Goal: Task Accomplishment & Management: Manage account settings

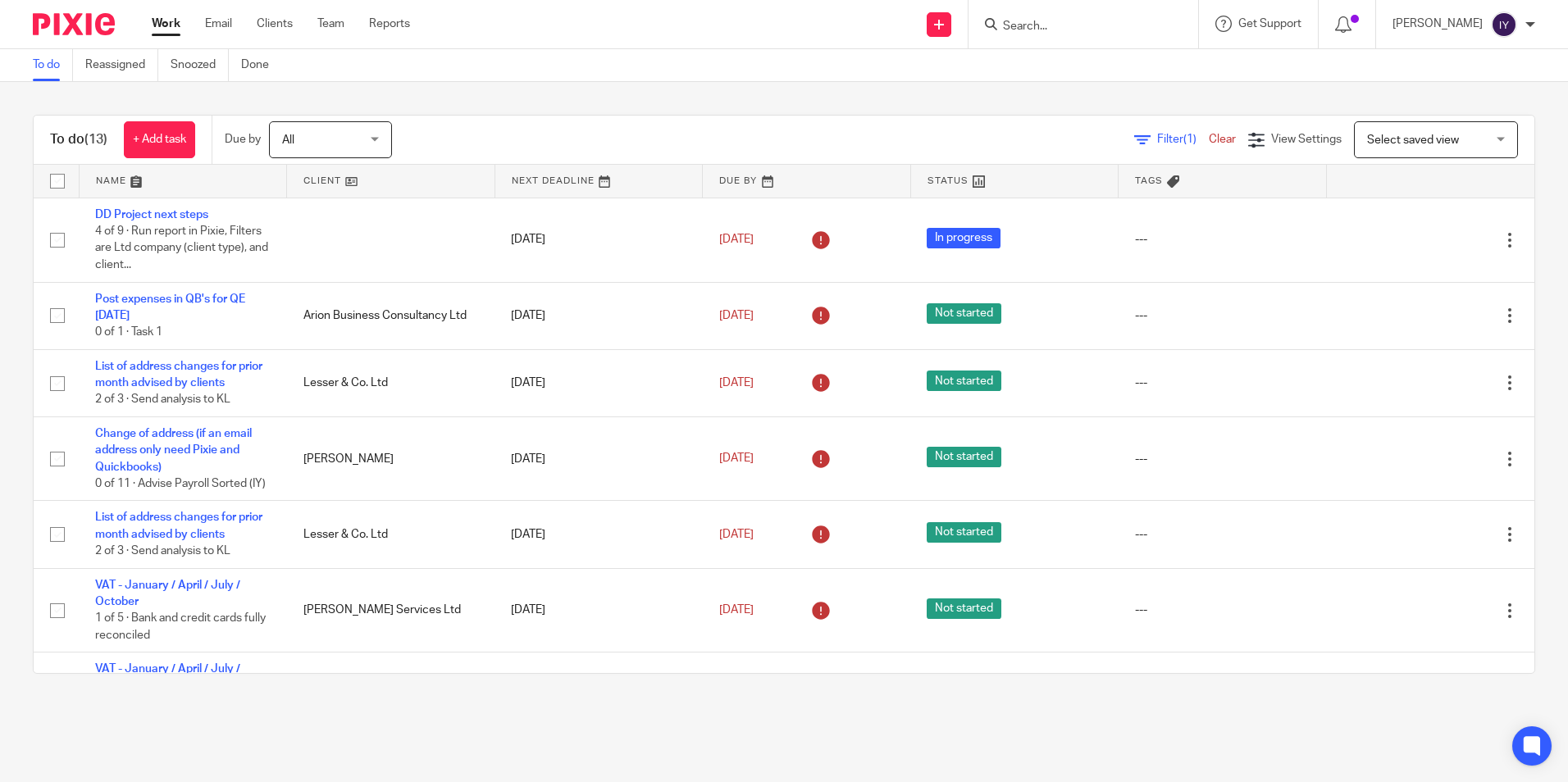
click at [1113, 31] on input "Search" at bounding box center [1075, 27] width 148 height 14
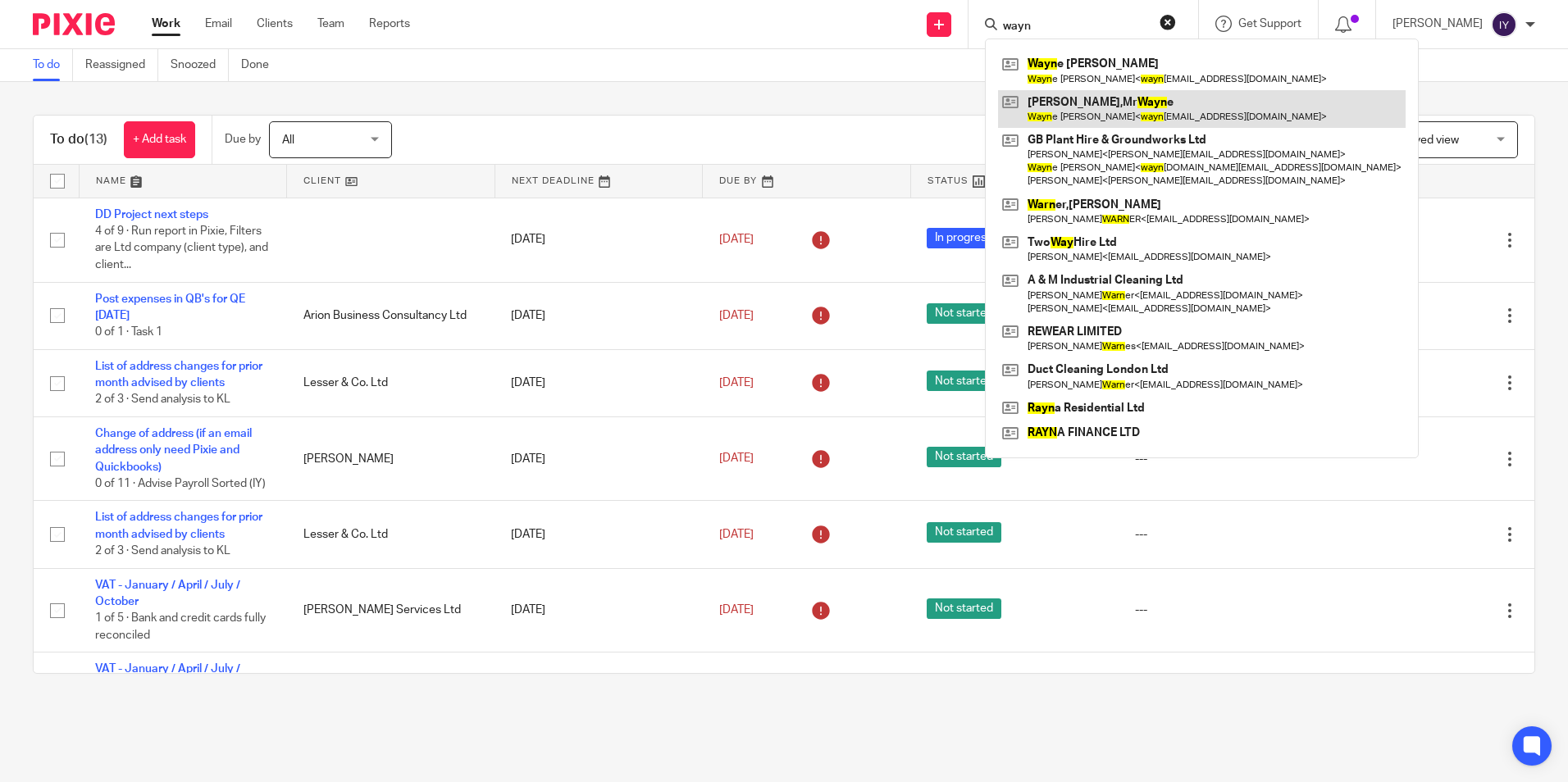
type input "wayn"
click at [1183, 110] on link at bounding box center [1201, 109] width 408 height 38
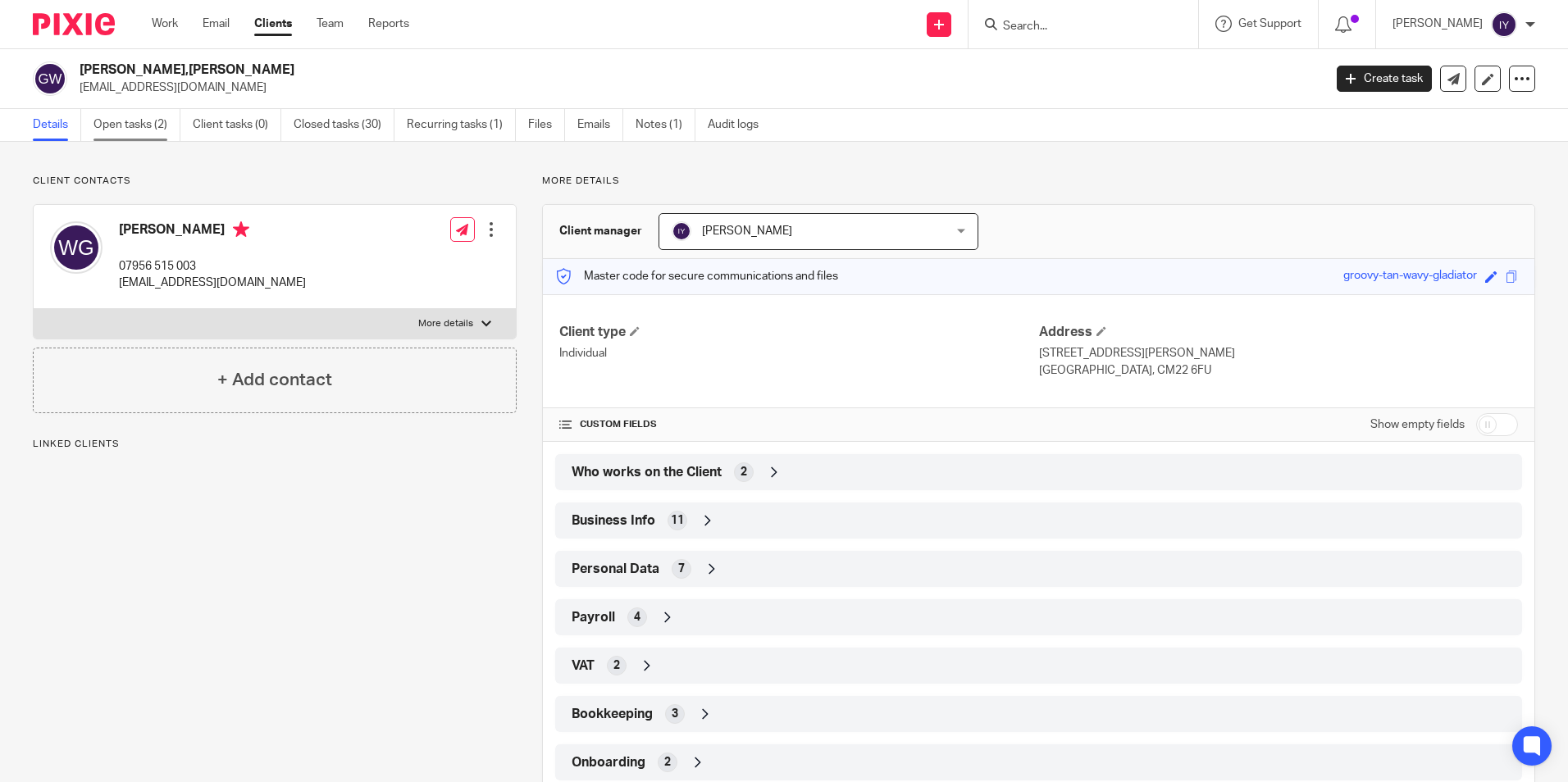
click at [171, 131] on link "Open tasks (2)" at bounding box center [137, 124] width 87 height 32
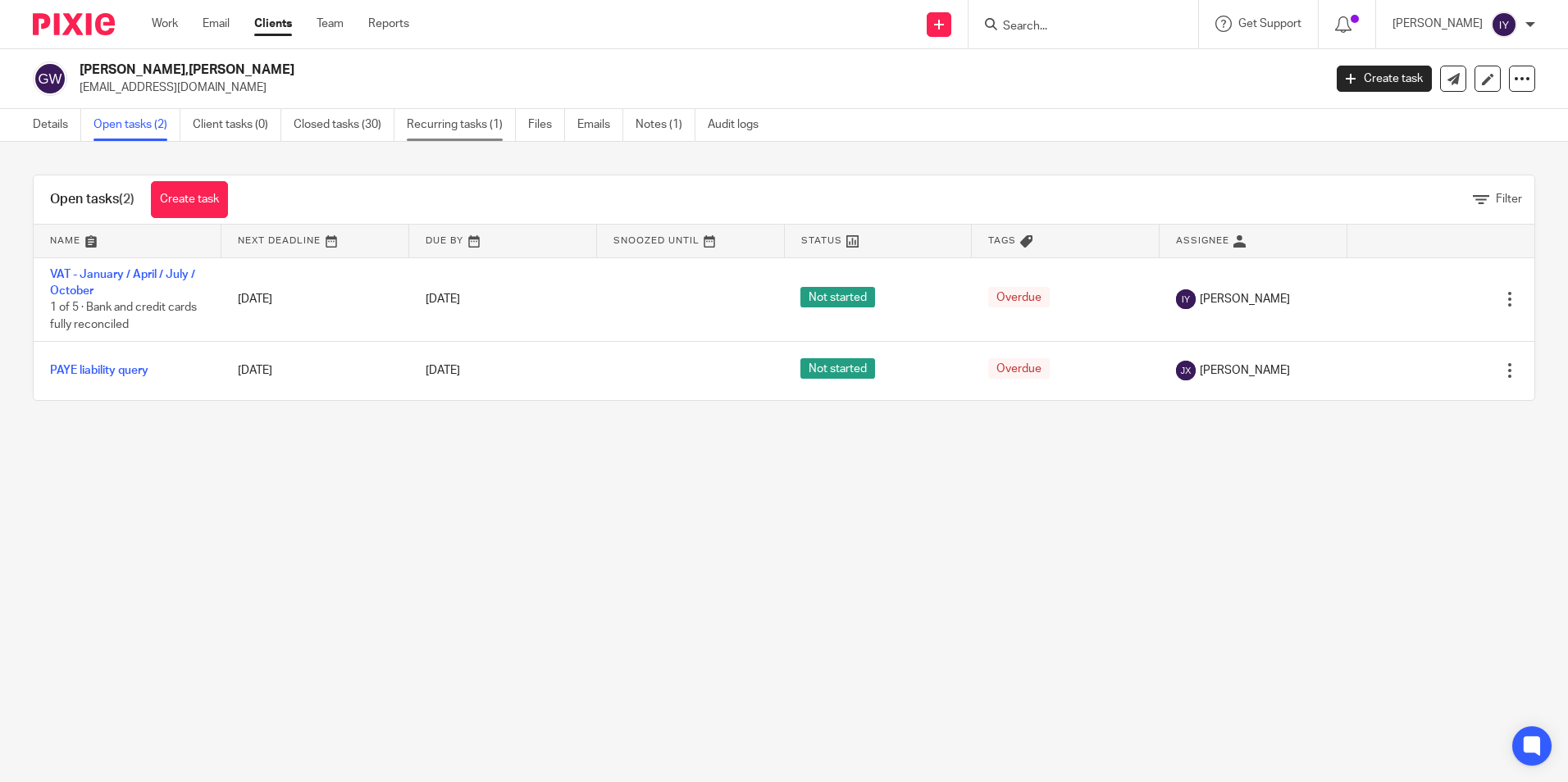
click at [442, 122] on link "Recurring tasks (1)" at bounding box center [461, 124] width 109 height 32
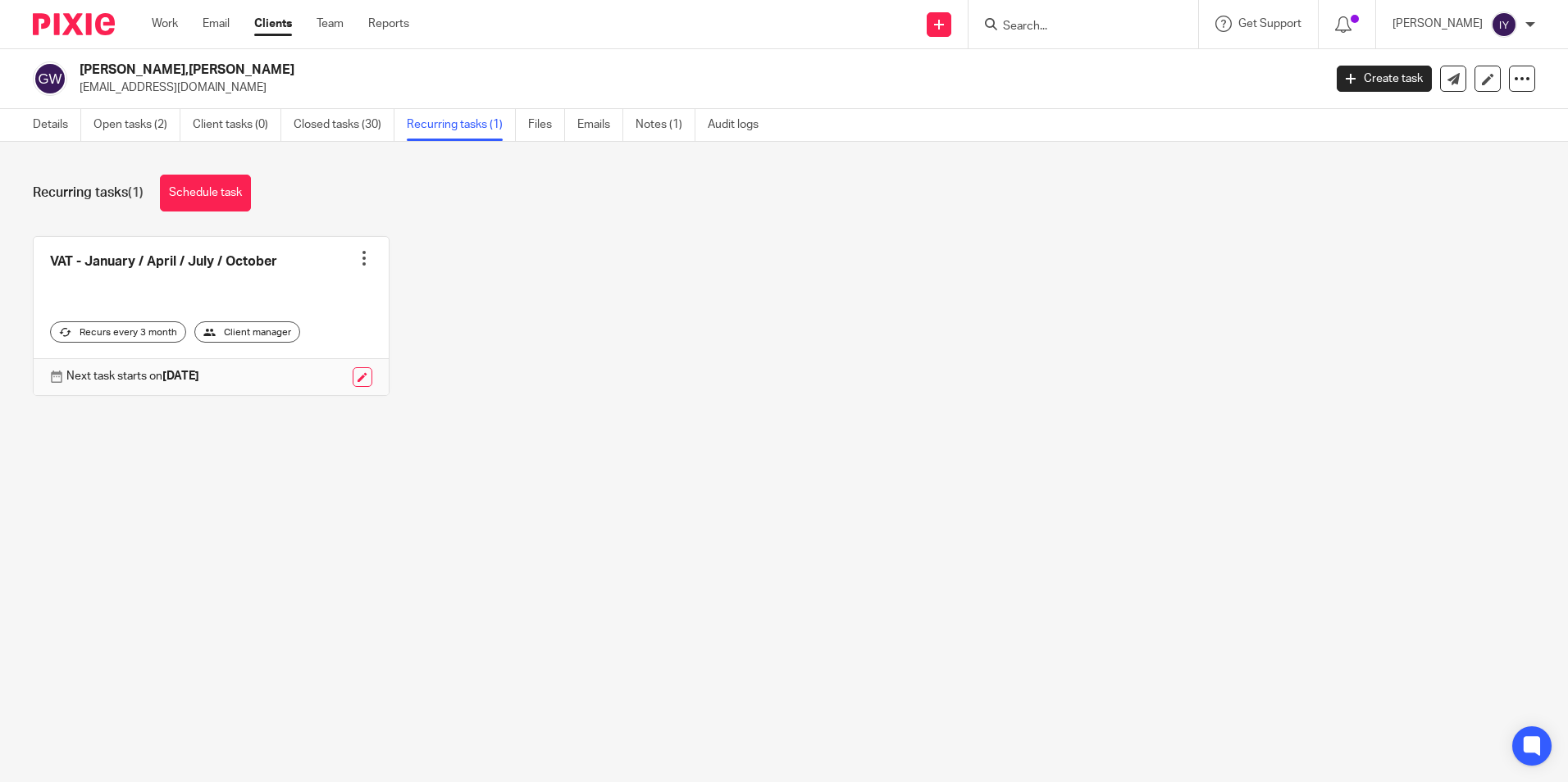
click at [376, 126] on link "Closed tasks (30)" at bounding box center [345, 124] width 101 height 32
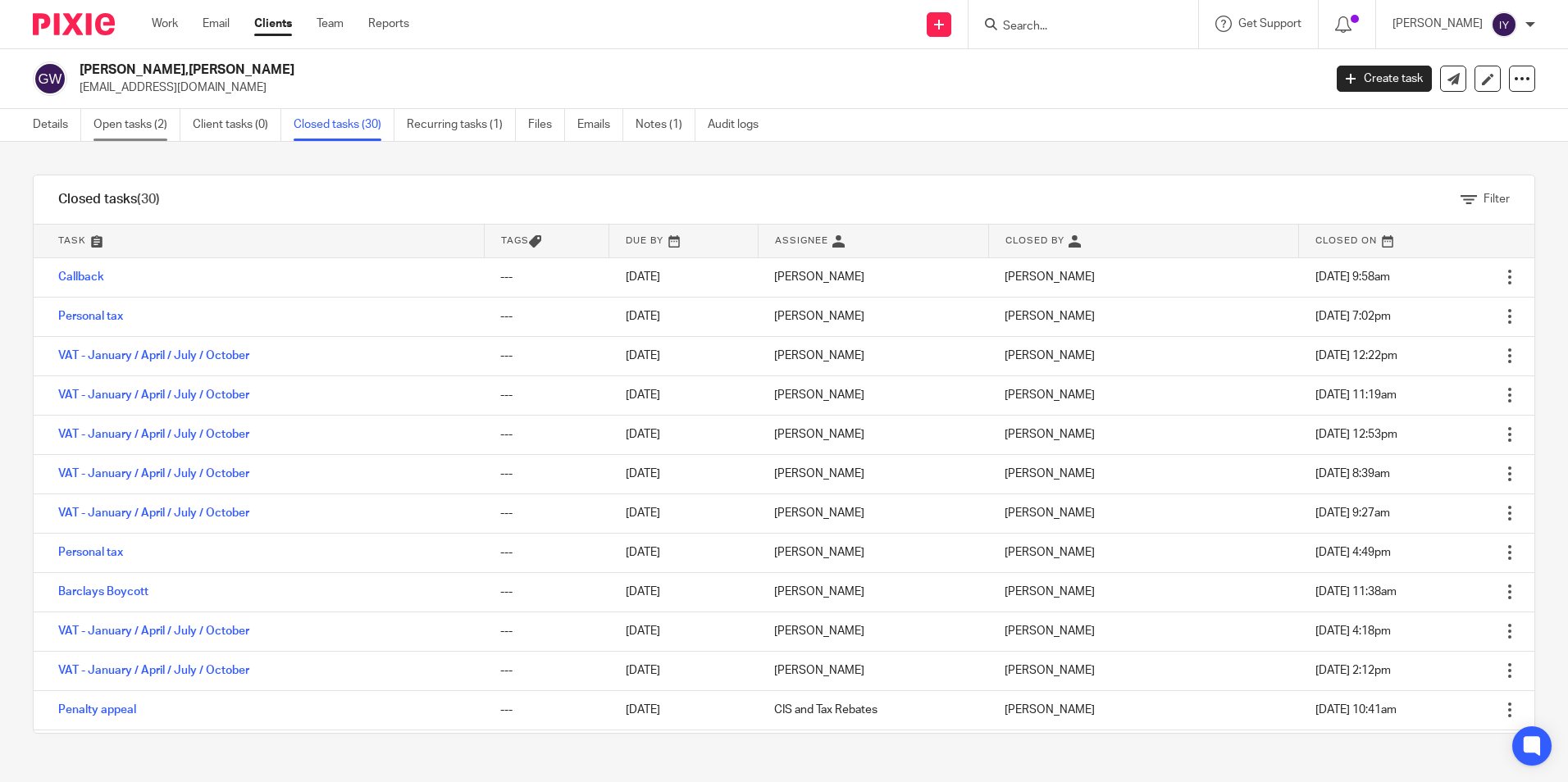
click at [137, 131] on link "Open tasks (2)" at bounding box center [137, 124] width 87 height 32
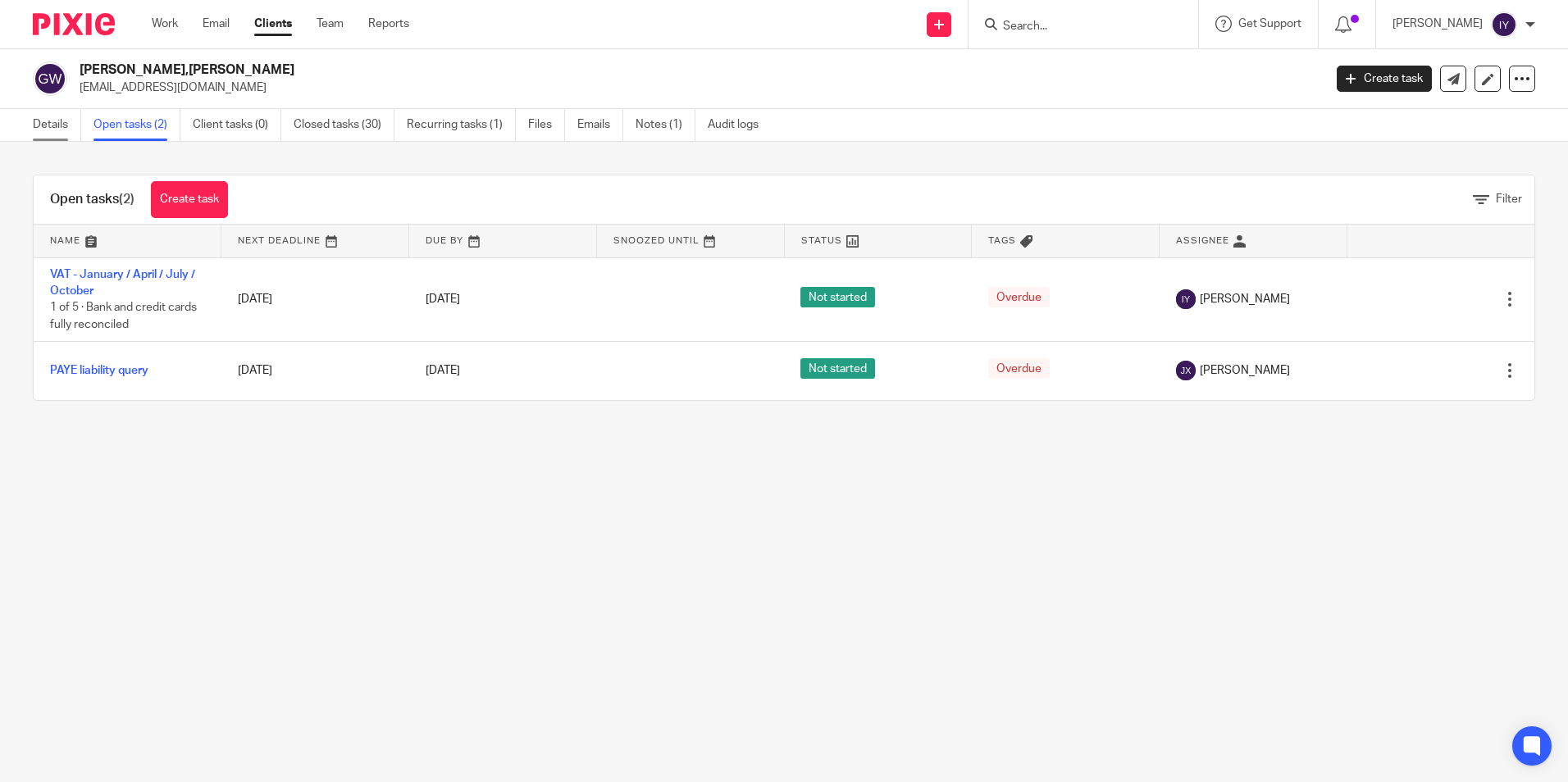
click at [50, 122] on link "Details" at bounding box center [56, 124] width 49 height 32
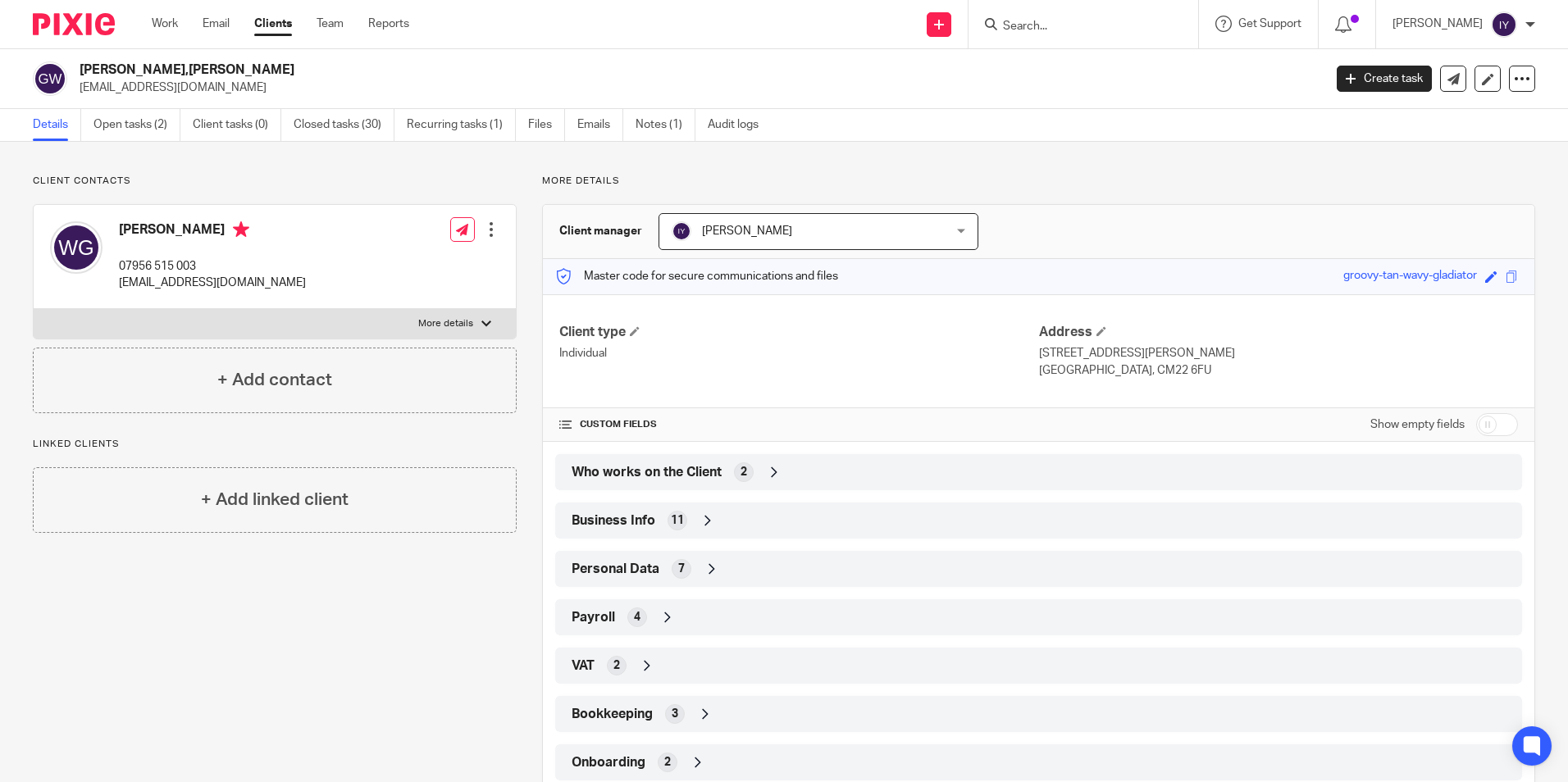
click at [1096, 25] on input "Search" at bounding box center [1075, 27] width 148 height 14
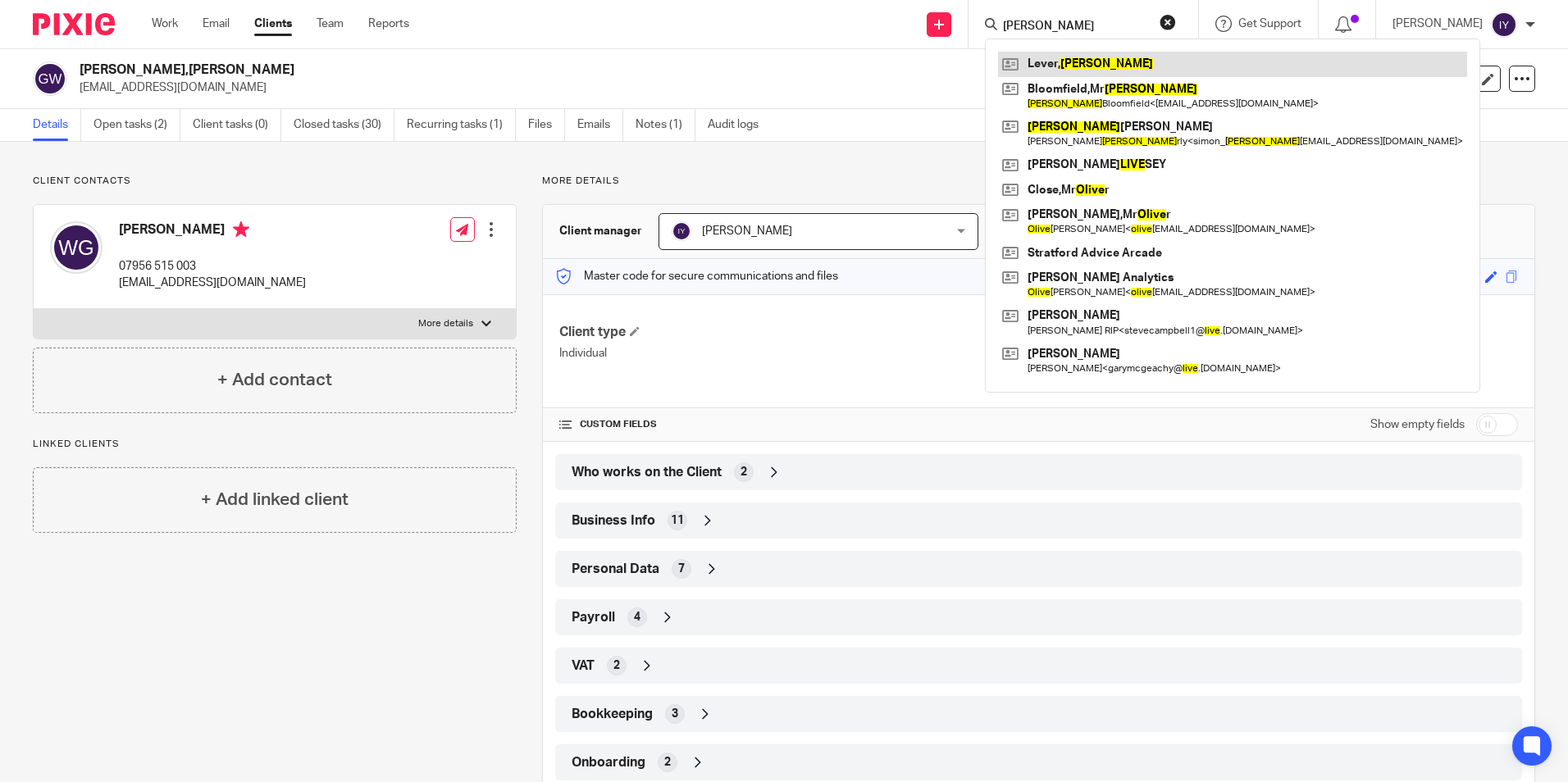
type input "clive"
click at [1104, 56] on link at bounding box center [1232, 64] width 469 height 25
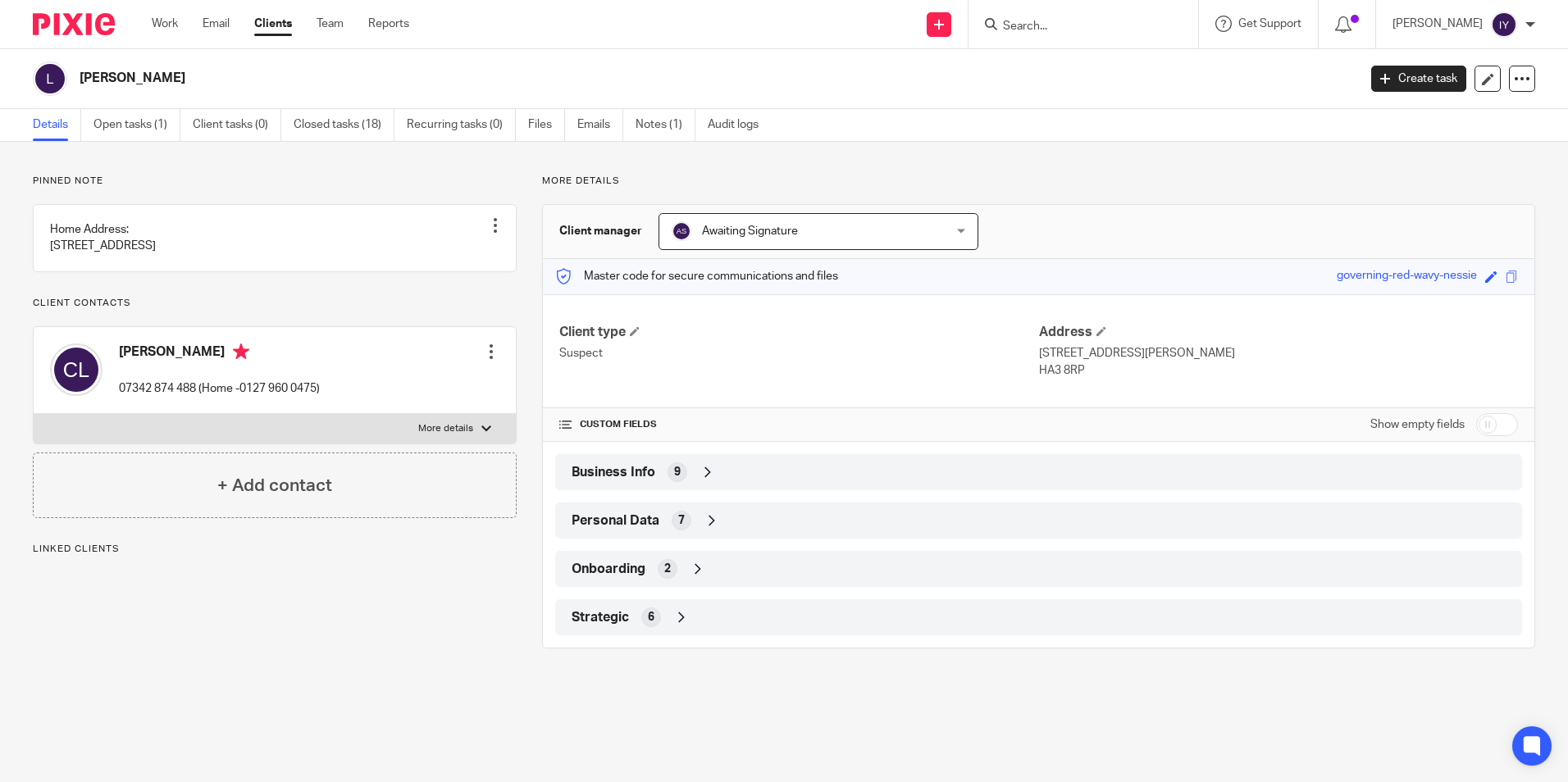
click at [629, 481] on span "Business Info" at bounding box center [614, 473] width 84 height 17
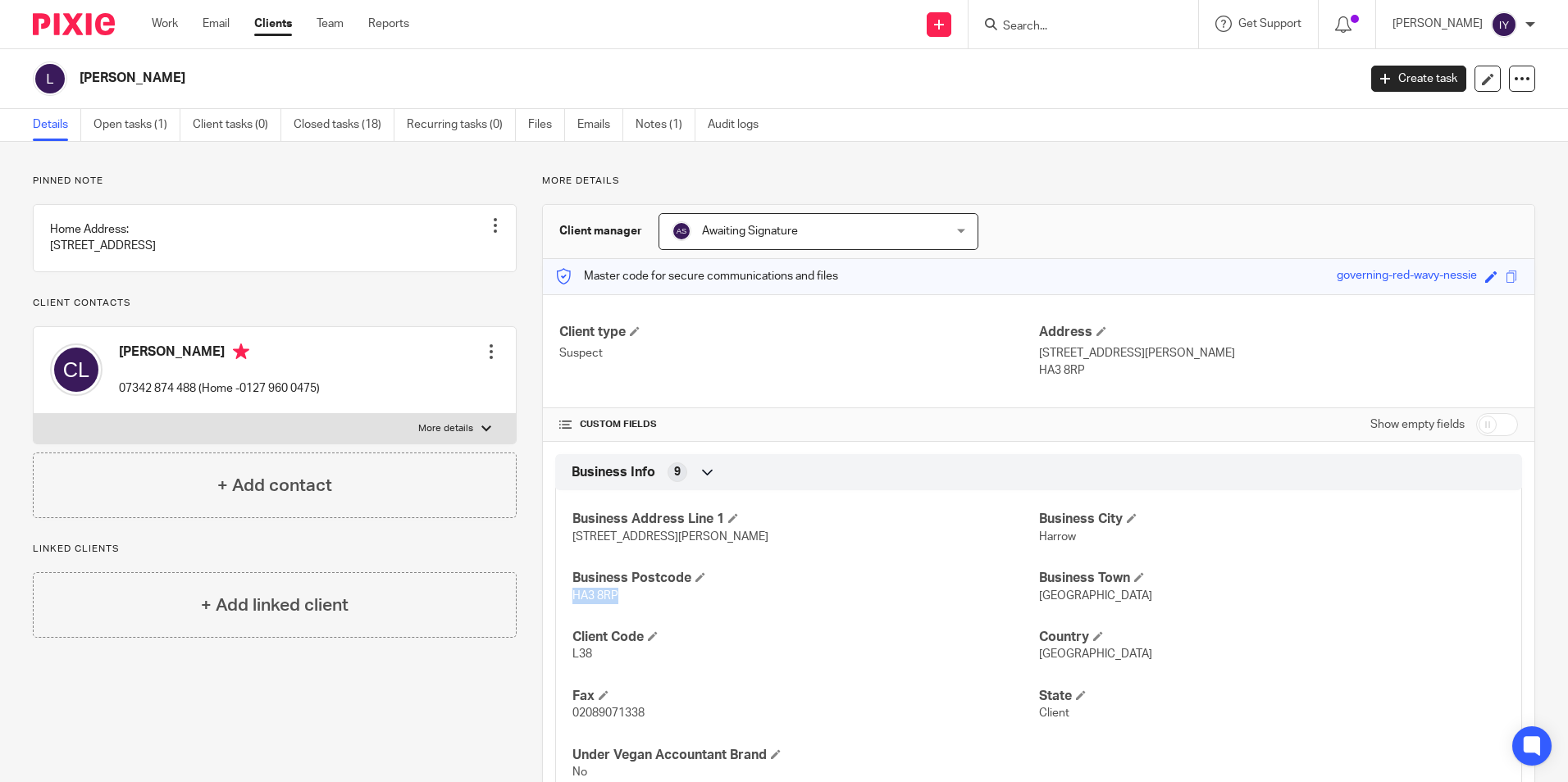
drag, startPoint x: 567, startPoint y: 597, endPoint x: 616, endPoint y: 598, distance: 49.0
click at [616, 598] on div "Business Address Line 1 227 Kenton Lane Business City Harrow Business Postcode …" at bounding box center [1039, 640] width 967 height 324
copy span "HA3 8RP"
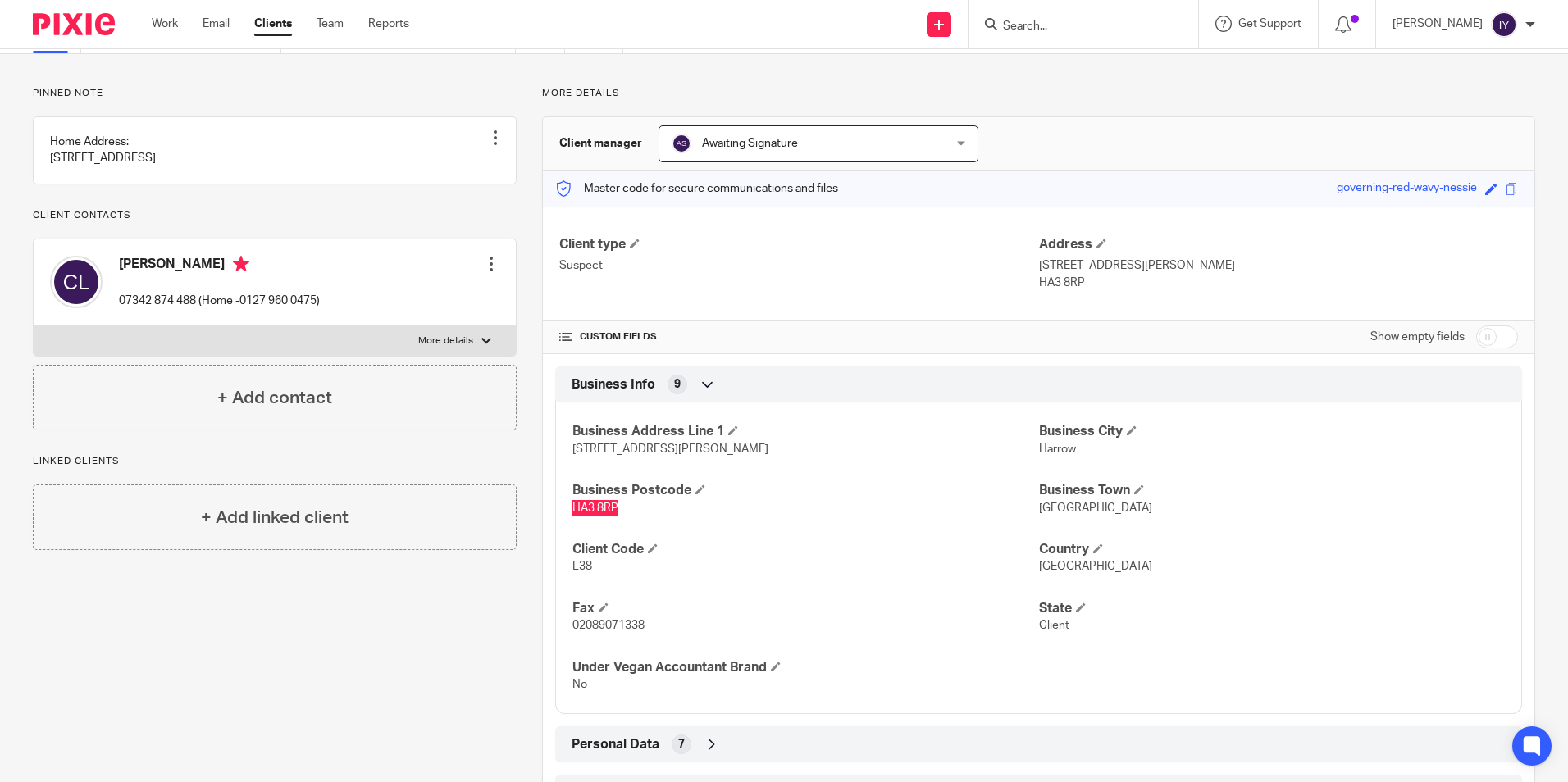
scroll to position [211, 0]
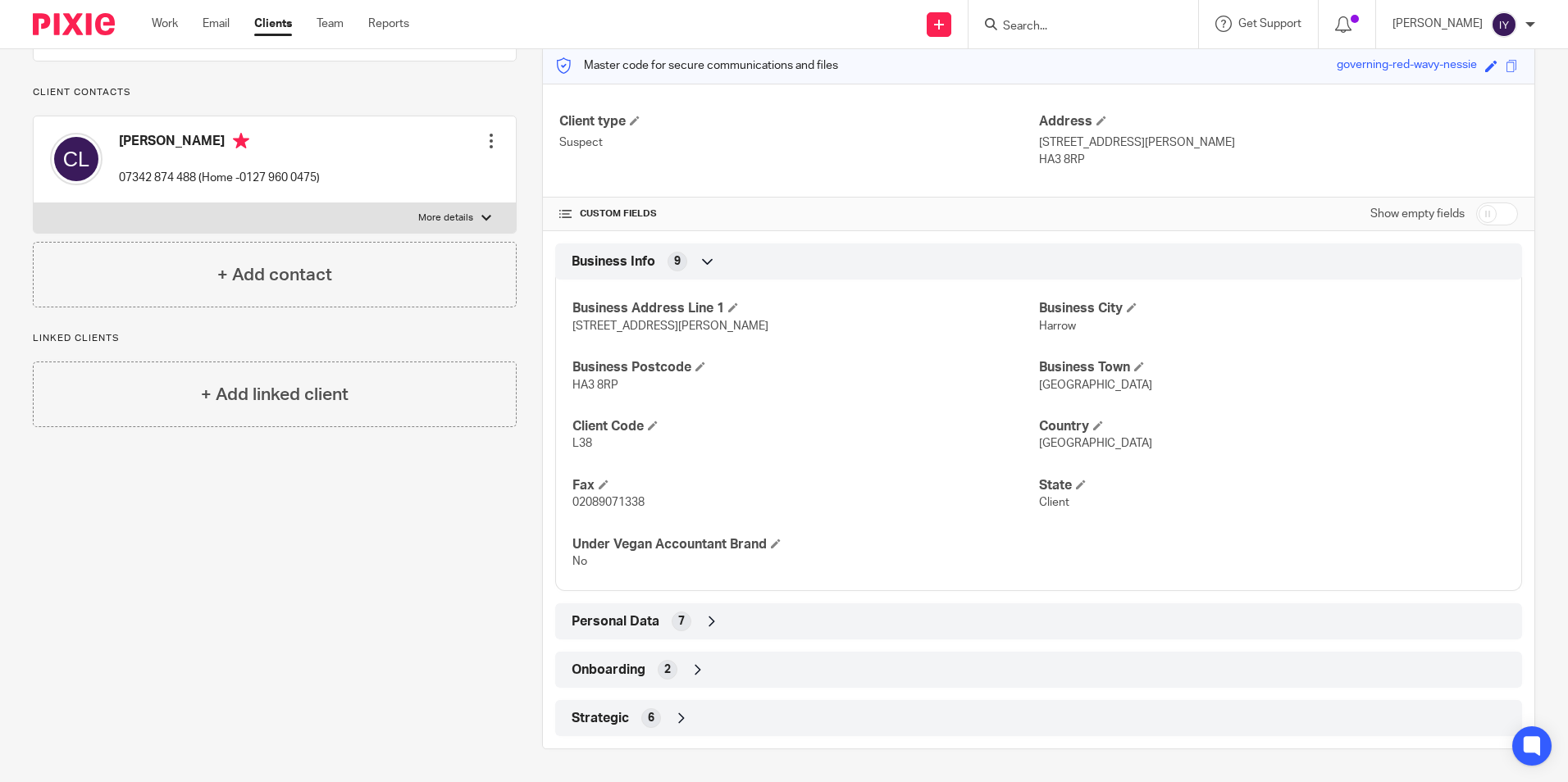
click at [656, 711] on div "Strategic 6" at bounding box center [1038, 718] width 943 height 28
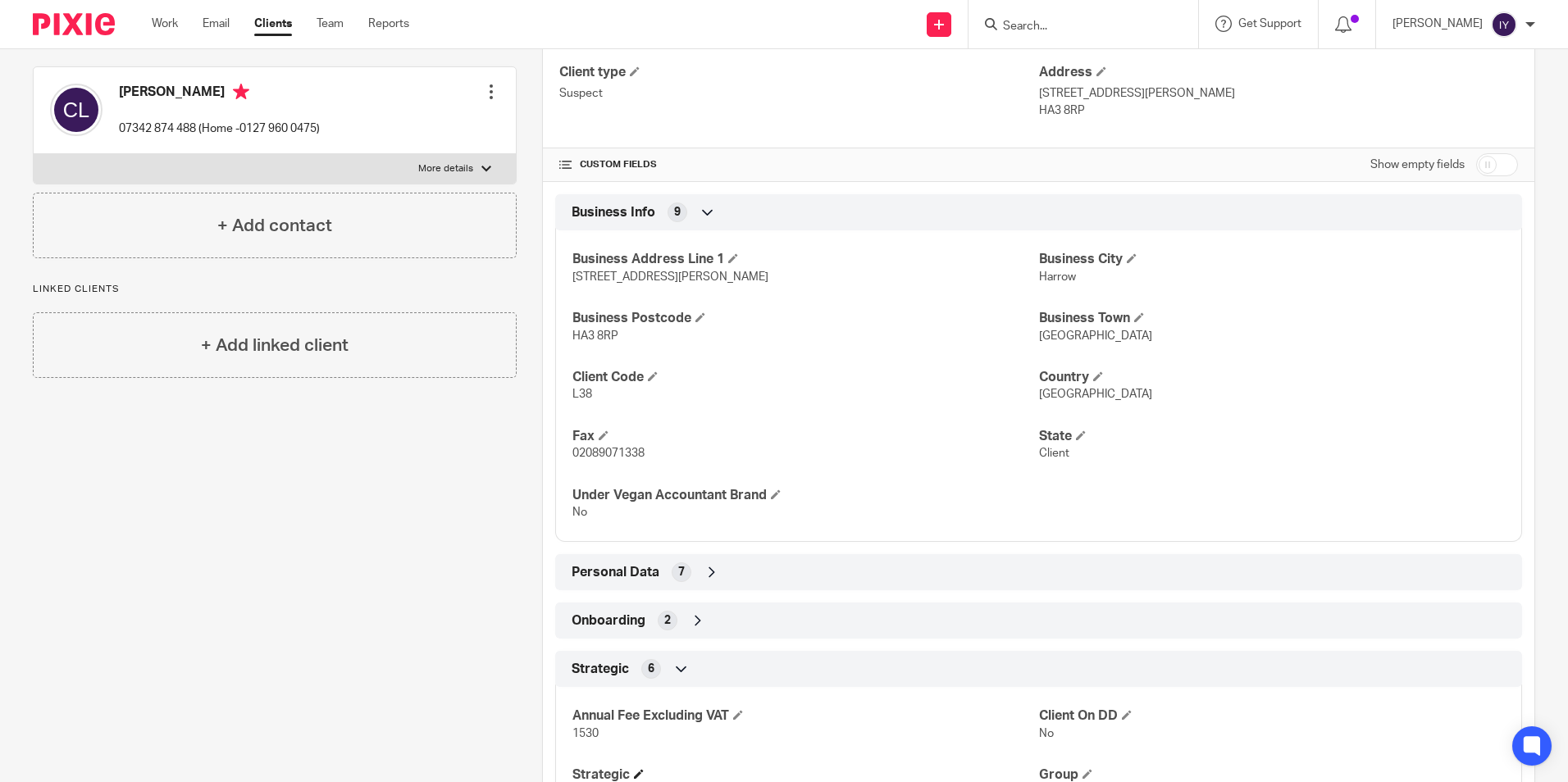
scroll to position [405, 0]
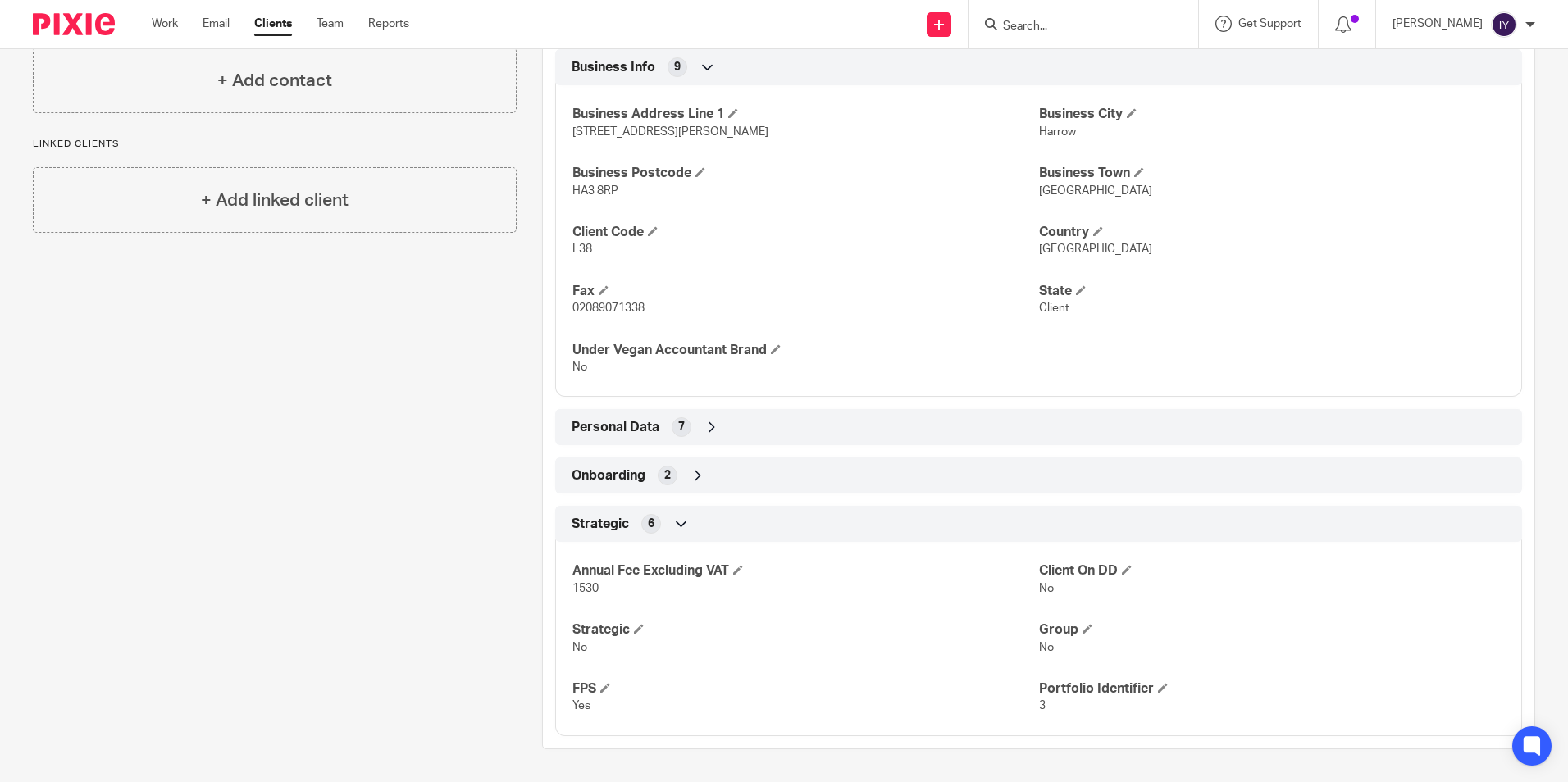
click at [804, 508] on div "Strategic 6" at bounding box center [1039, 524] width 967 height 36
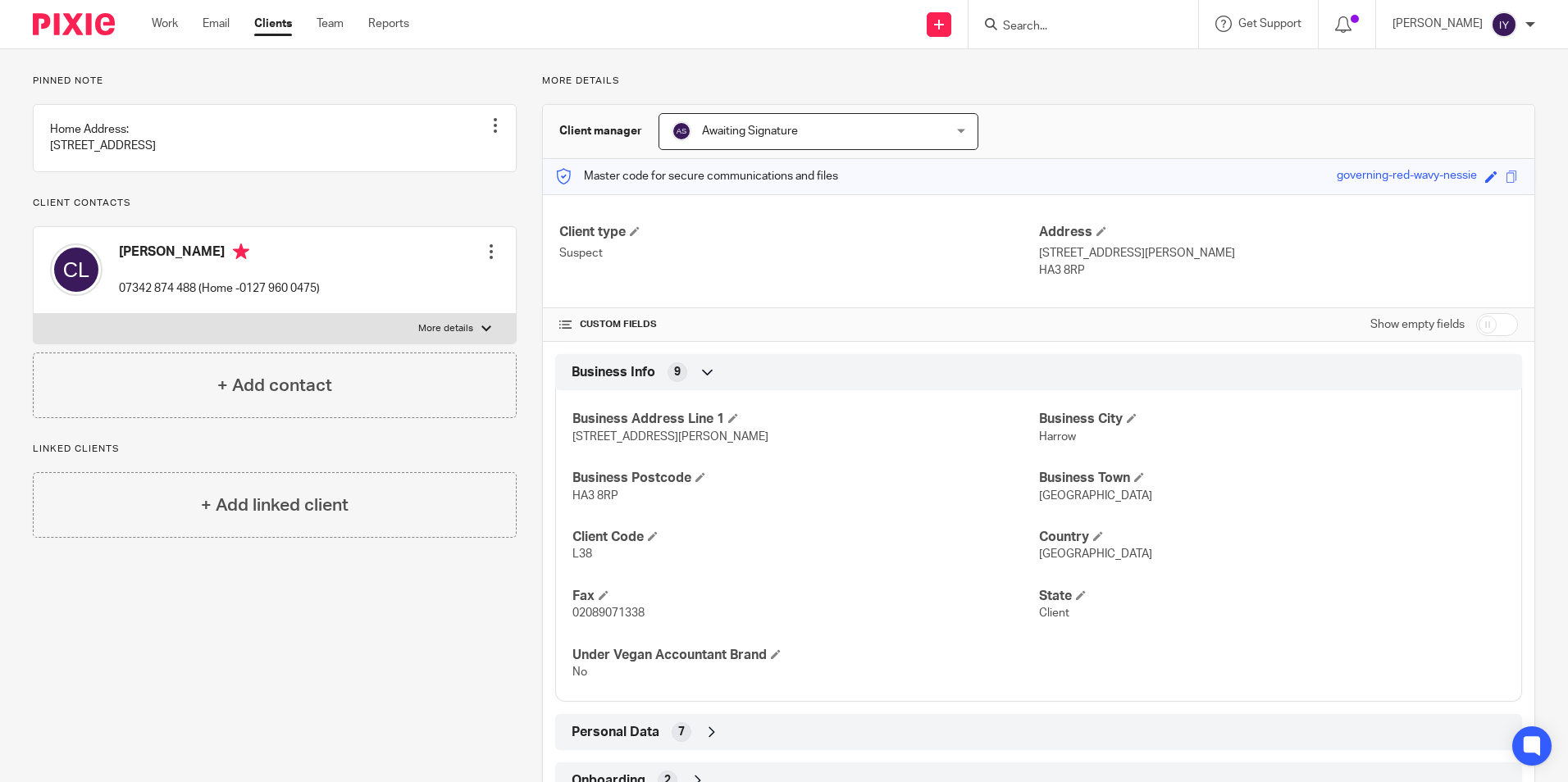
scroll to position [0, 0]
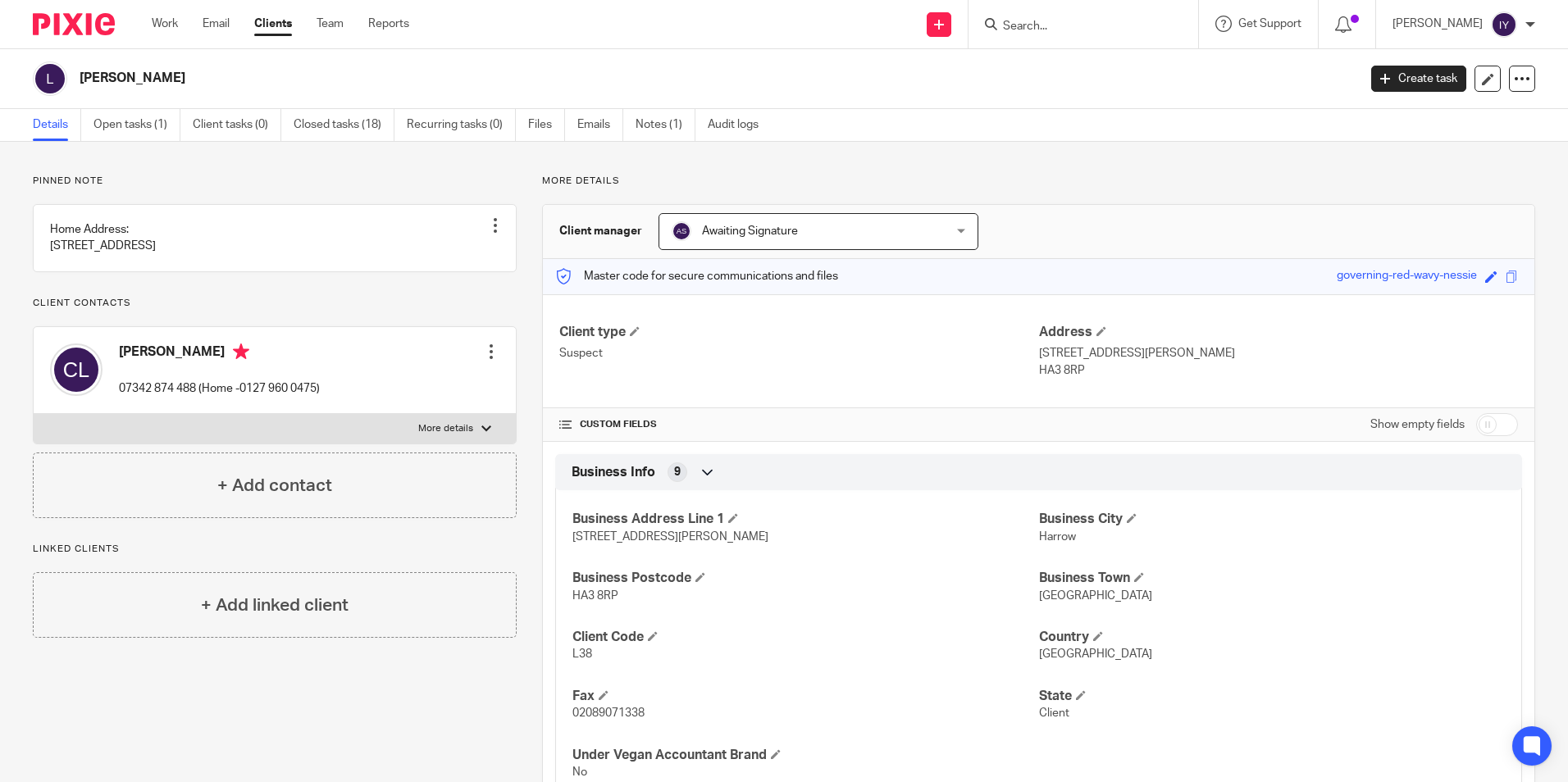
click at [151, 27] on div "Work Email Clients Team Reports Work Email Clients Team Reports Settings" at bounding box center [285, 24] width 299 height 49
click at [163, 26] on link "Work" at bounding box center [164, 23] width 26 height 16
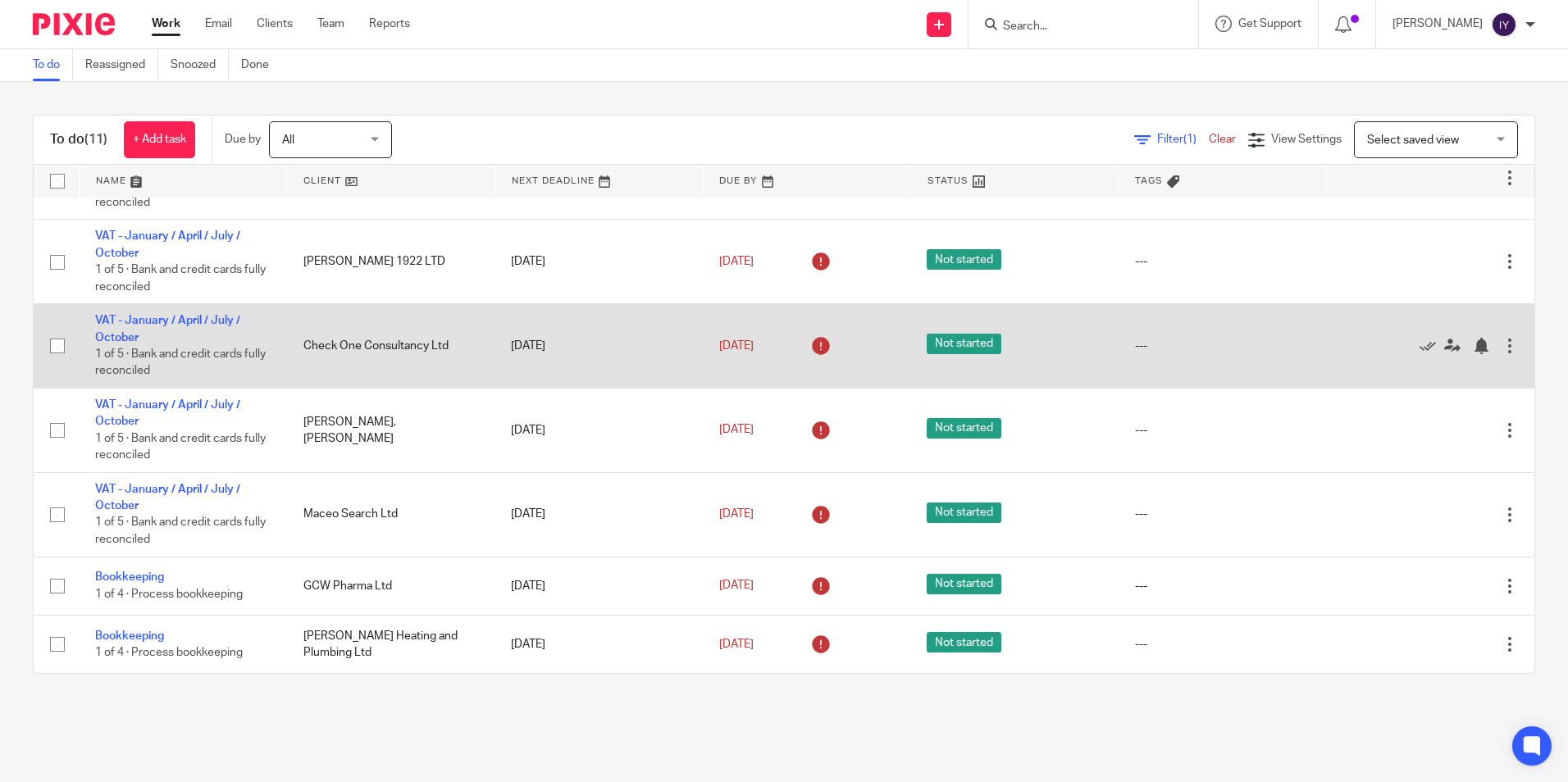
scroll to position [366, 0]
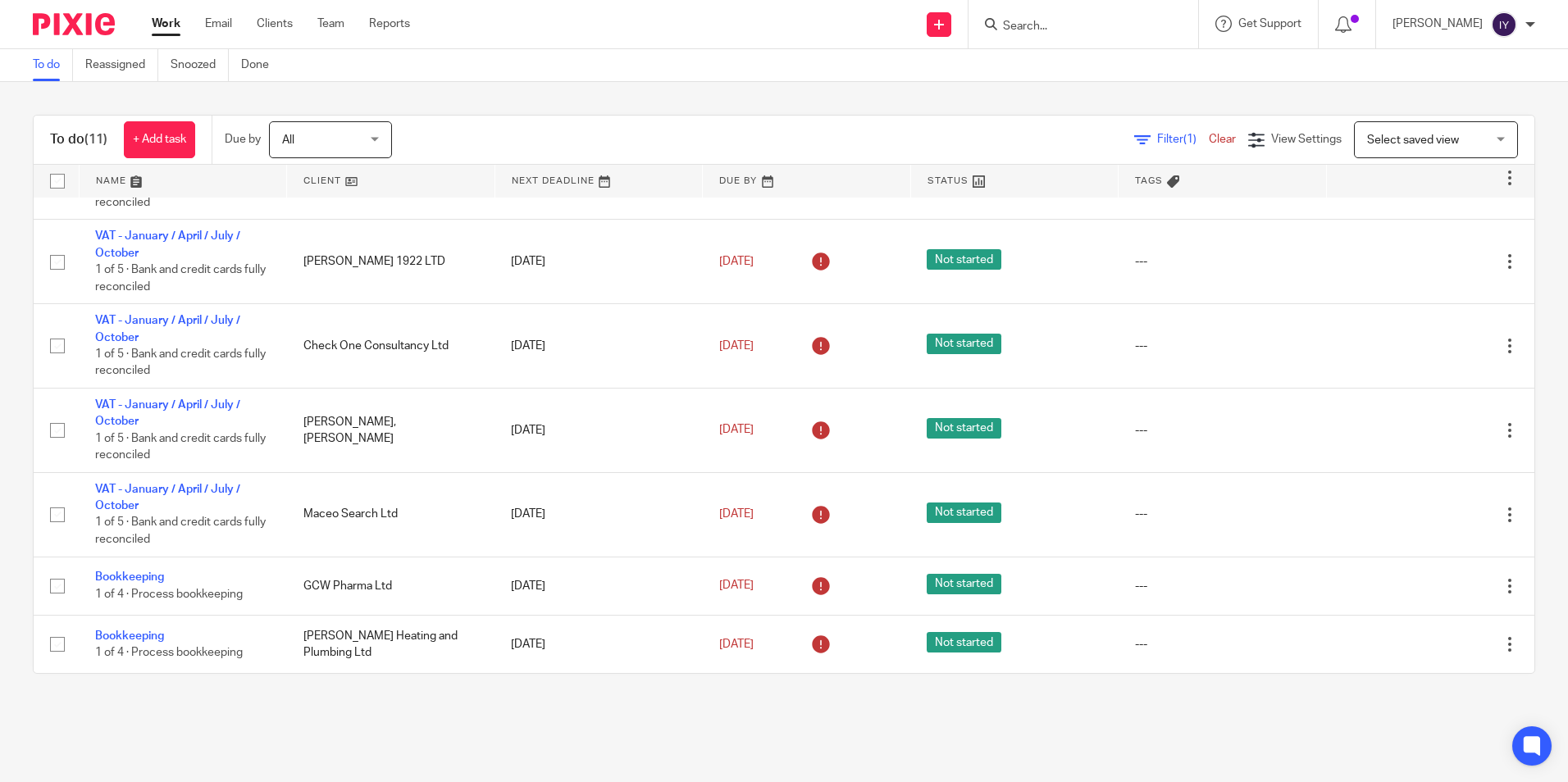
click at [943, 730] on main "To do Reassigned Snoozed Done To do (11) + Add task Due by All All Today Tomorr…" at bounding box center [784, 391] width 1568 height 782
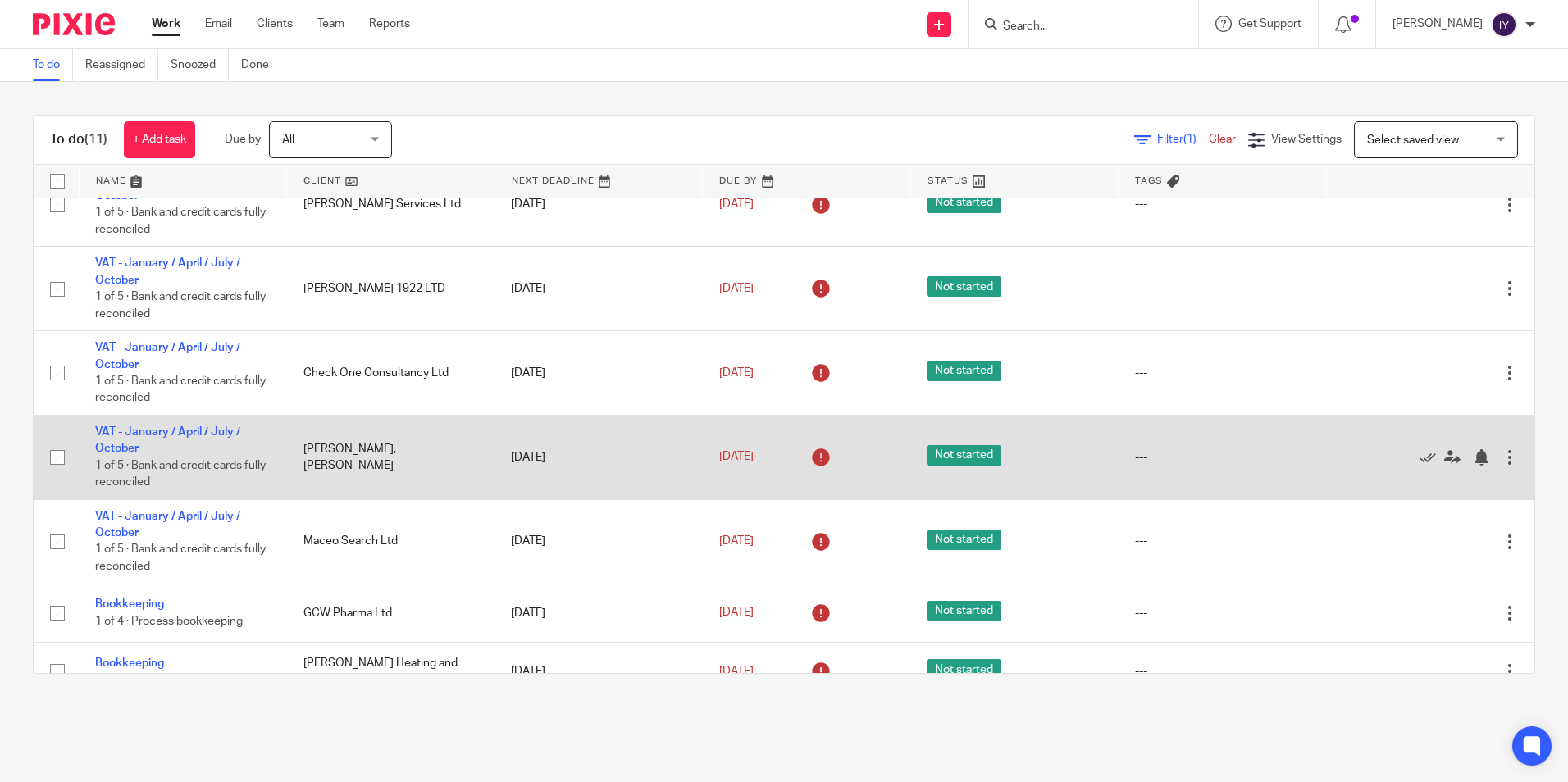
scroll to position [0, 0]
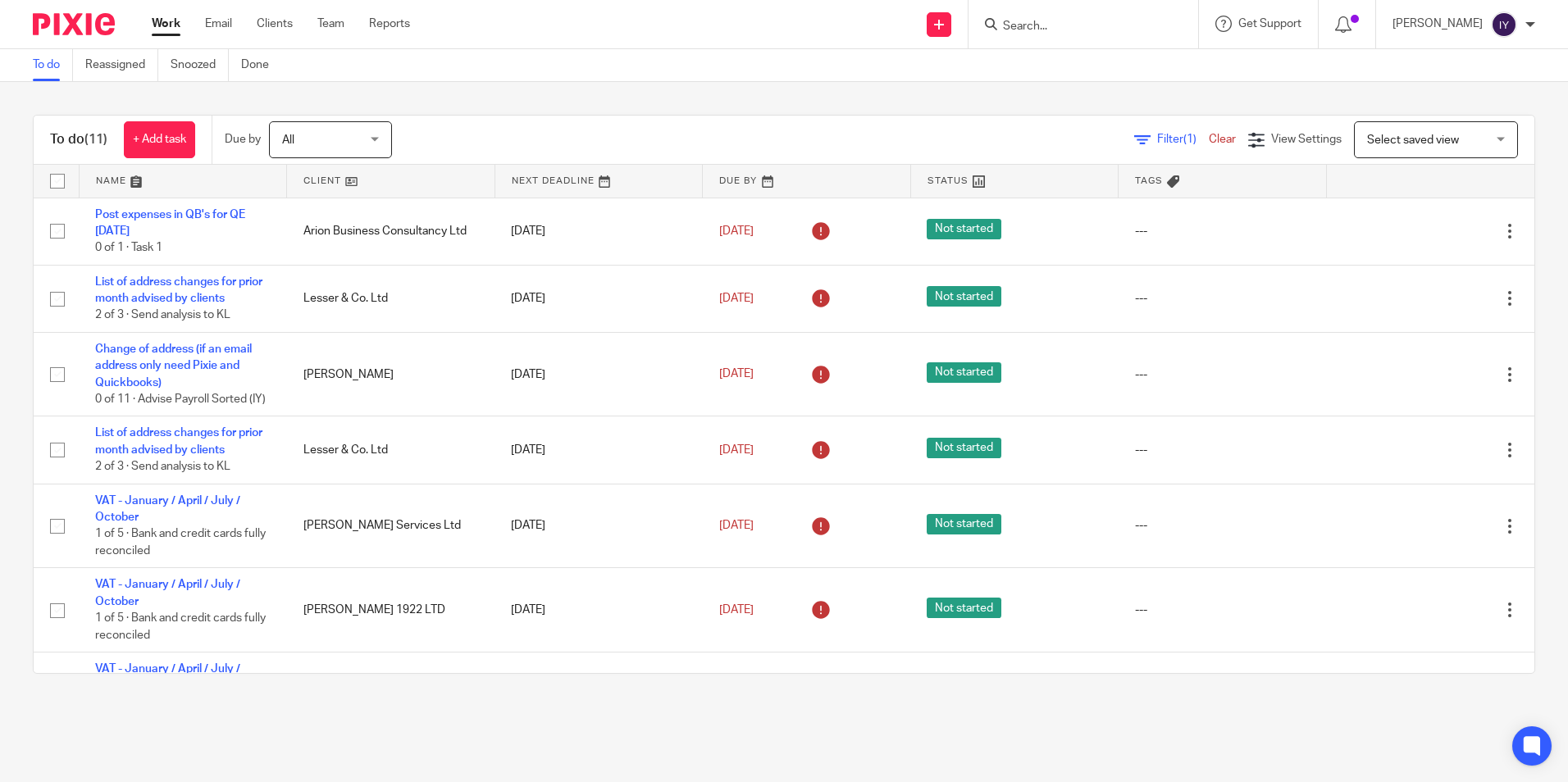
click at [1157, 142] on span "Filter (1)" at bounding box center [1183, 139] width 52 height 11
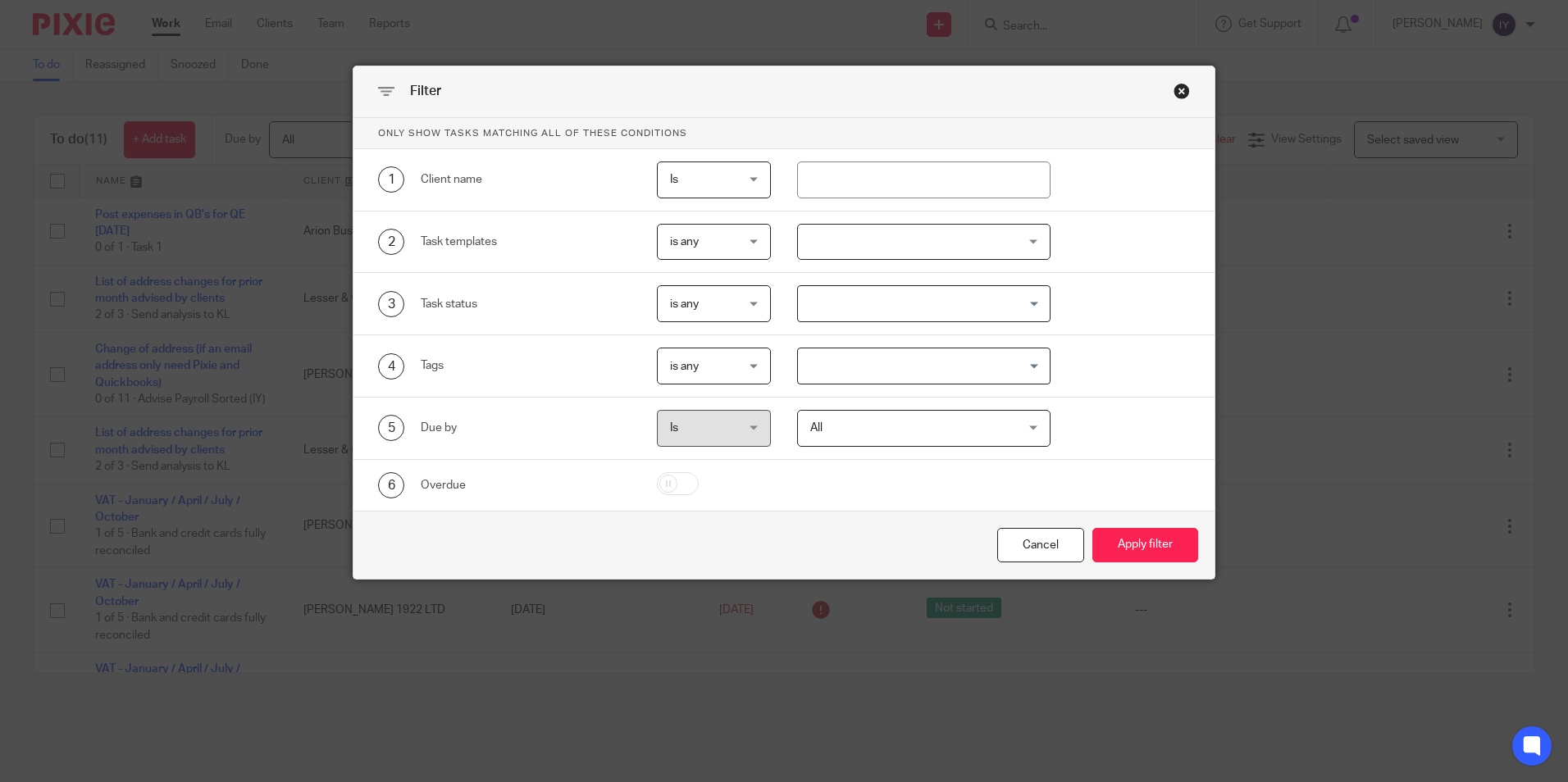
click at [1183, 88] on div "Close this dialog window" at bounding box center [1181, 91] width 16 height 16
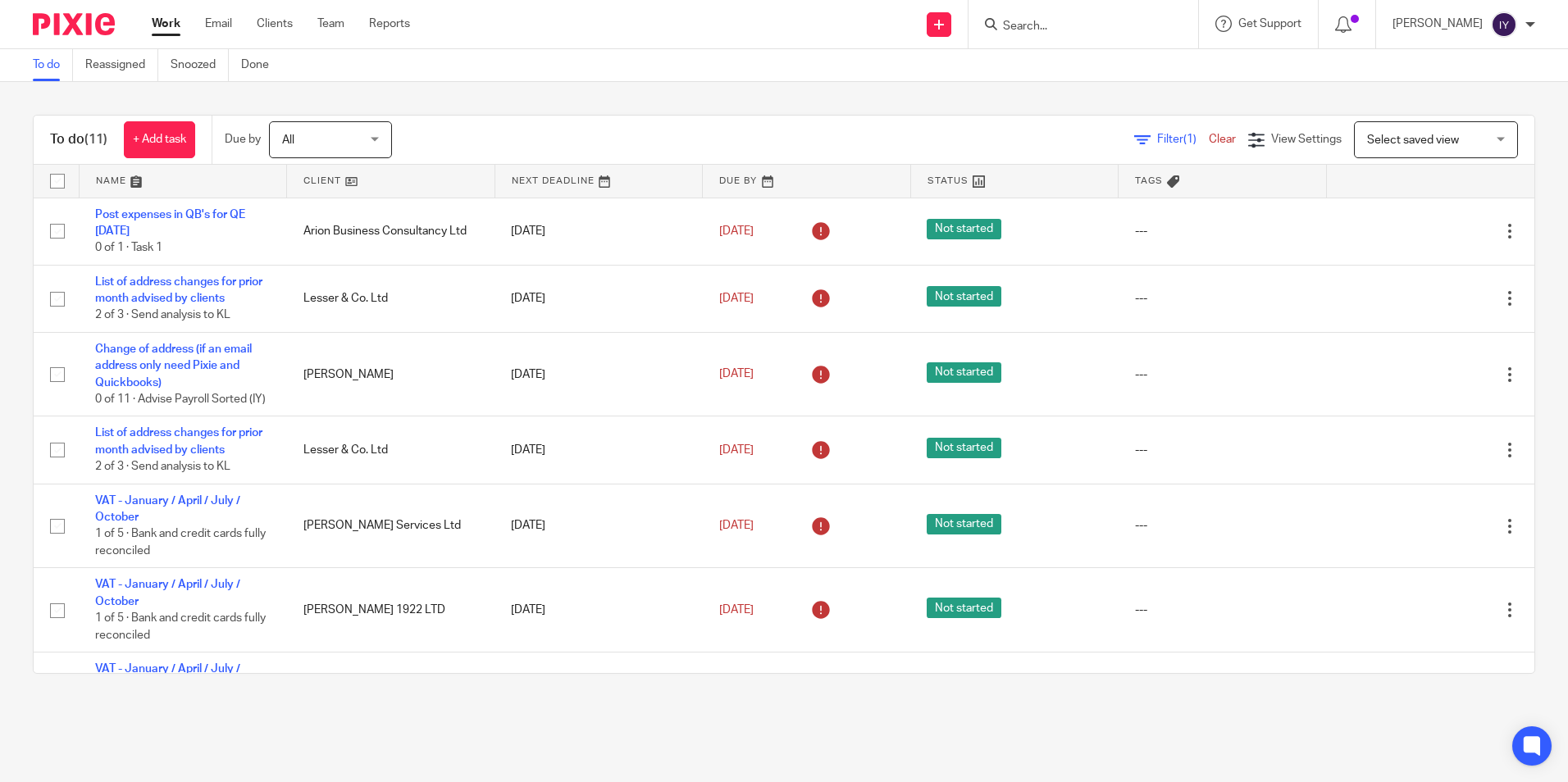
click at [1531, 280] on div "To do (11) + Add task Due by All All Today Tomorrow This week Next week This mo…" at bounding box center [784, 394] width 1568 height 625
click at [1537, 379] on div "To do (11) + Add task Due by All All Today Tomorrow This week Next week This mo…" at bounding box center [784, 394] width 1568 height 625
click at [569, 696] on div "To do (11) + Add task Due by All All Today Tomorrow This week Next week This mo…" at bounding box center [784, 394] width 1568 height 625
click at [1117, 82] on div "To do (11) + Add task Due by All All Today Tomorrow This week Next week This mo…" at bounding box center [784, 394] width 1568 height 625
click at [1067, 33] on input "Search" at bounding box center [1075, 27] width 148 height 14
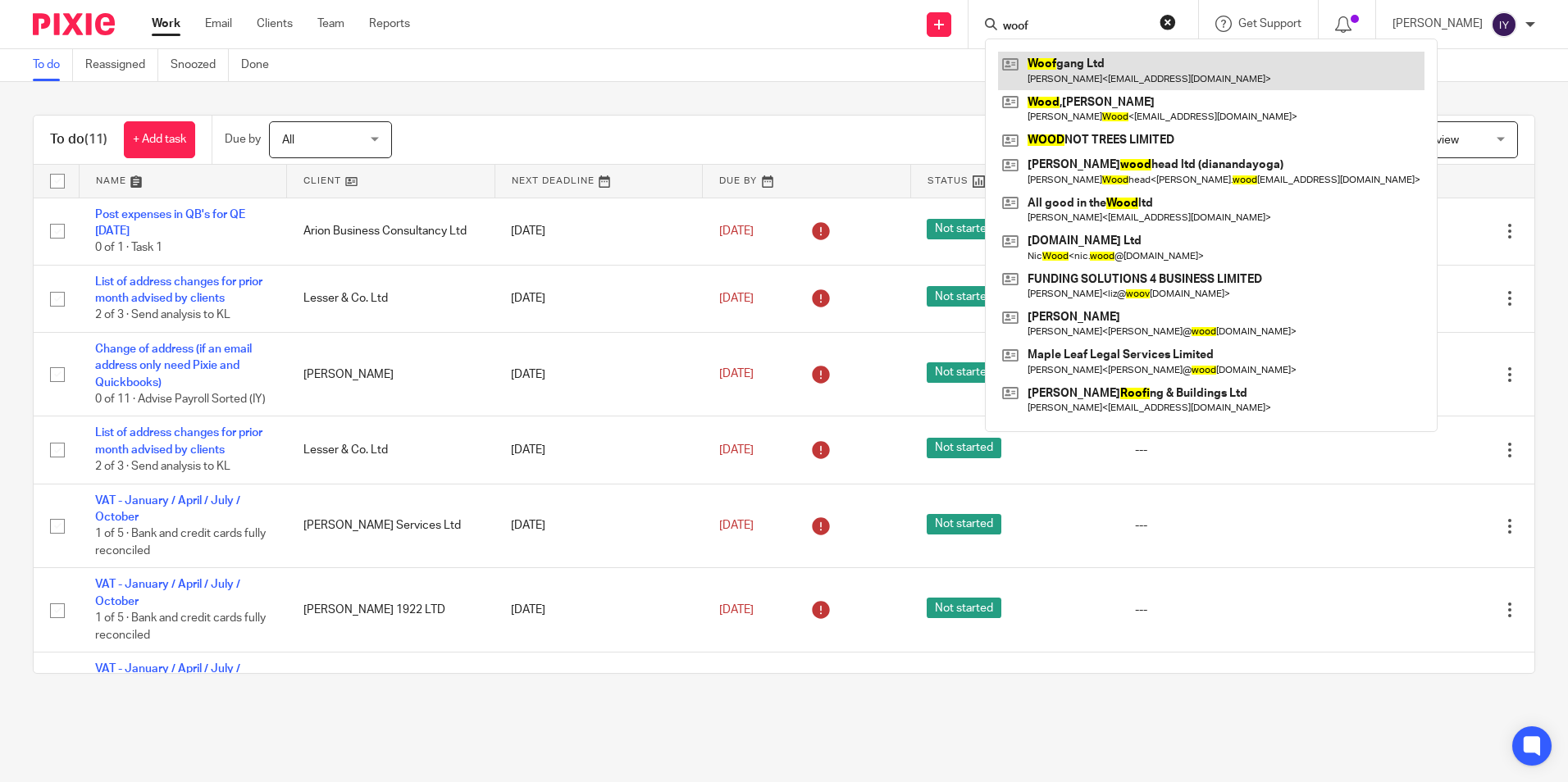
type input "woof"
click at [1209, 77] on link at bounding box center [1211, 71] width 427 height 38
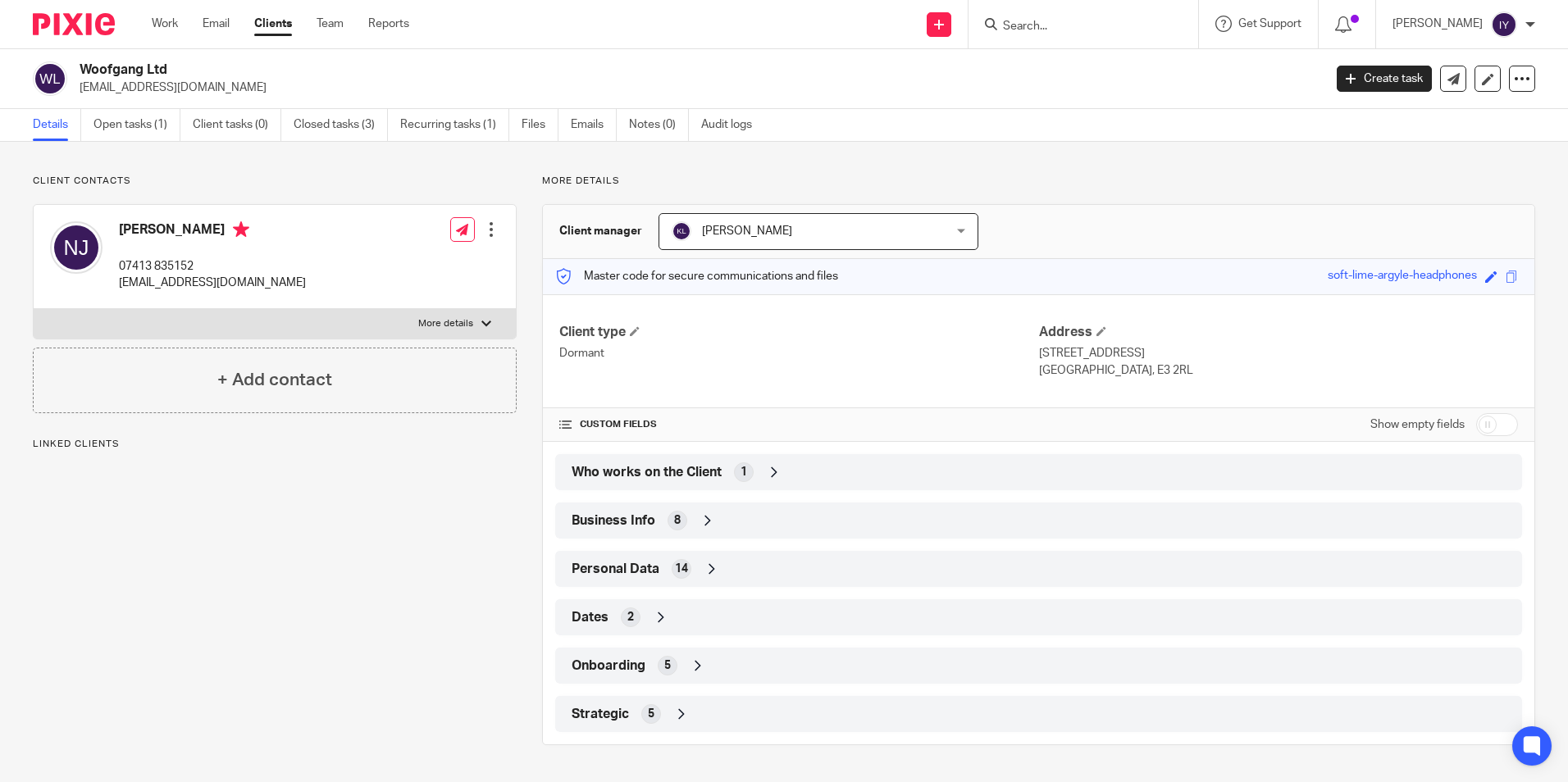
click at [745, 471] on div "1" at bounding box center [744, 472] width 20 height 20
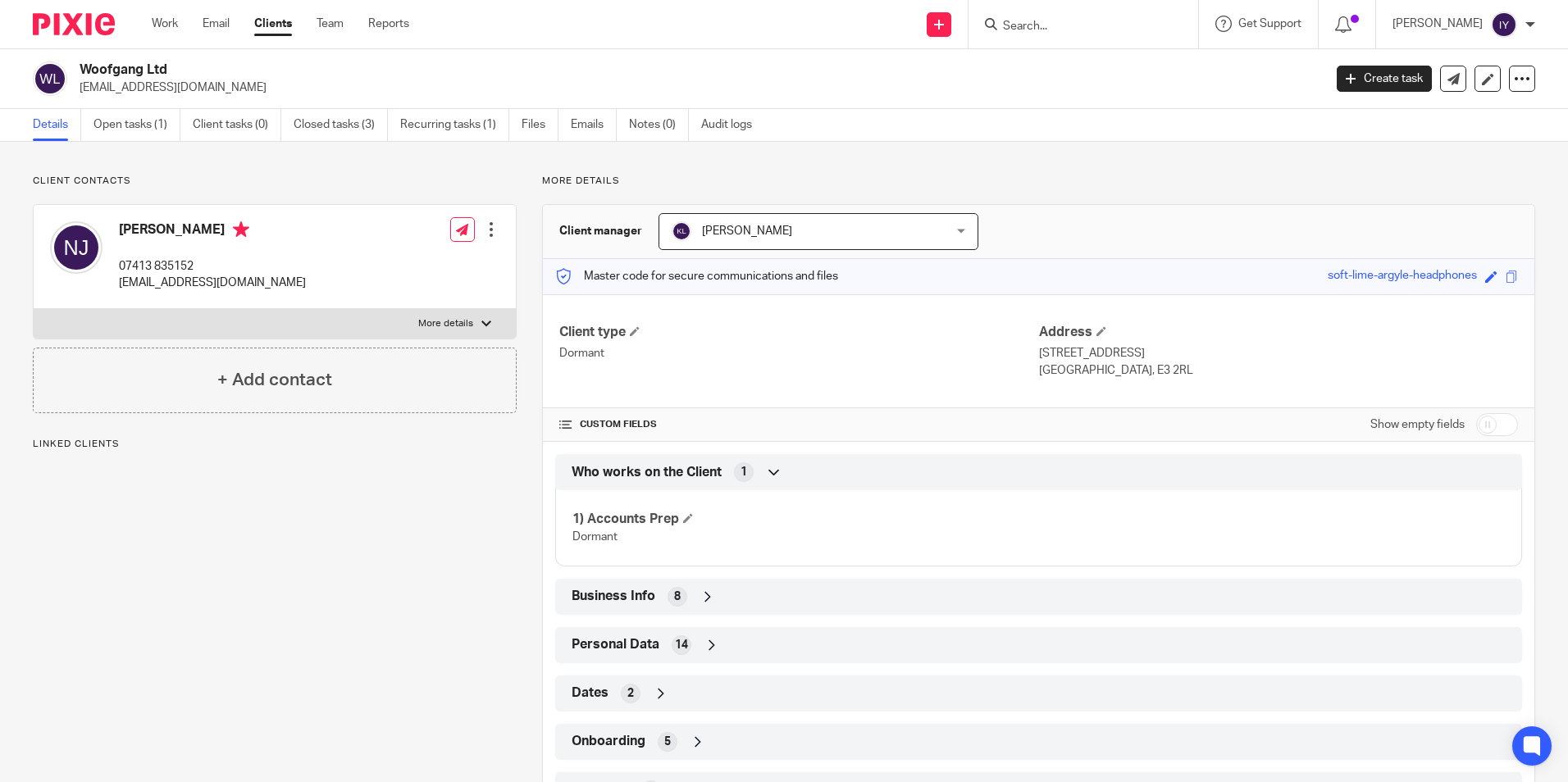
click at [741, 471] on span "1" at bounding box center [744, 472] width 7 height 16
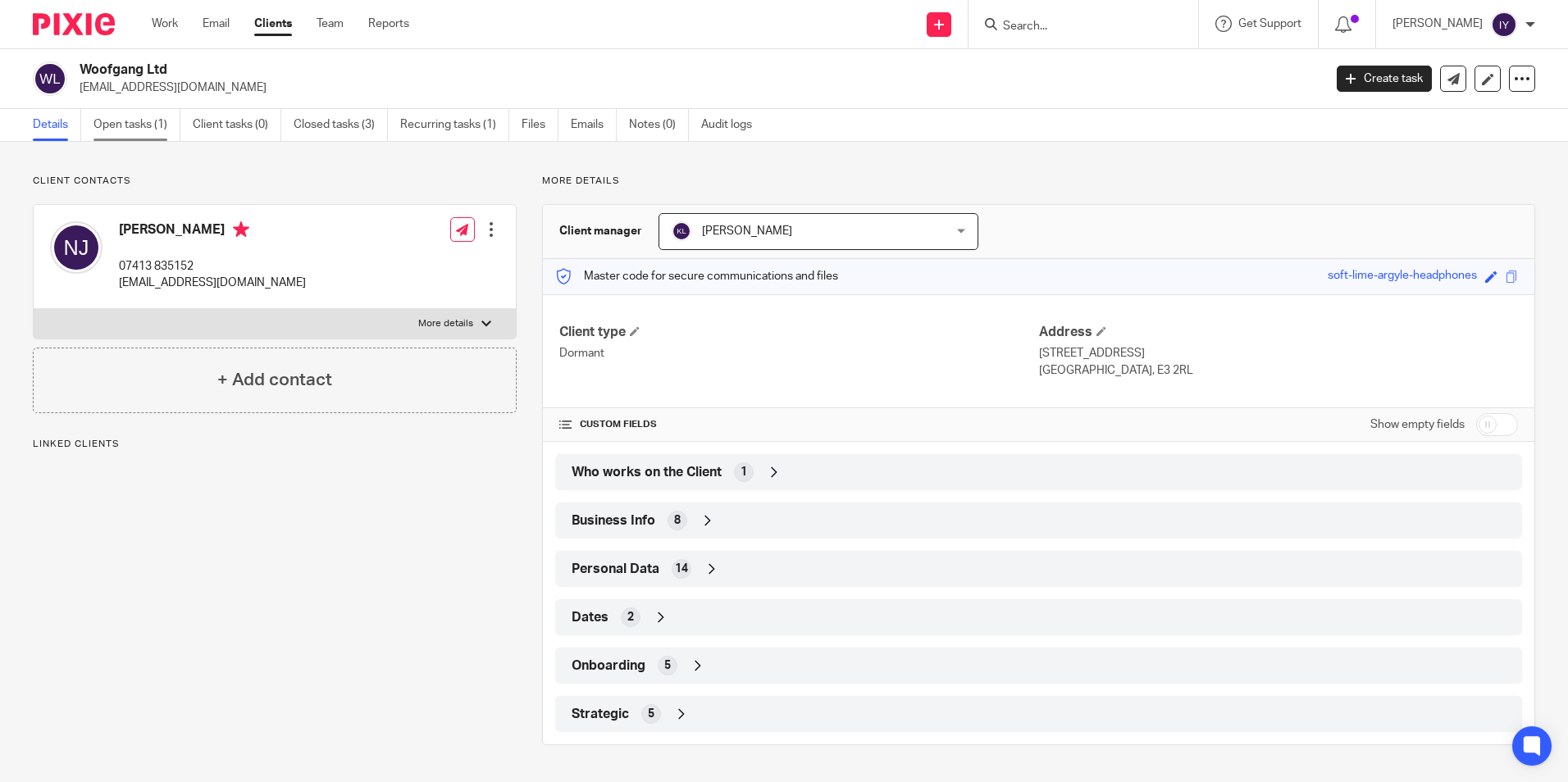
click at [131, 125] on link "Open tasks (1)" at bounding box center [137, 124] width 87 height 32
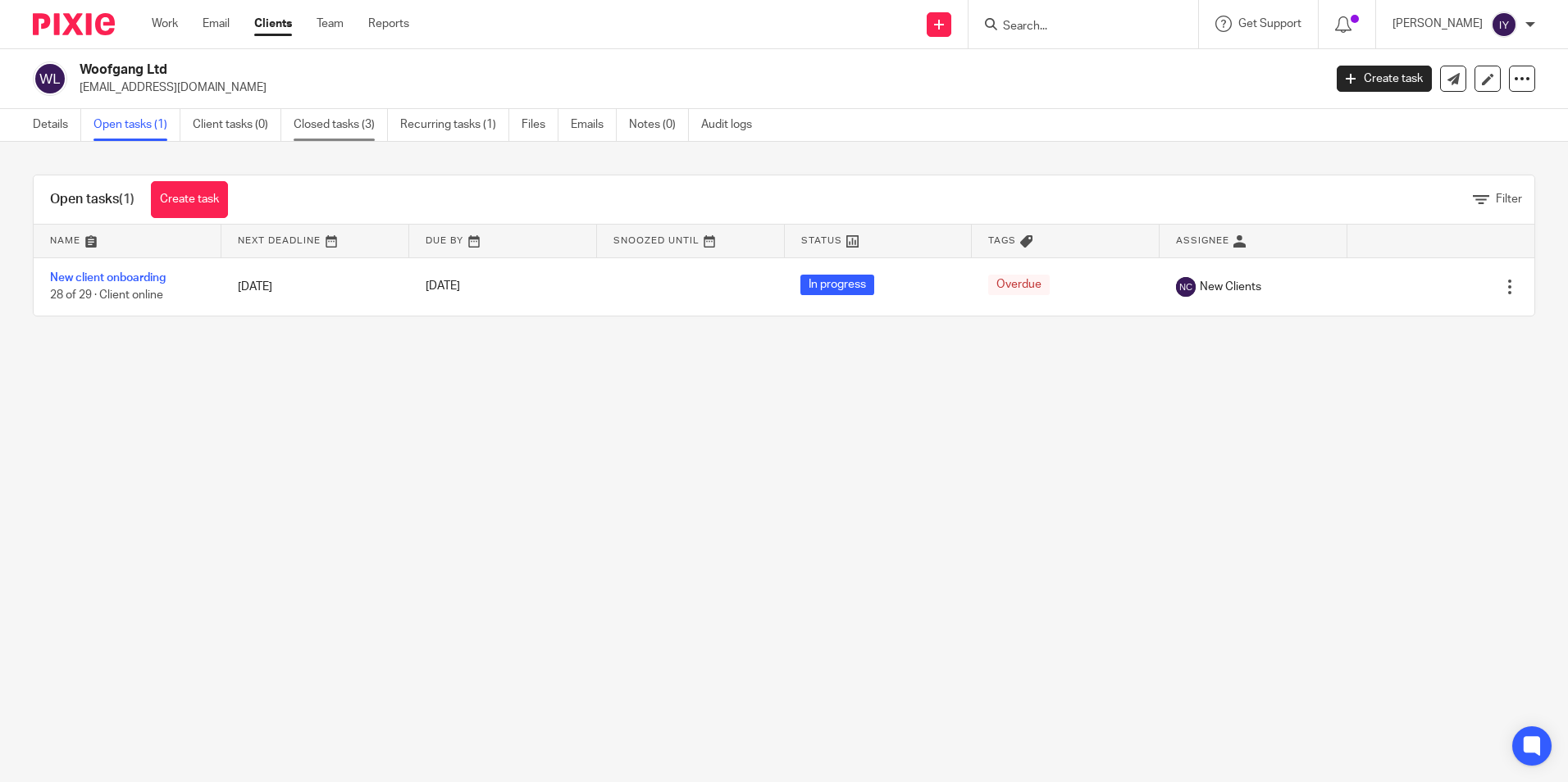
click at [340, 129] on link "Closed tasks (3)" at bounding box center [341, 124] width 95 height 32
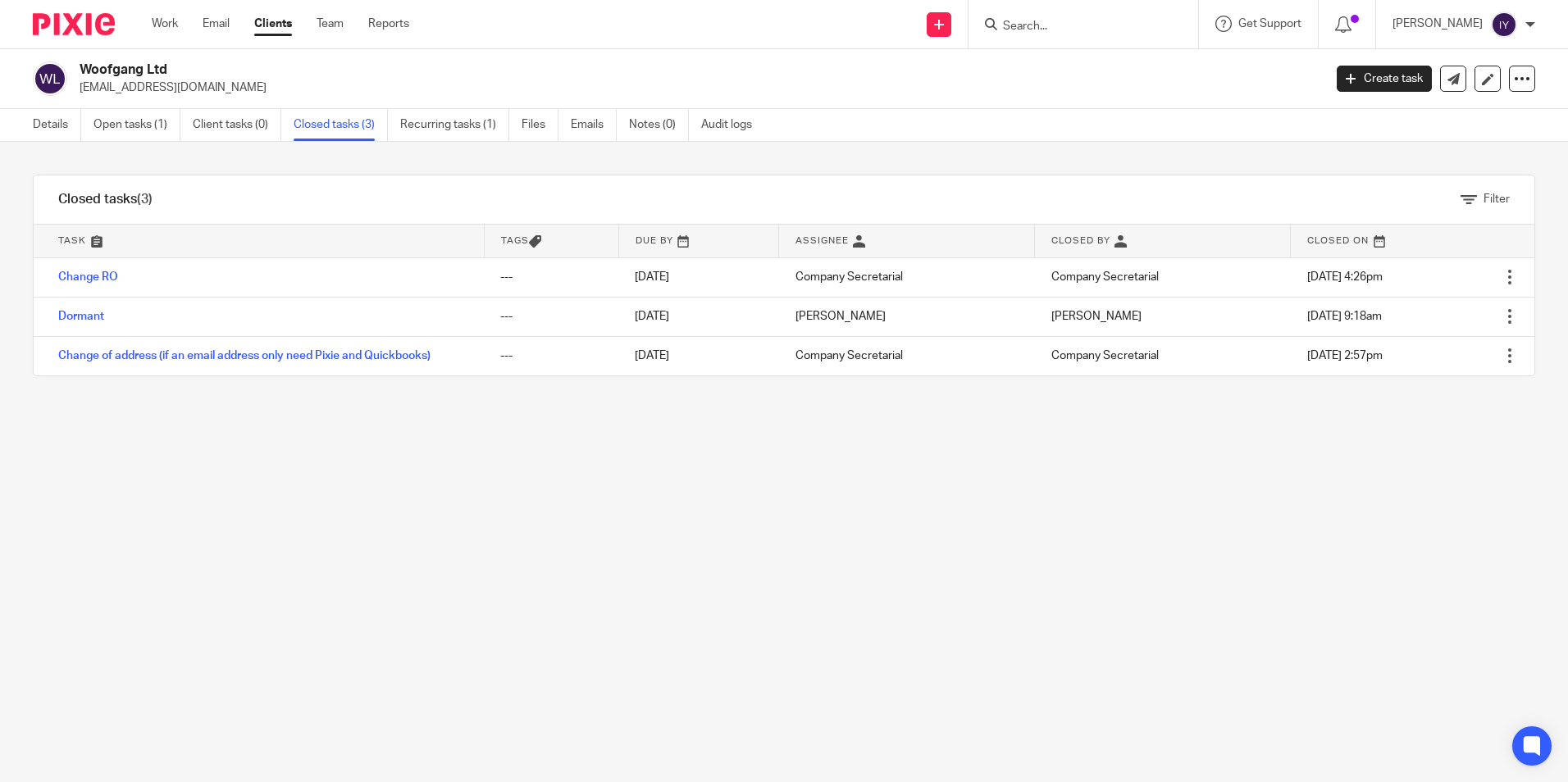
click at [1083, 32] on input "Search" at bounding box center [1075, 27] width 148 height 14
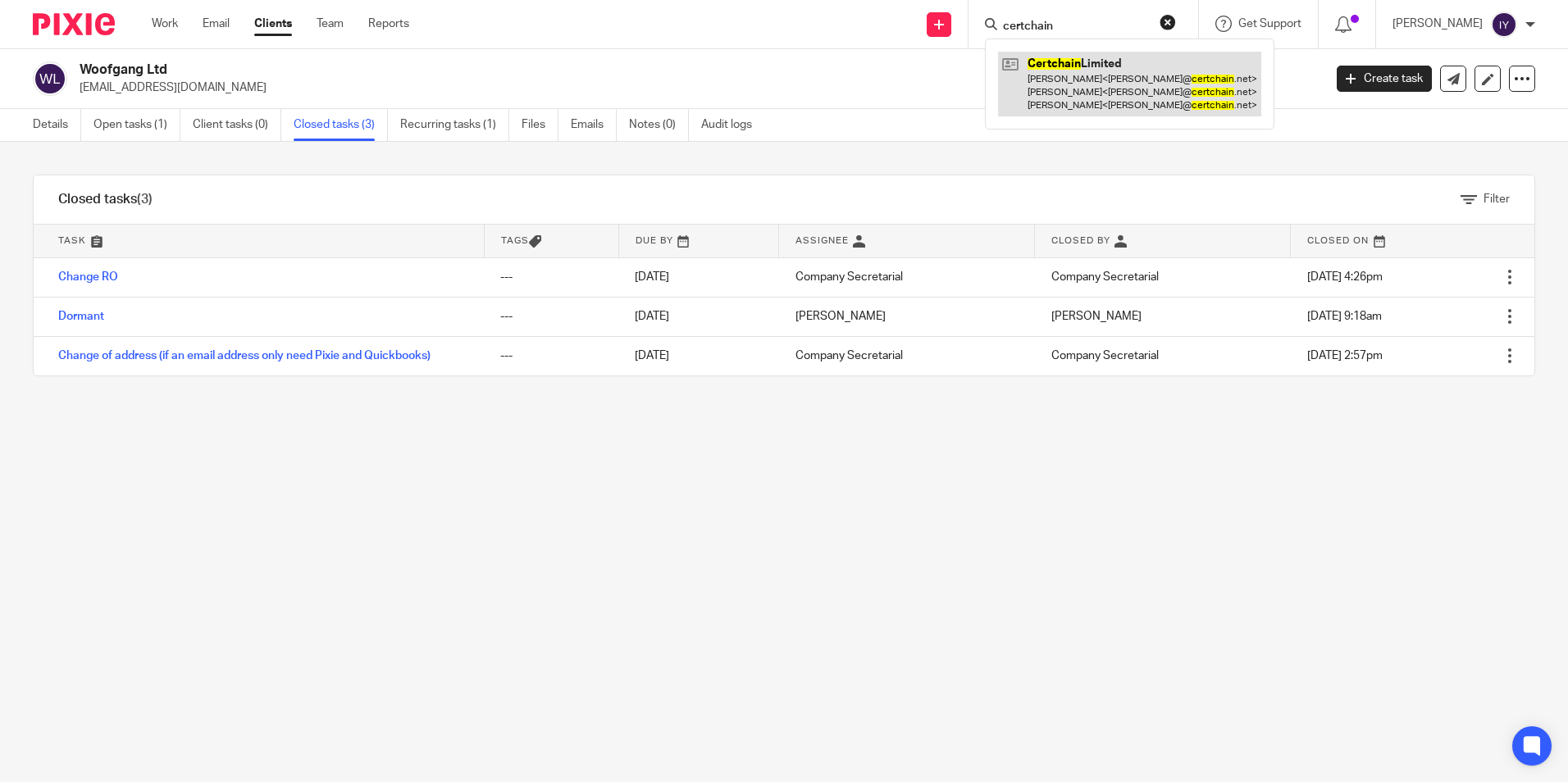
type input "certchain"
click at [1092, 67] on link at bounding box center [1130, 84] width 264 height 65
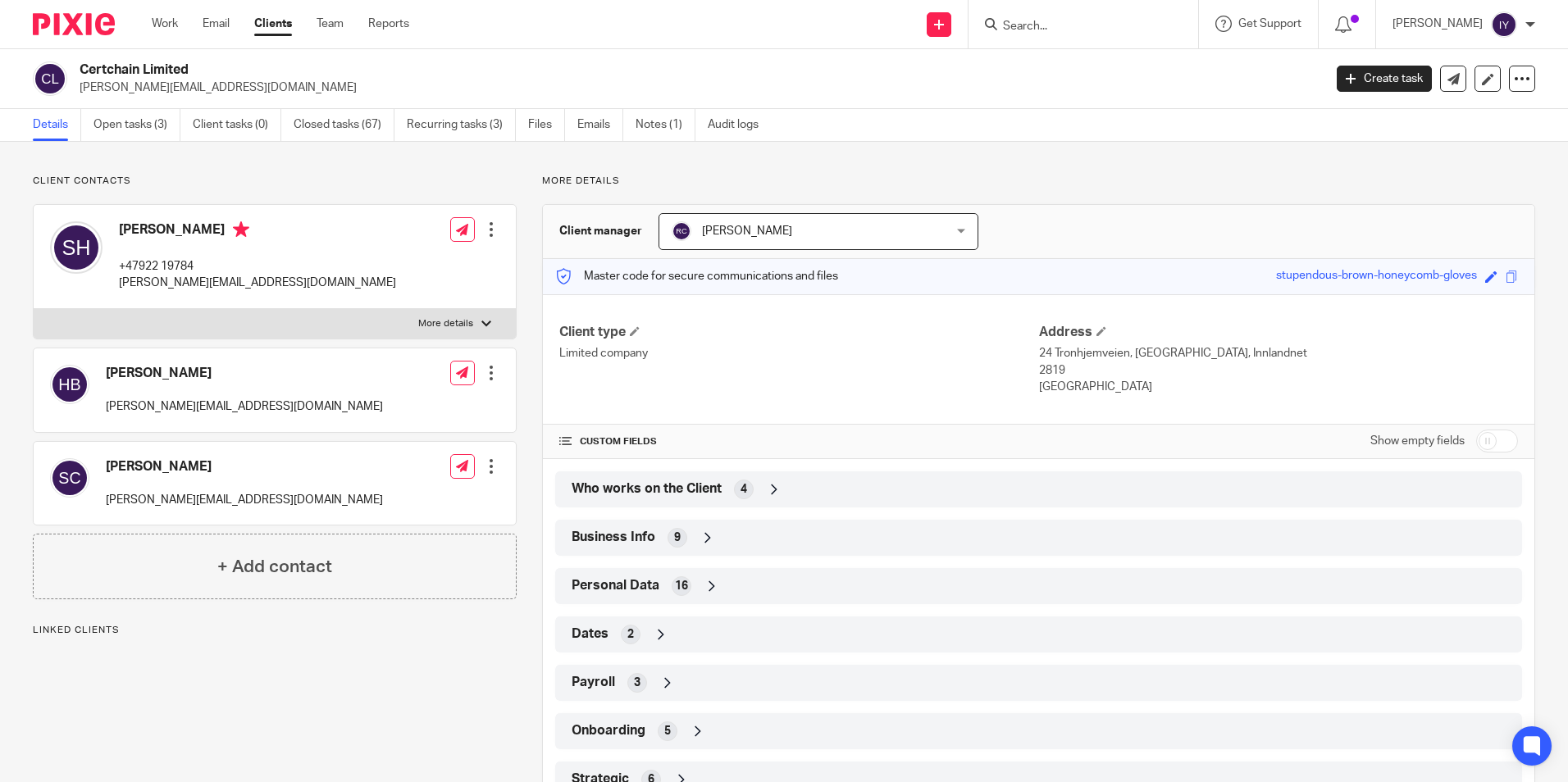
click at [770, 492] on icon at bounding box center [773, 489] width 16 height 16
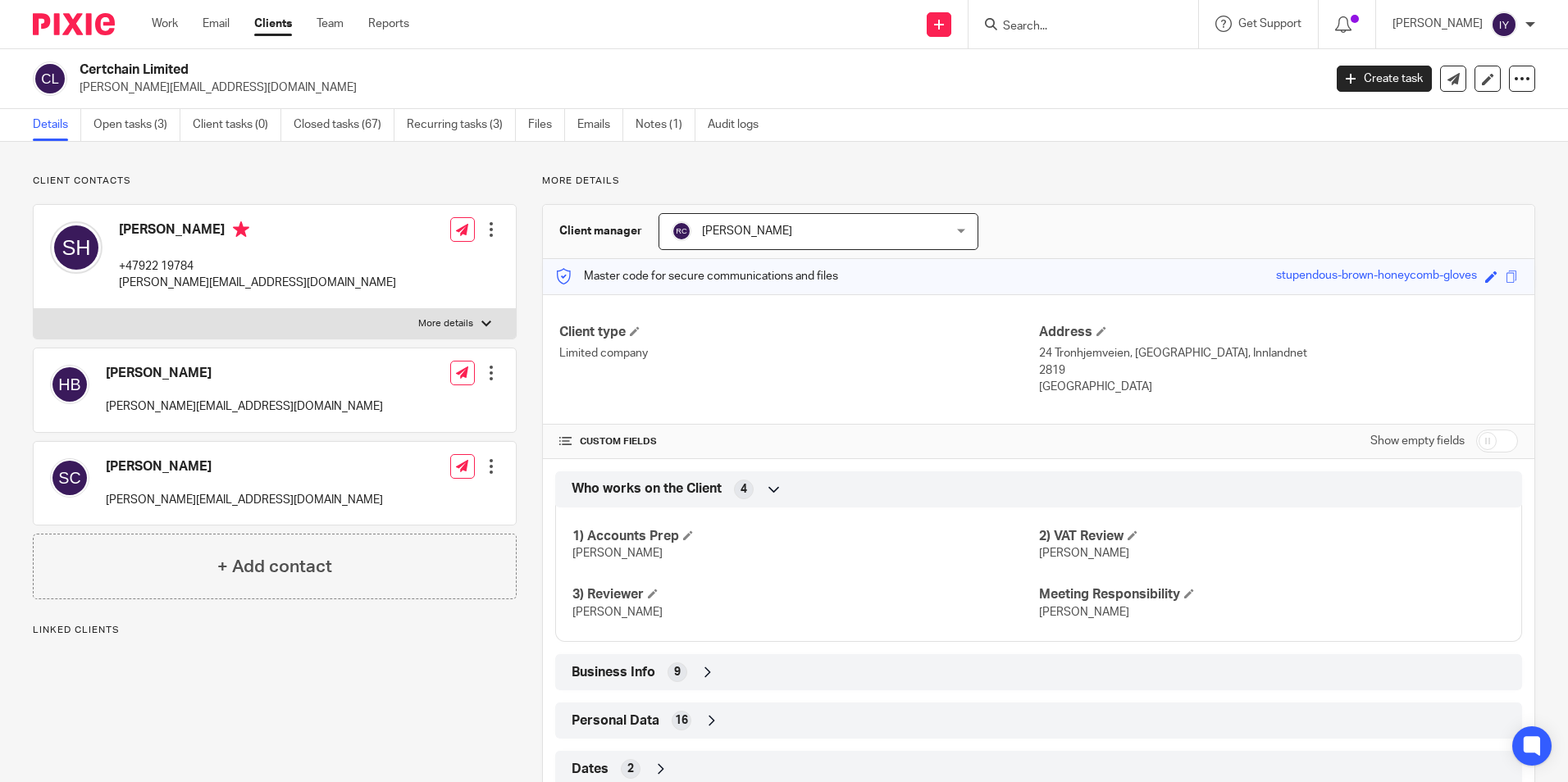
click at [770, 491] on icon at bounding box center [773, 489] width 16 height 16
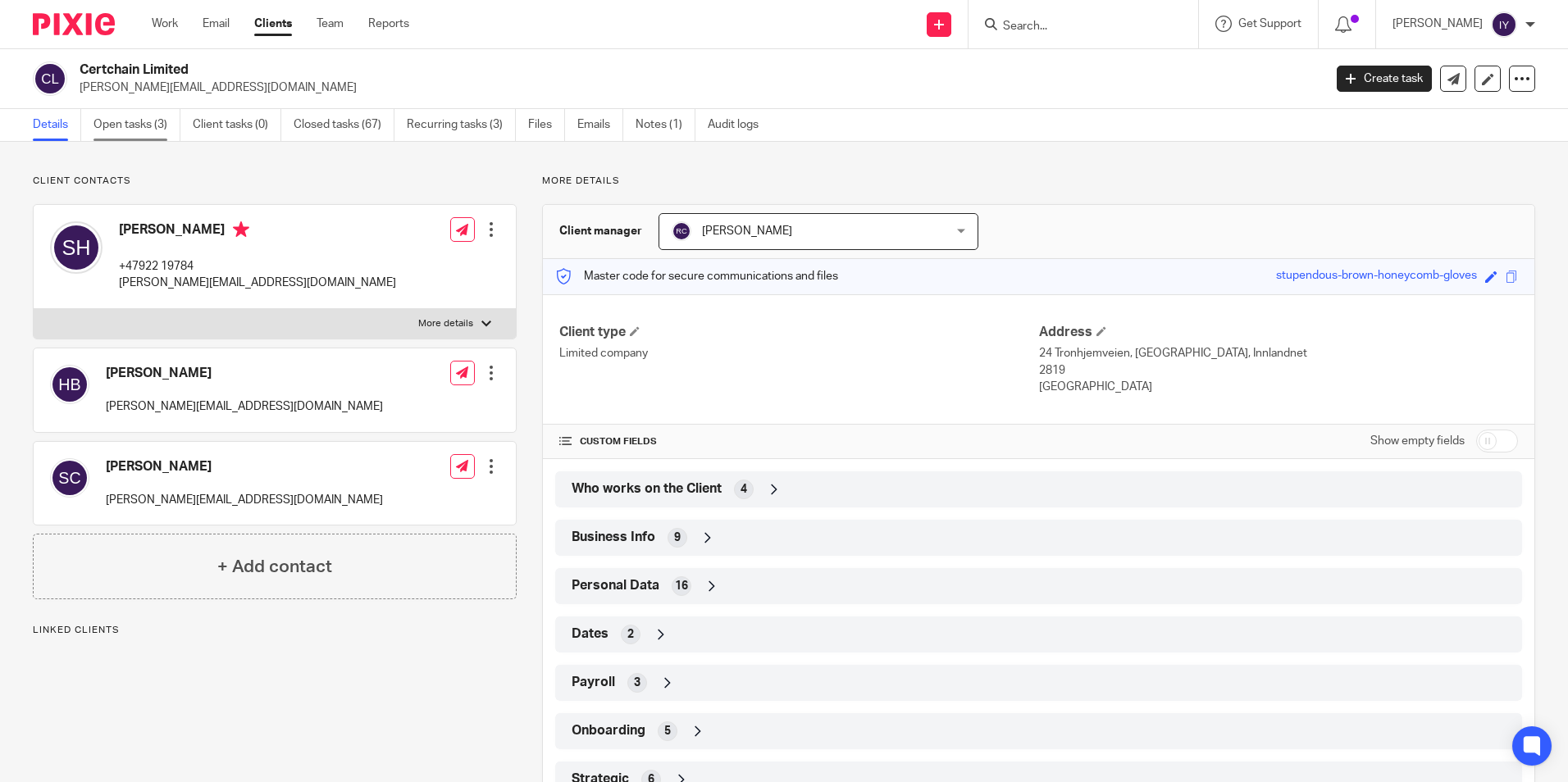
click at [130, 137] on link "Open tasks (3)" at bounding box center [137, 124] width 87 height 32
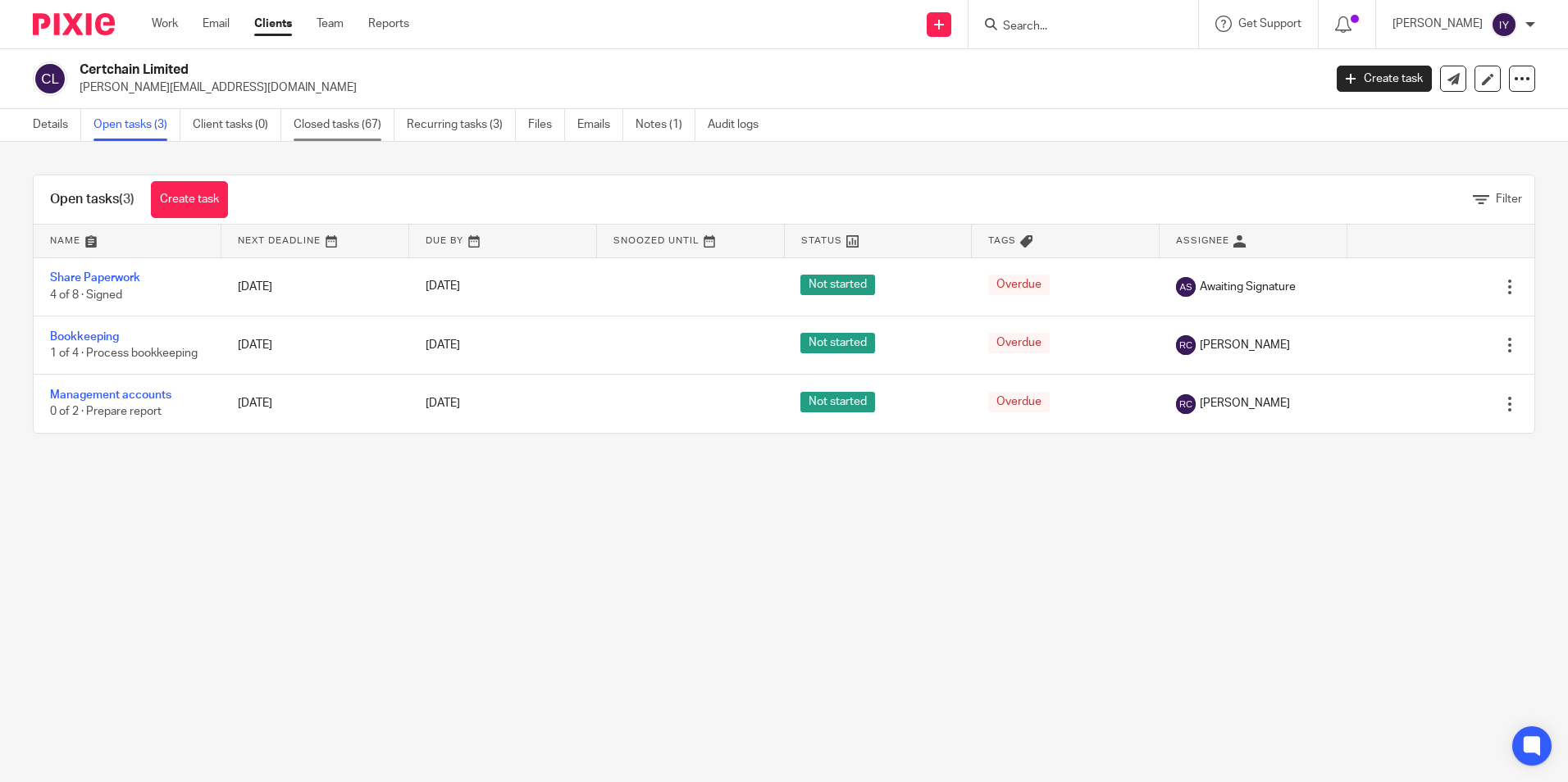
click at [330, 131] on link "Closed tasks (67)" at bounding box center [345, 124] width 101 height 32
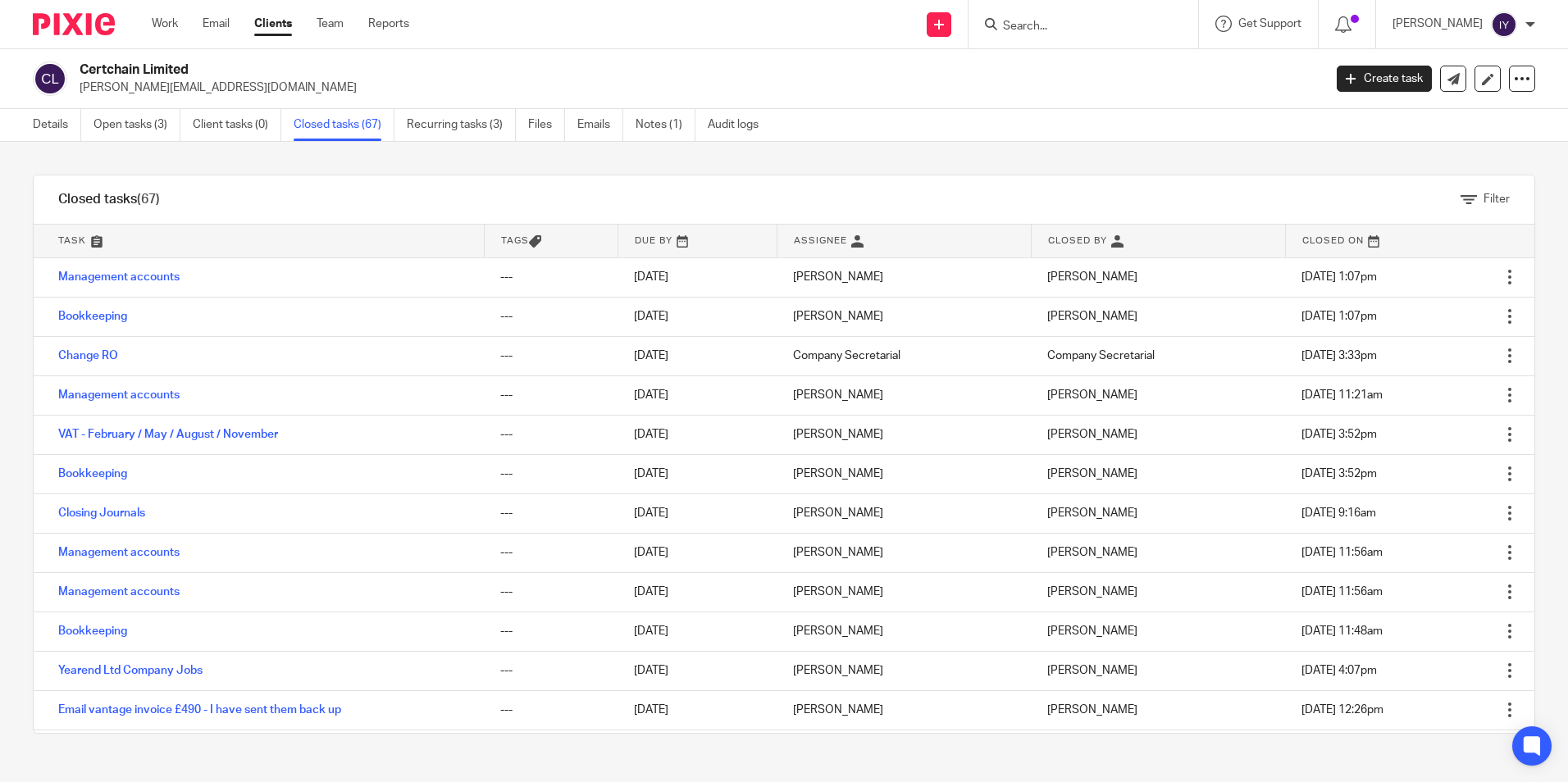
click at [1115, 34] on form at bounding box center [1089, 24] width 175 height 20
click at [1117, 32] on input "Search" at bounding box center [1075, 27] width 148 height 14
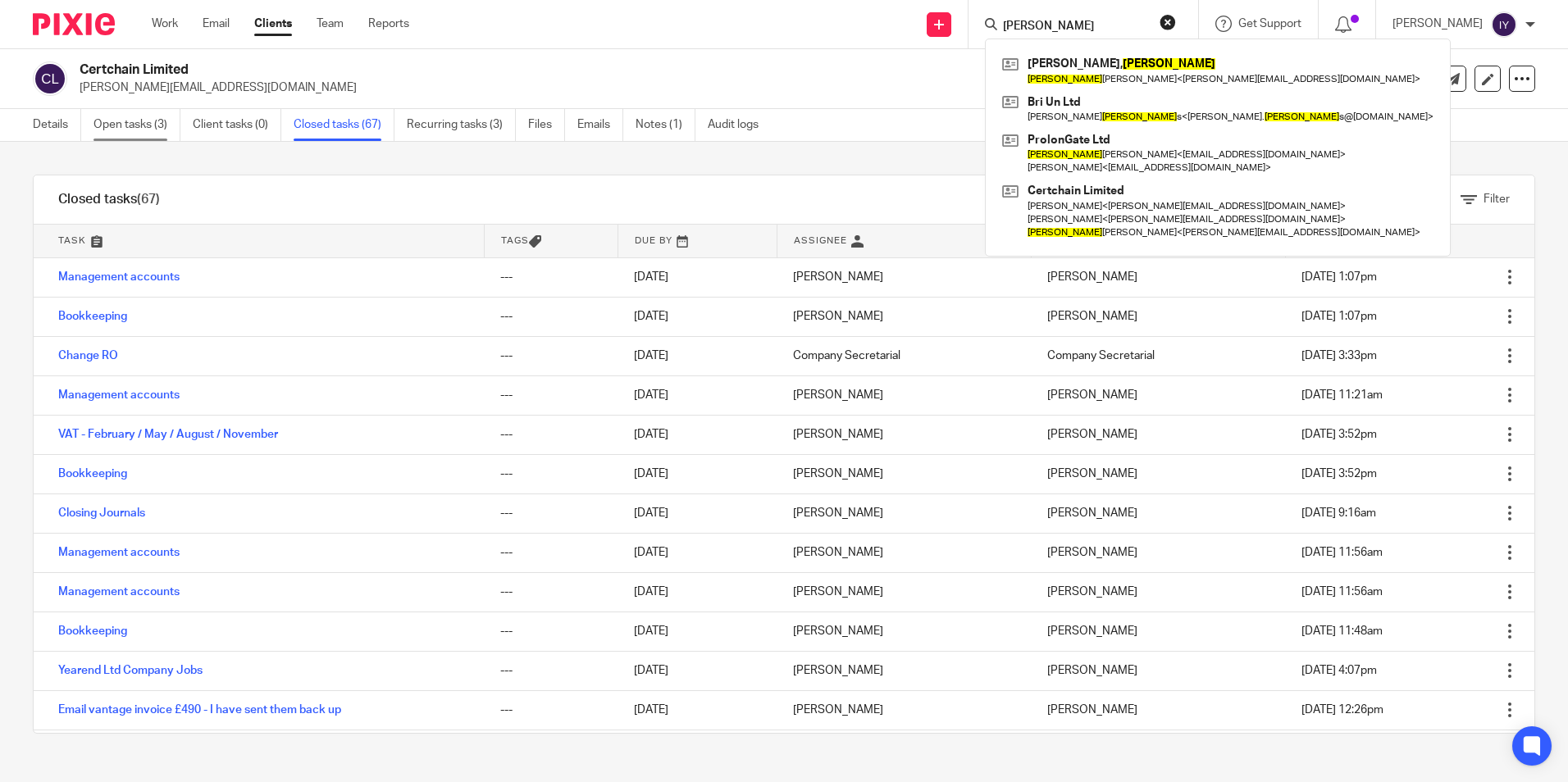
type input "samuel"
click at [128, 129] on link "Open tasks (3)" at bounding box center [137, 124] width 87 height 32
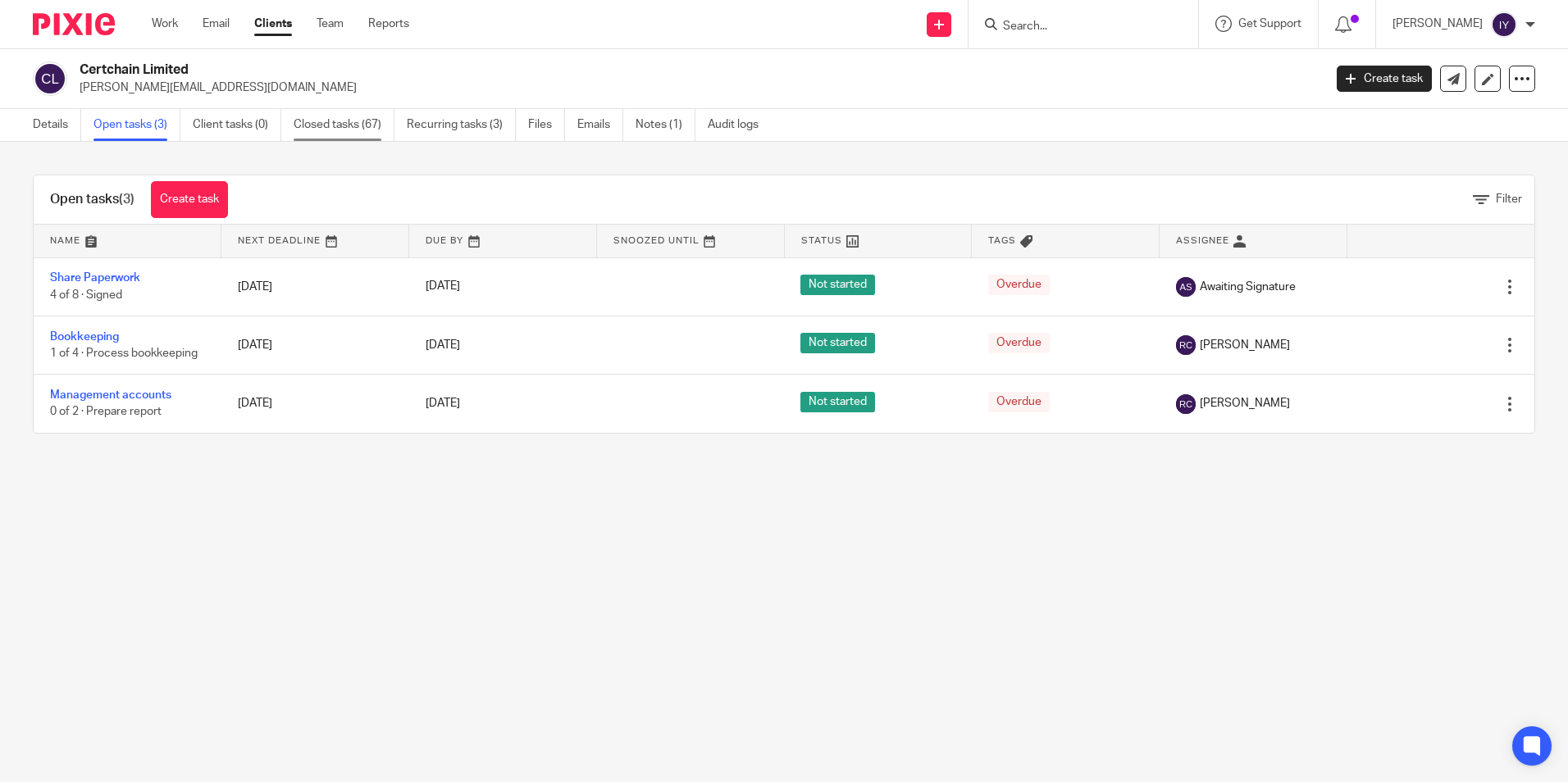
click at [359, 132] on link "Closed tasks (67)" at bounding box center [345, 124] width 101 height 32
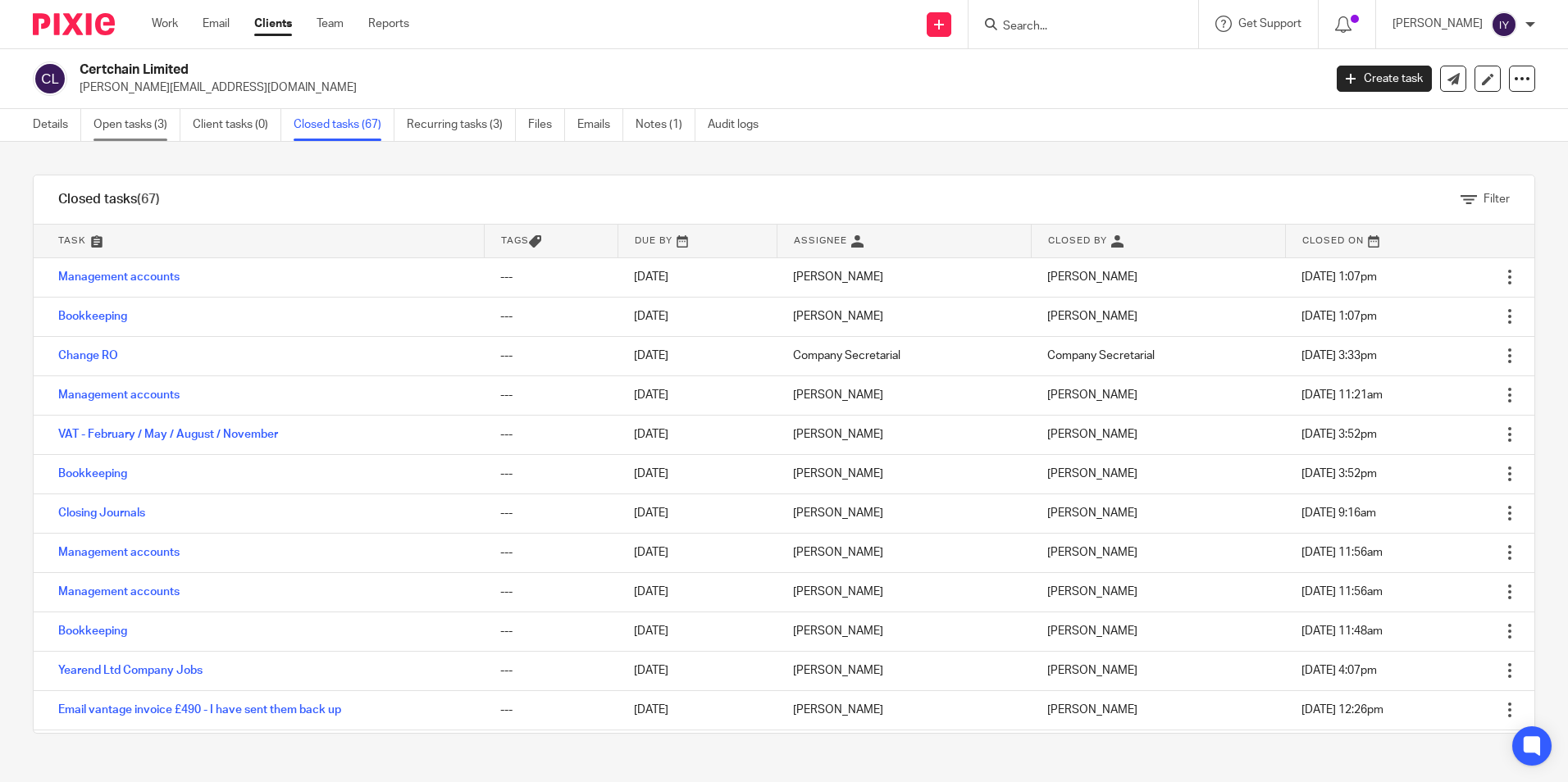
click at [131, 110] on link "Open tasks (3)" at bounding box center [137, 124] width 87 height 32
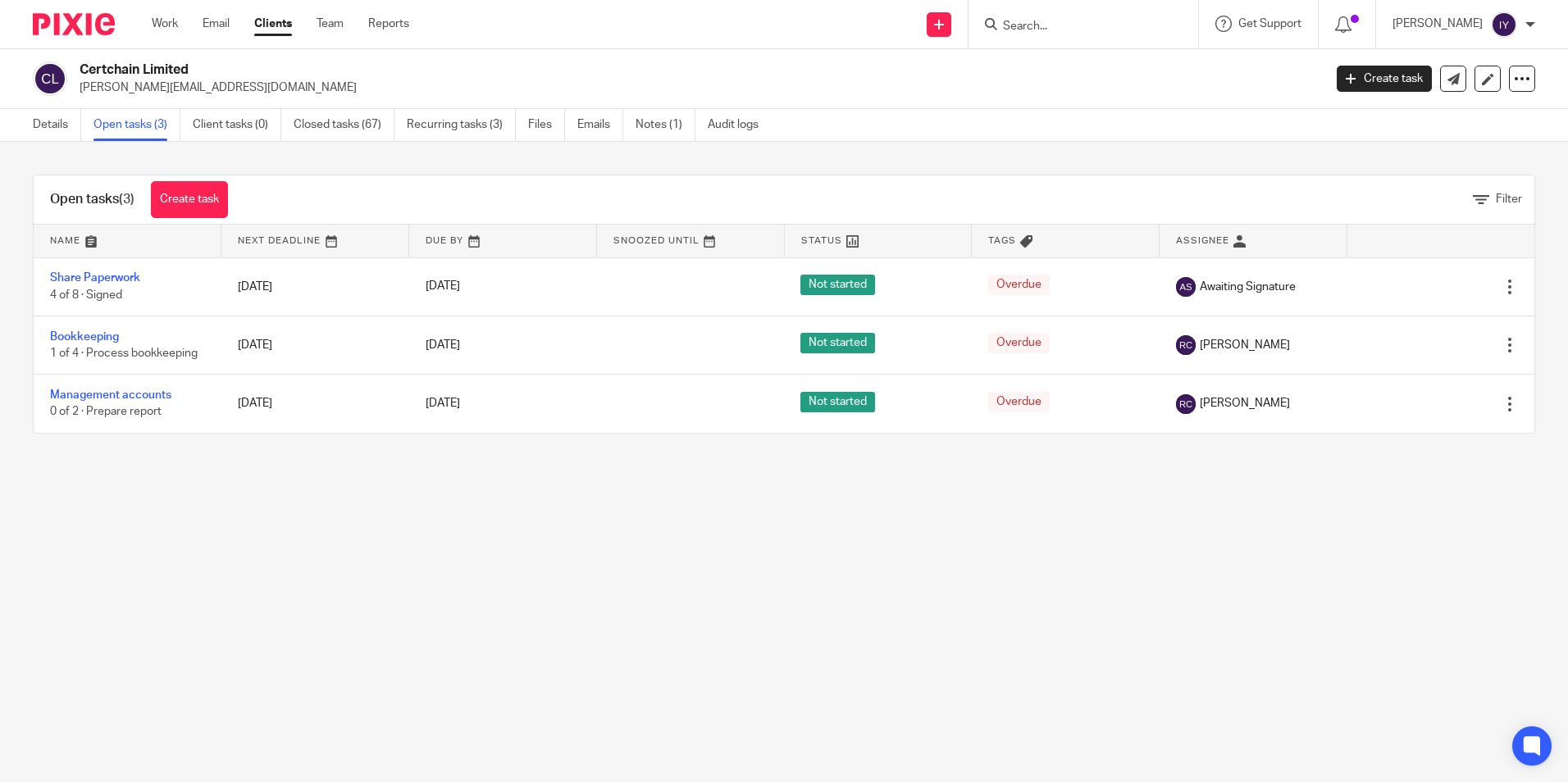
click at [1125, 25] on input "Search" at bounding box center [1075, 27] width 148 height 14
paste input "SMILEY MINDS LTD"
type input "SMILEY MINDS LTD"
click at [1111, 62] on link at bounding box center [1136, 71] width 277 height 38
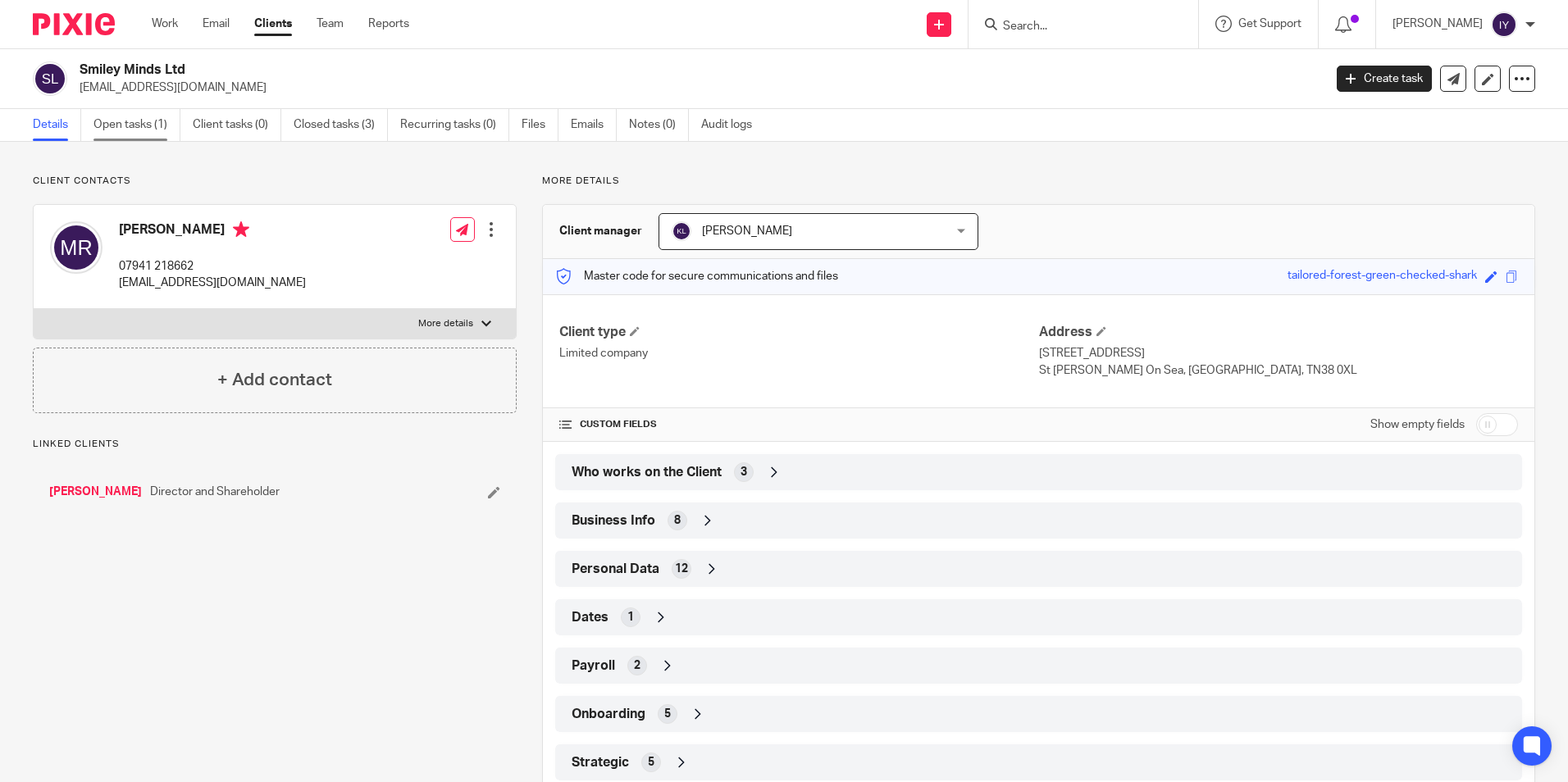
click at [107, 117] on link "Open tasks (1)" at bounding box center [137, 124] width 87 height 32
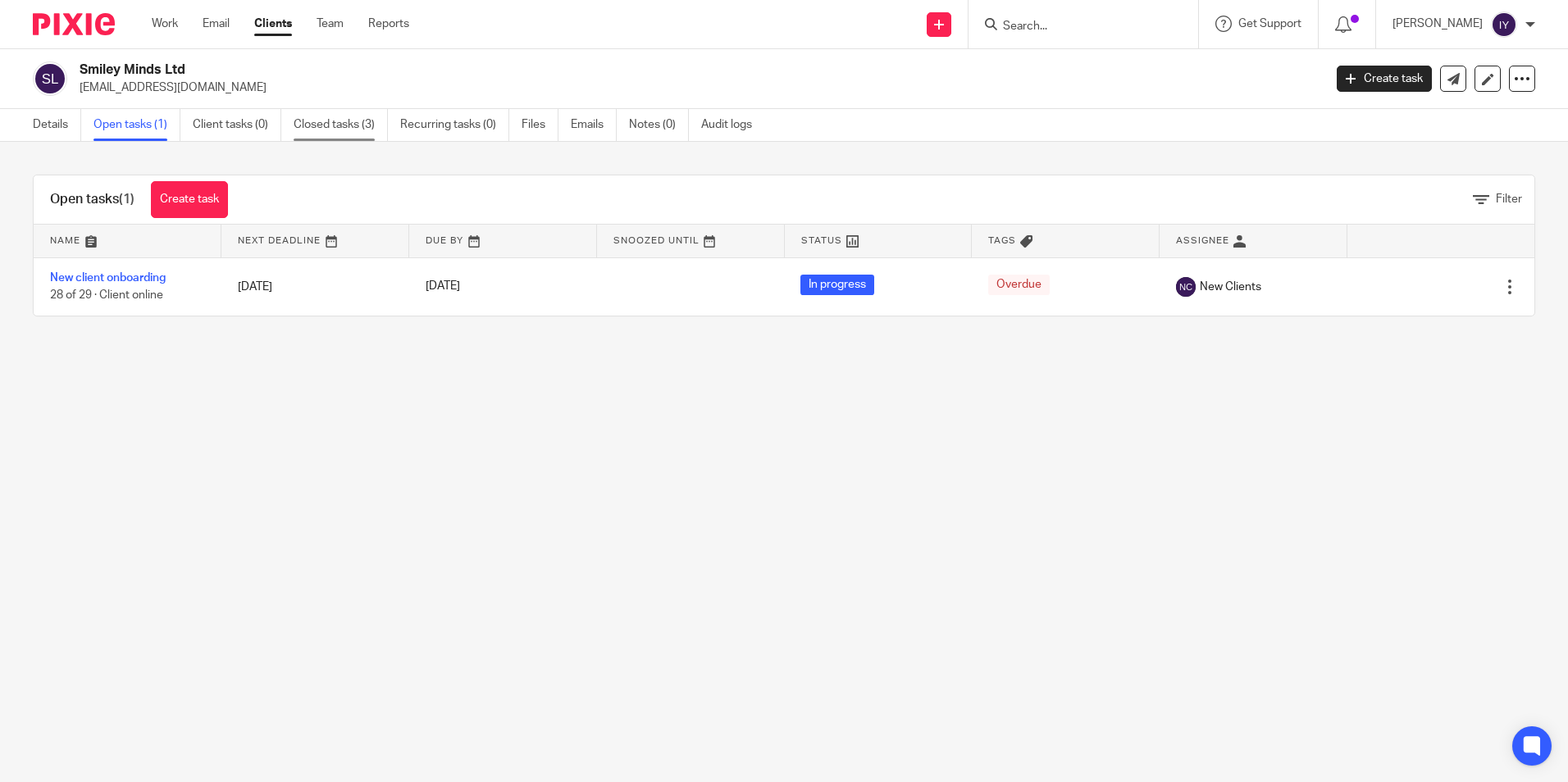
click at [345, 119] on link "Closed tasks (3)" at bounding box center [341, 124] width 95 height 32
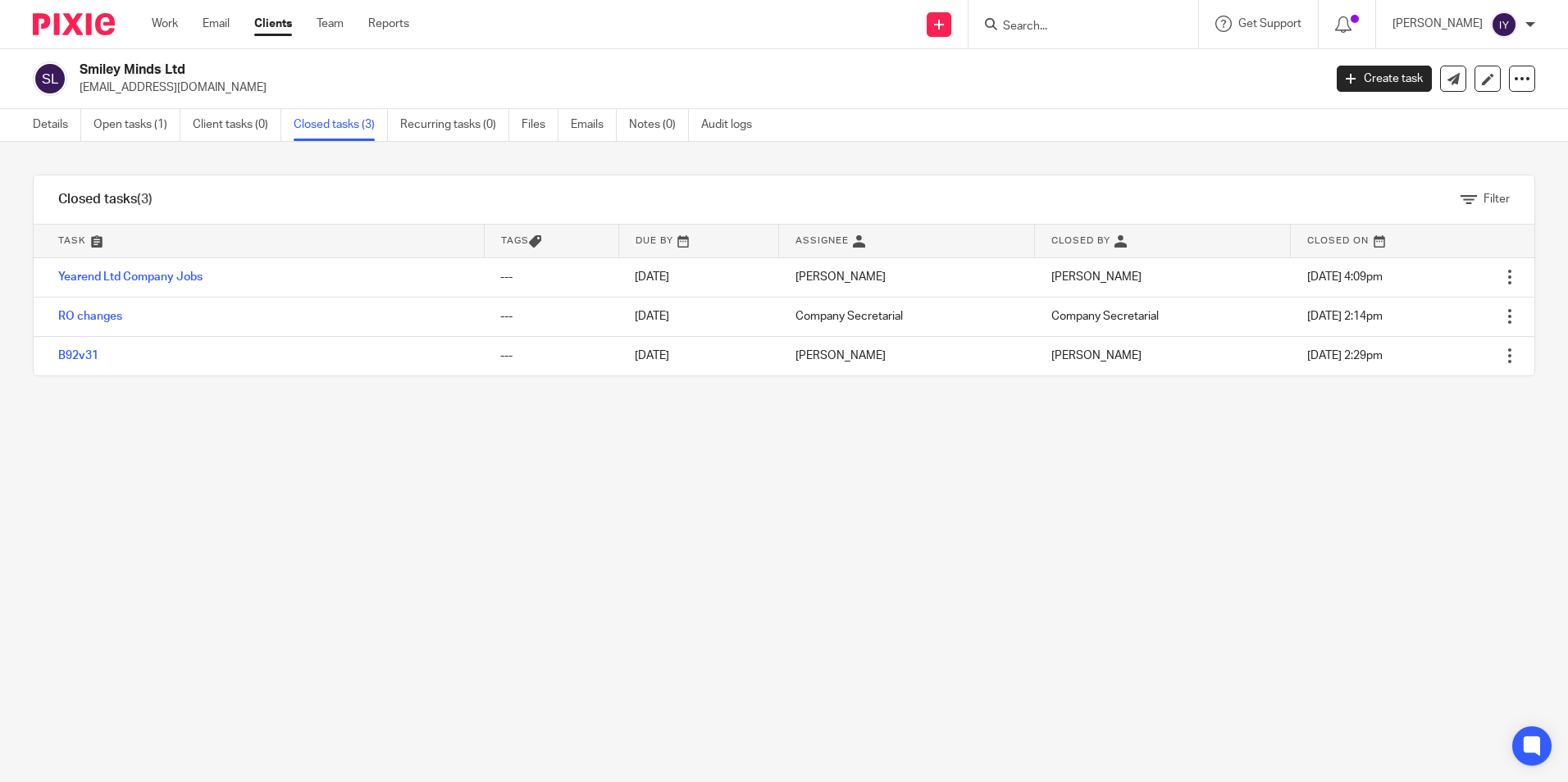
click at [1149, 28] on input "Search" at bounding box center [1075, 27] width 148 height 14
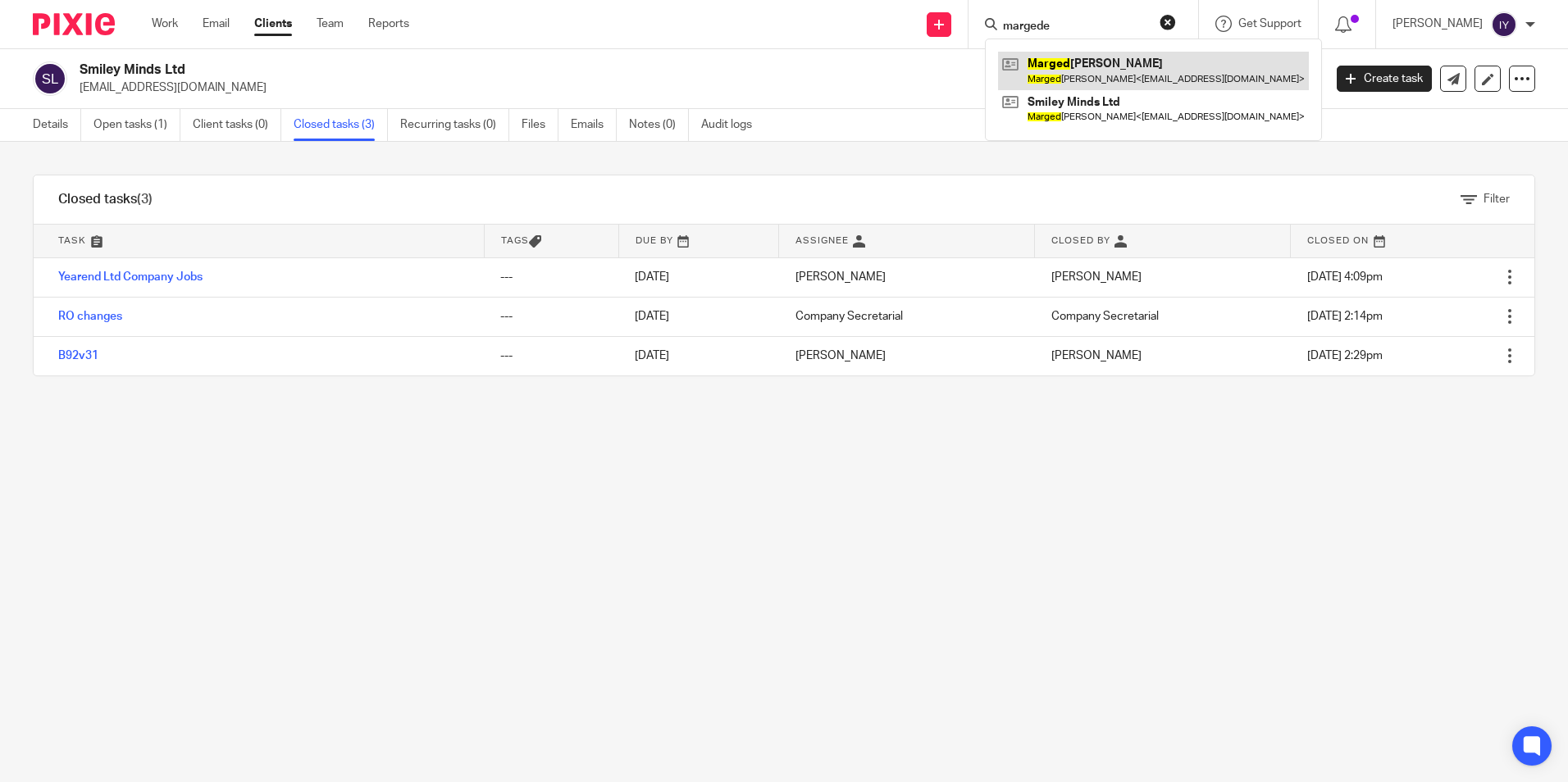
type input "margede"
click at [1141, 57] on link at bounding box center [1154, 71] width 311 height 38
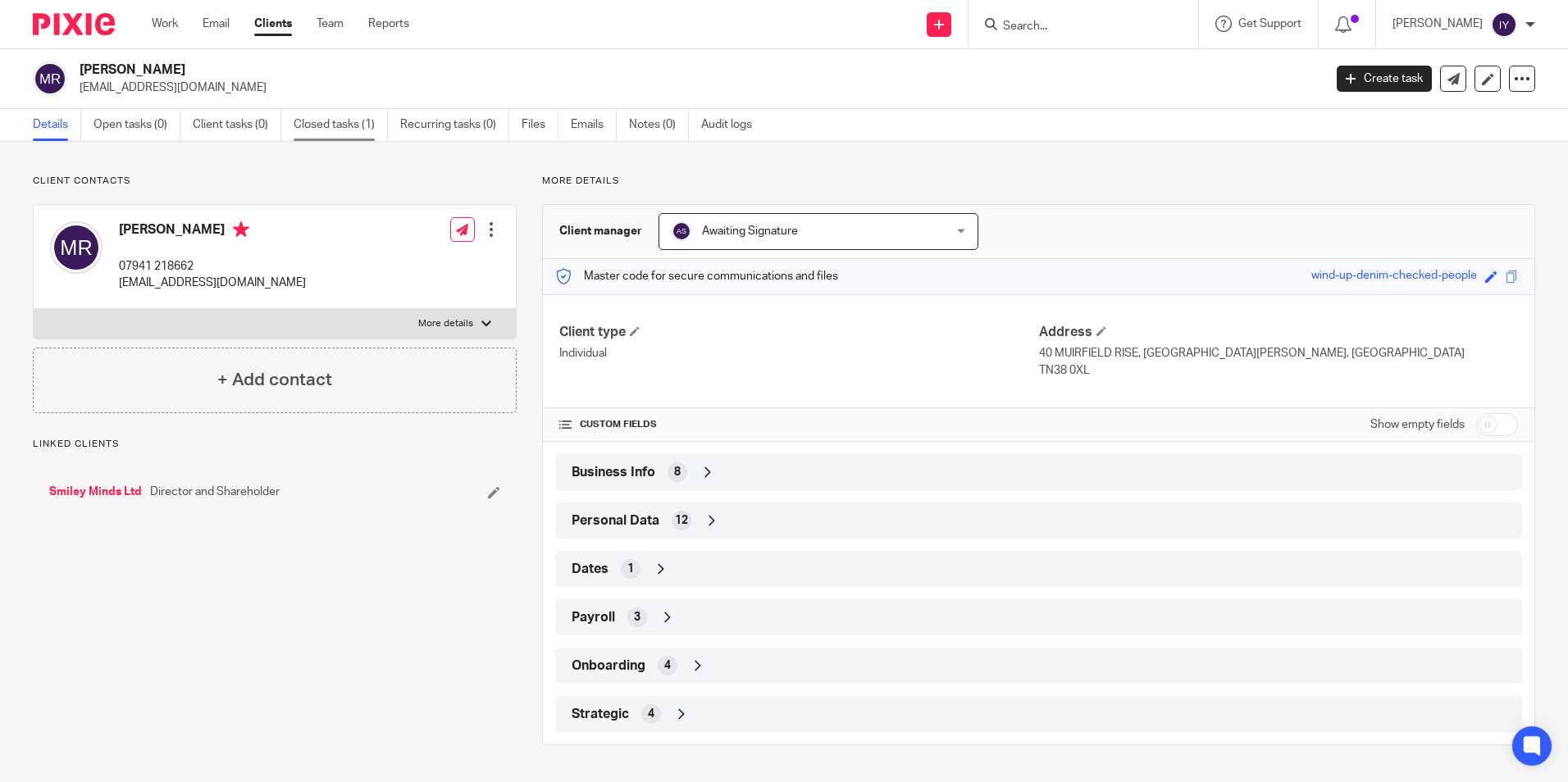
click at [342, 125] on link "Closed tasks (1)" at bounding box center [341, 124] width 95 height 32
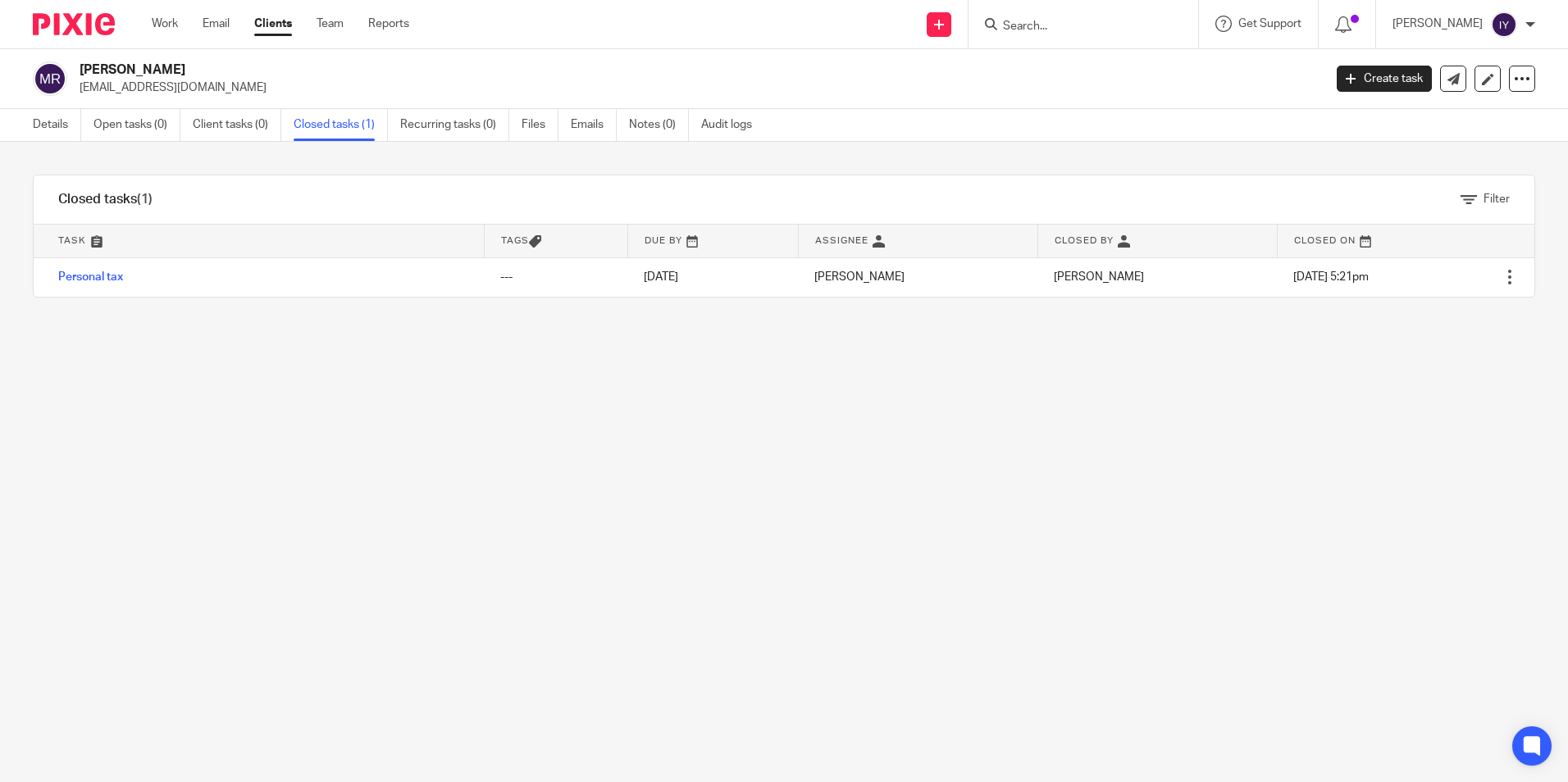
click at [1046, 18] on form at bounding box center [1089, 24] width 175 height 20
click at [1055, 20] on input "Search" at bounding box center [1075, 27] width 148 height 14
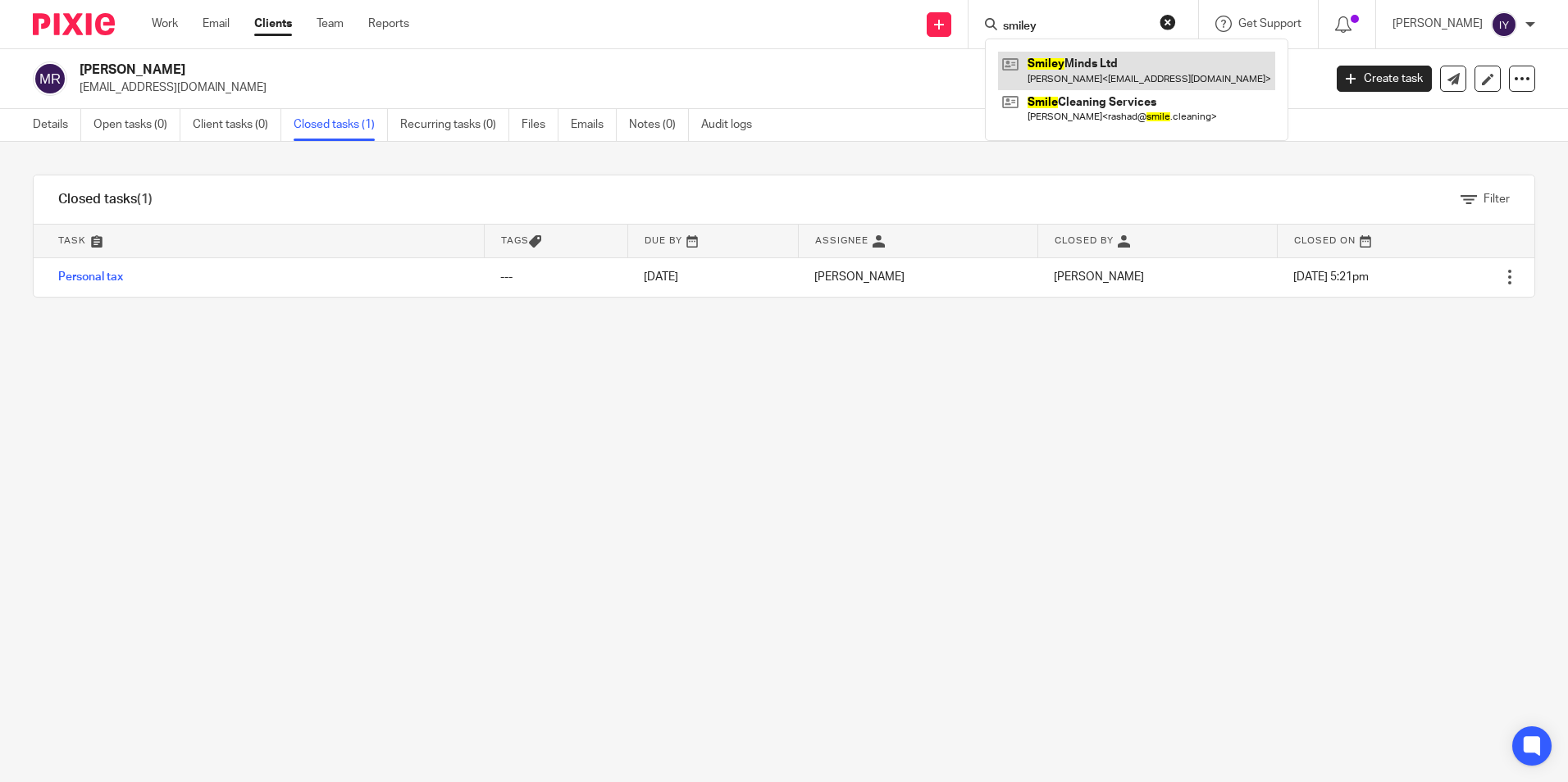
type input "smiley"
click at [1188, 62] on link at bounding box center [1136, 71] width 277 height 38
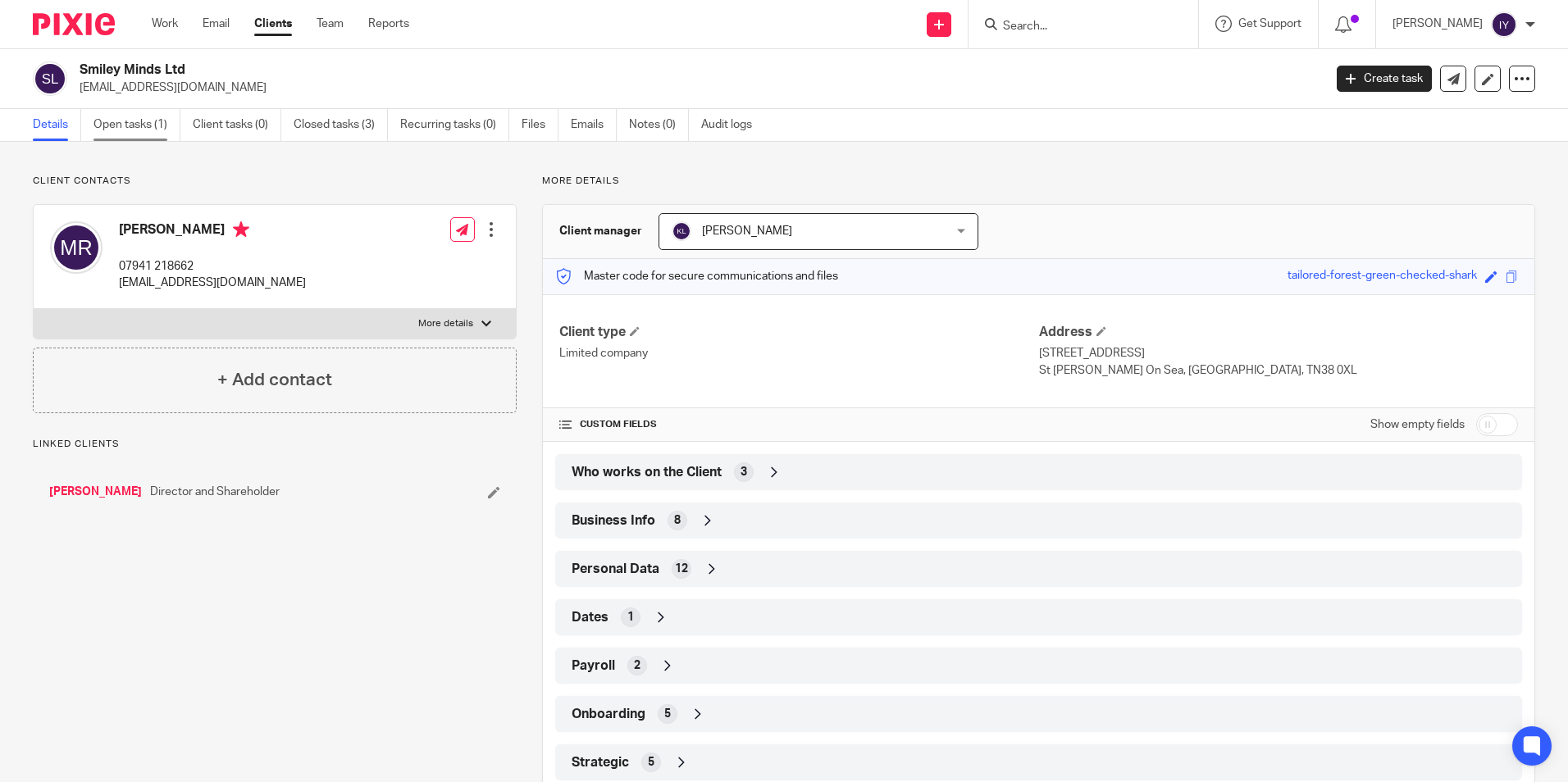
click at [112, 122] on link "Open tasks (1)" at bounding box center [137, 124] width 87 height 32
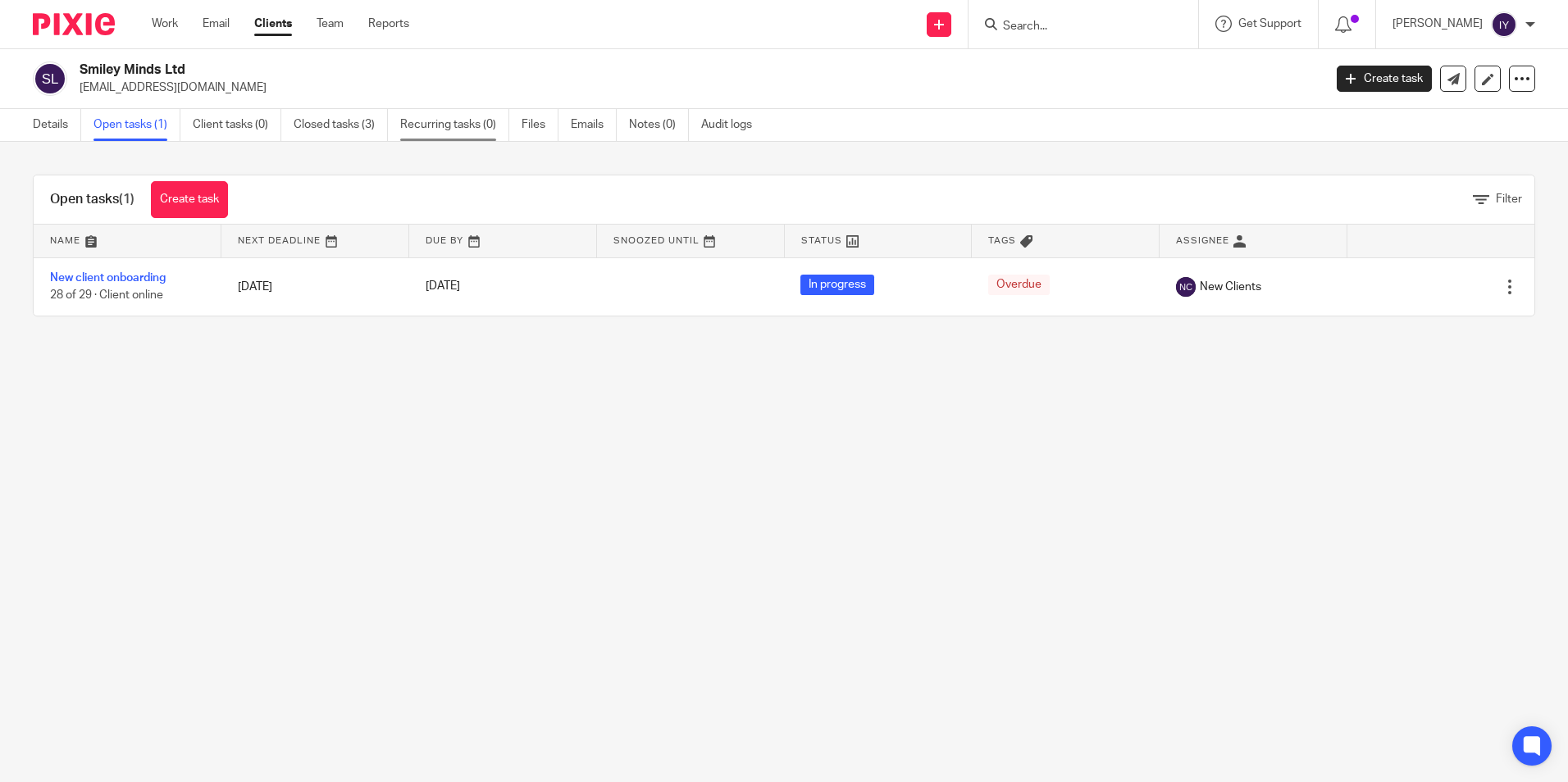
click at [441, 129] on link "Recurring tasks (0)" at bounding box center [455, 124] width 109 height 32
click at [369, 131] on link "Closed tasks (3)" at bounding box center [341, 124] width 95 height 32
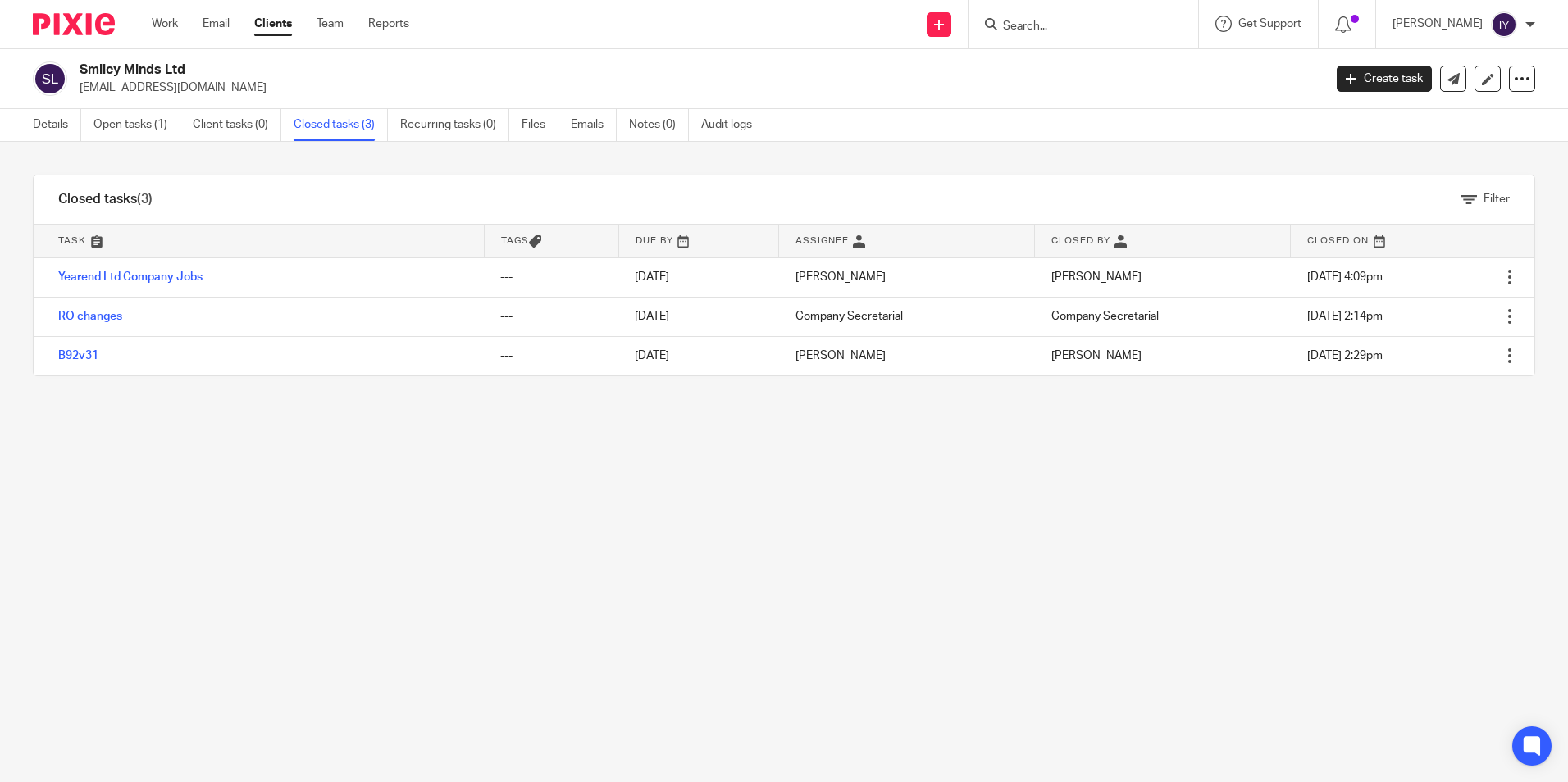
click at [1119, 159] on div "Filter tasks Only show tasks matching all of these conditions 1 Task name Is Is…" at bounding box center [784, 462] width 1568 height 641
click at [471, 455] on div "Filter tasks Only show tasks matching all of these conditions 1 Task name Is Is…" at bounding box center [784, 462] width 1568 height 641
click at [858, 76] on h2 "Smiley Minds Ltd" at bounding box center [572, 70] width 985 height 17
click at [141, 124] on link "Open tasks (1)" at bounding box center [137, 124] width 87 height 32
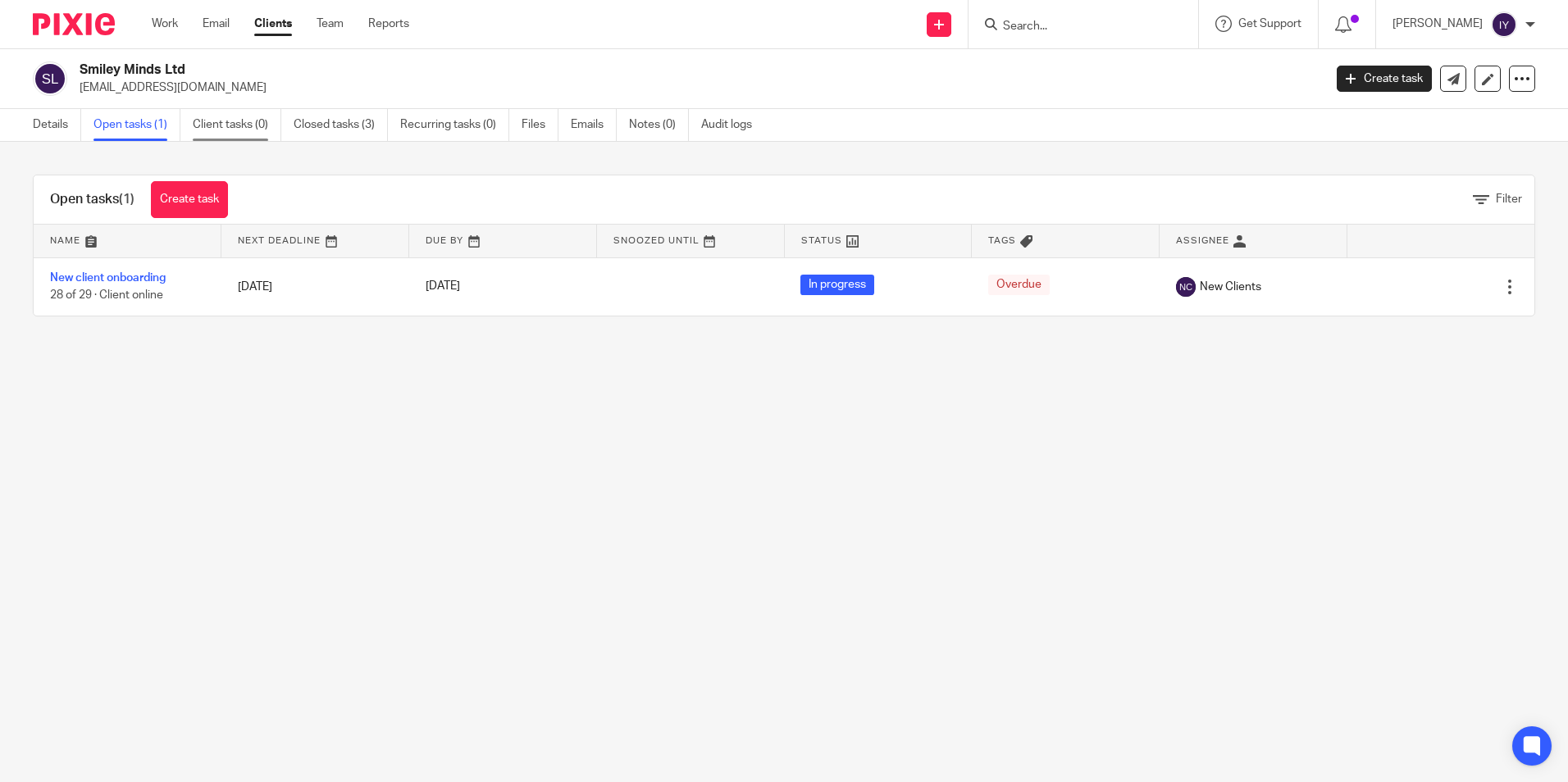
click at [253, 124] on link "Client tasks (0)" at bounding box center [237, 124] width 89 height 32
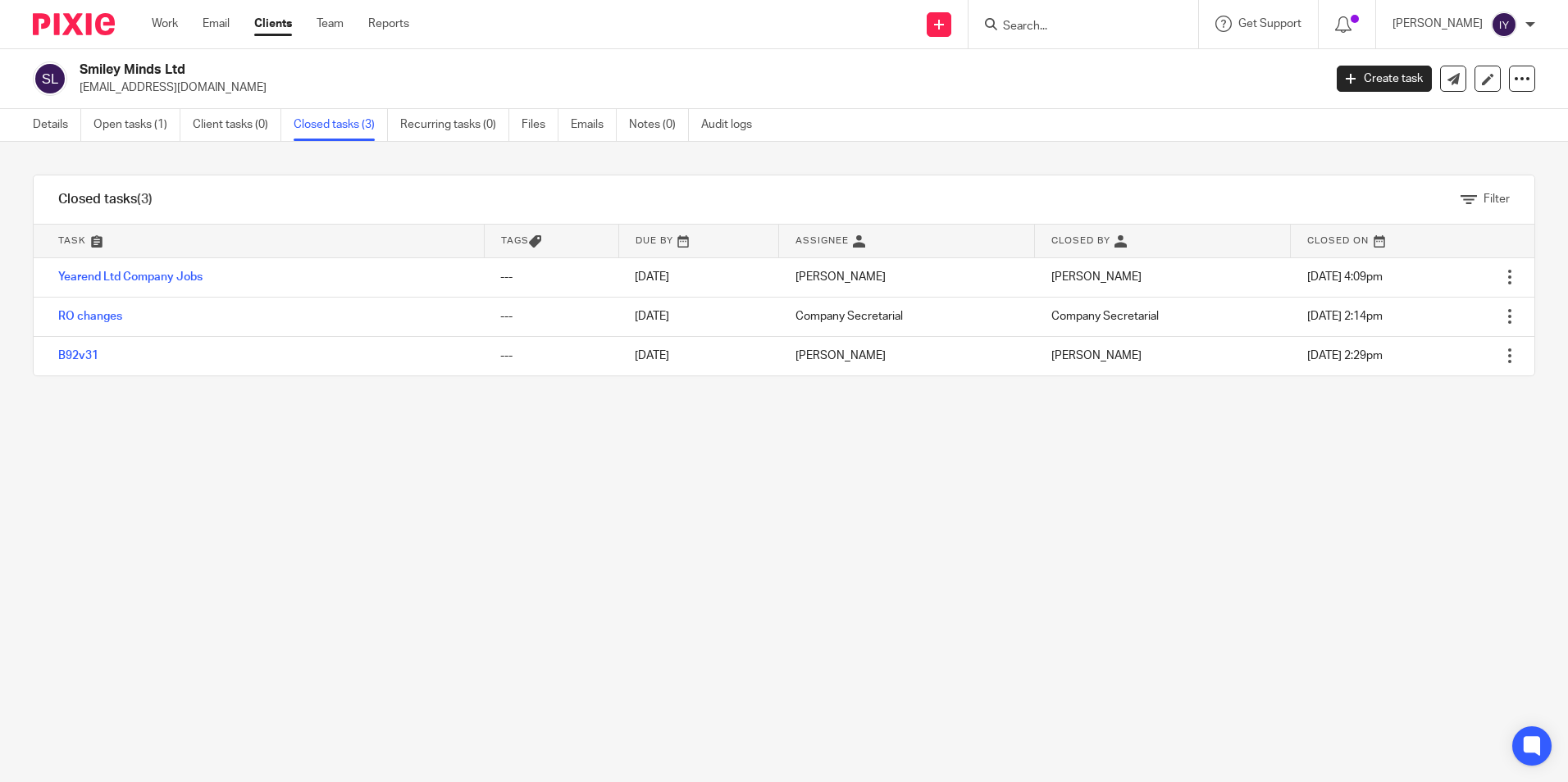
click at [1058, 29] on input "Search" at bounding box center [1075, 27] width 148 height 14
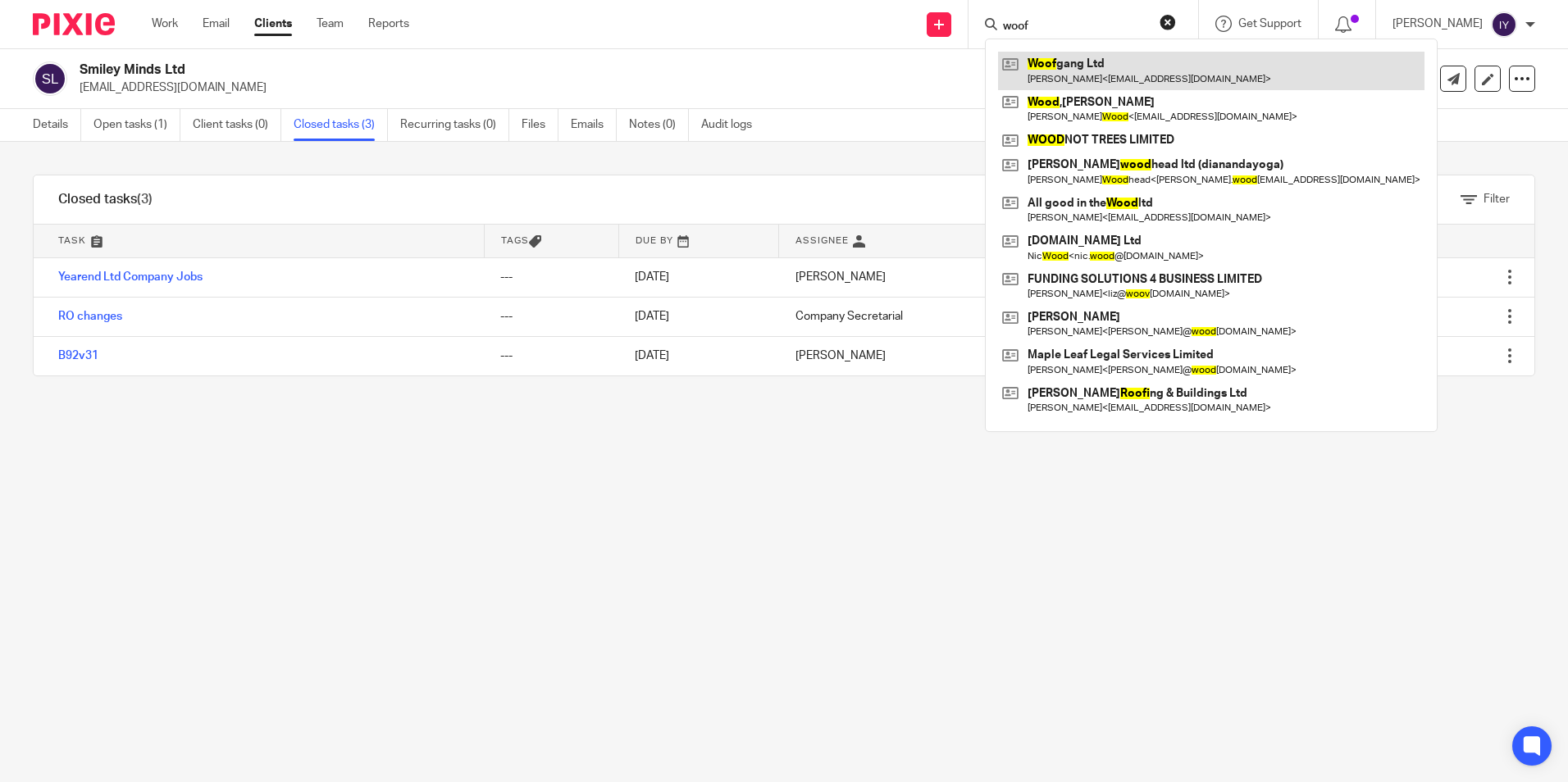
type input "woof"
click at [1111, 59] on link at bounding box center [1211, 71] width 427 height 38
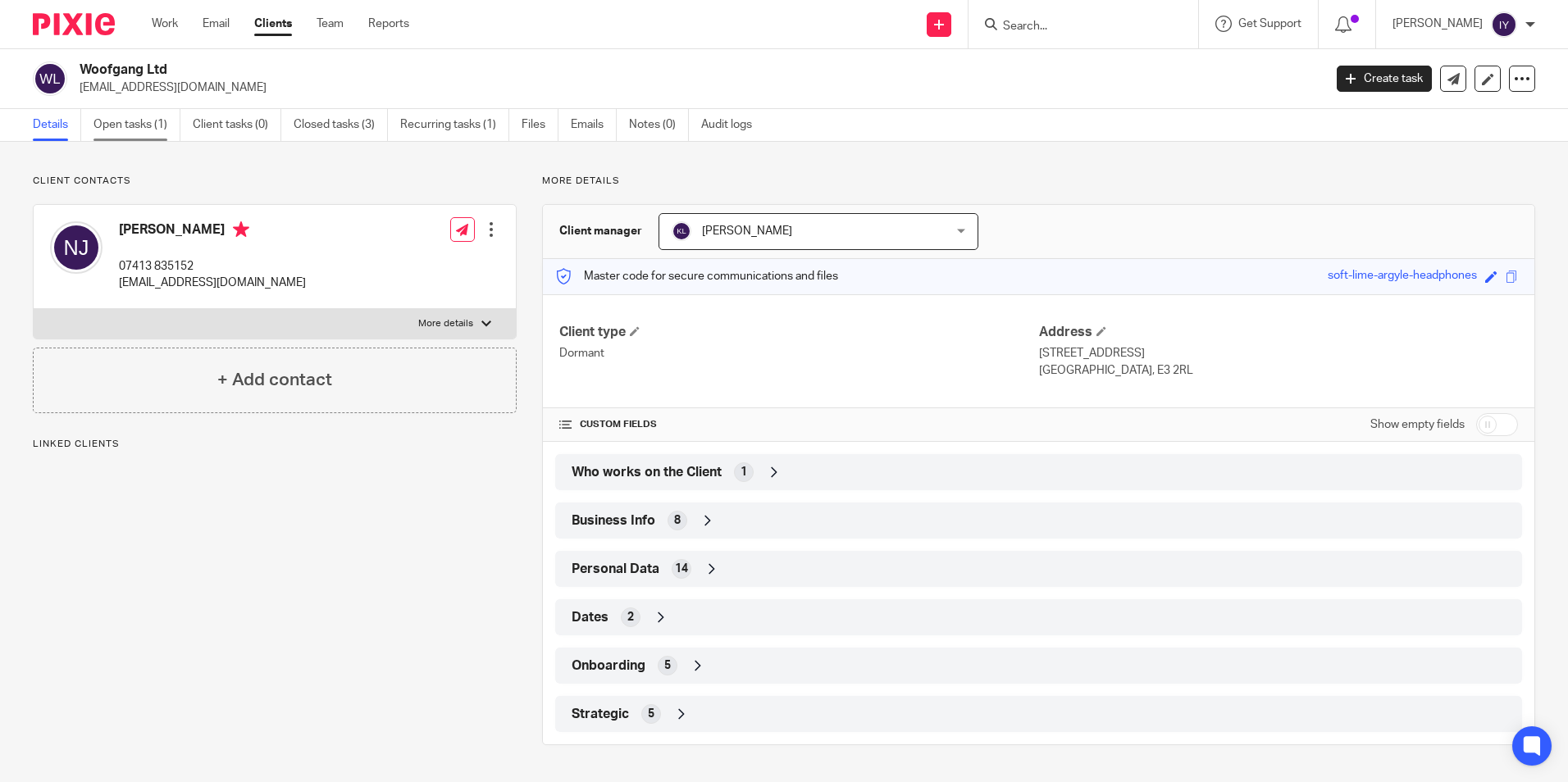
click at [152, 131] on link "Open tasks (1)" at bounding box center [137, 124] width 87 height 32
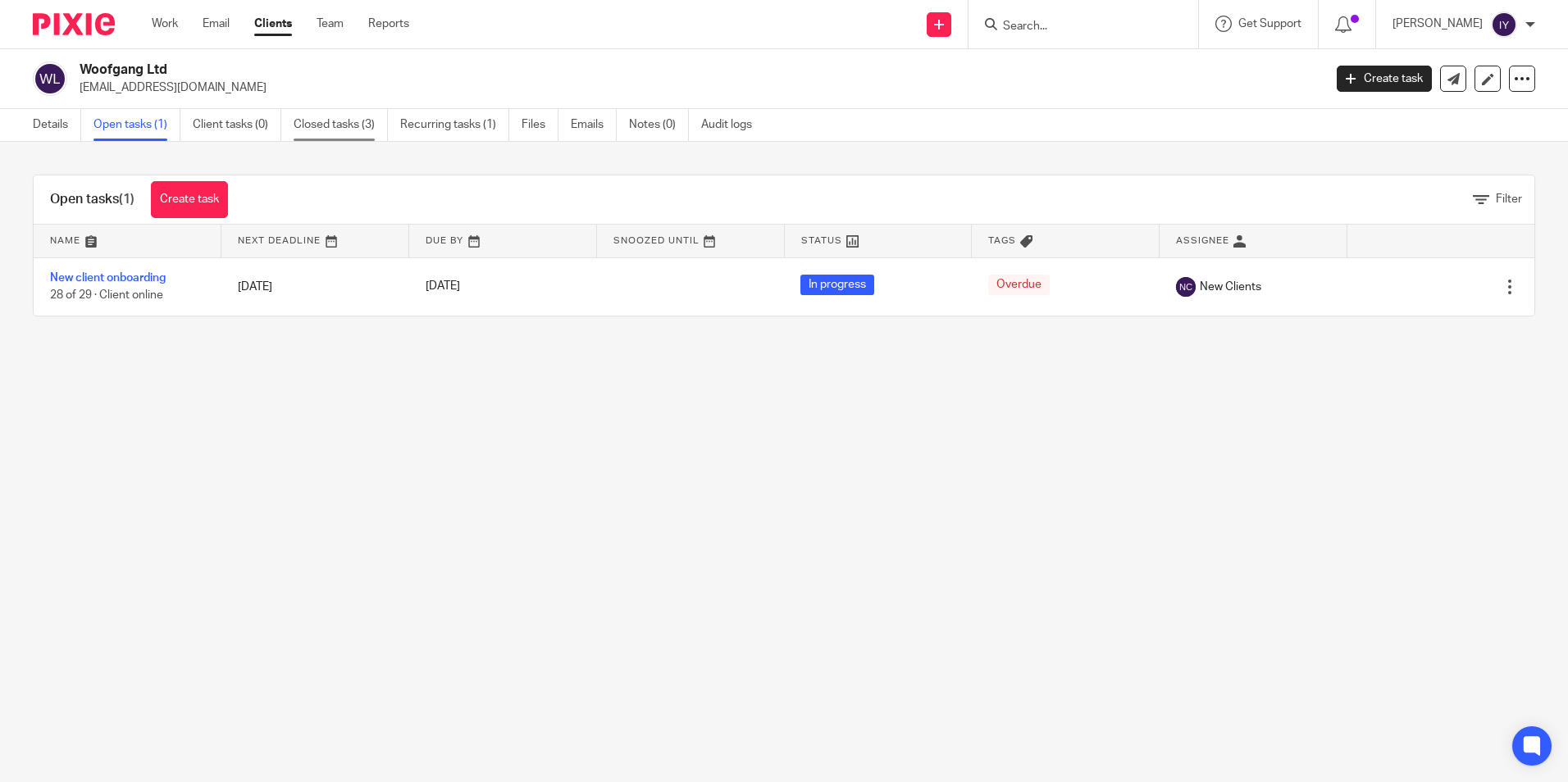
click at [329, 119] on link "Closed tasks (3)" at bounding box center [341, 124] width 95 height 32
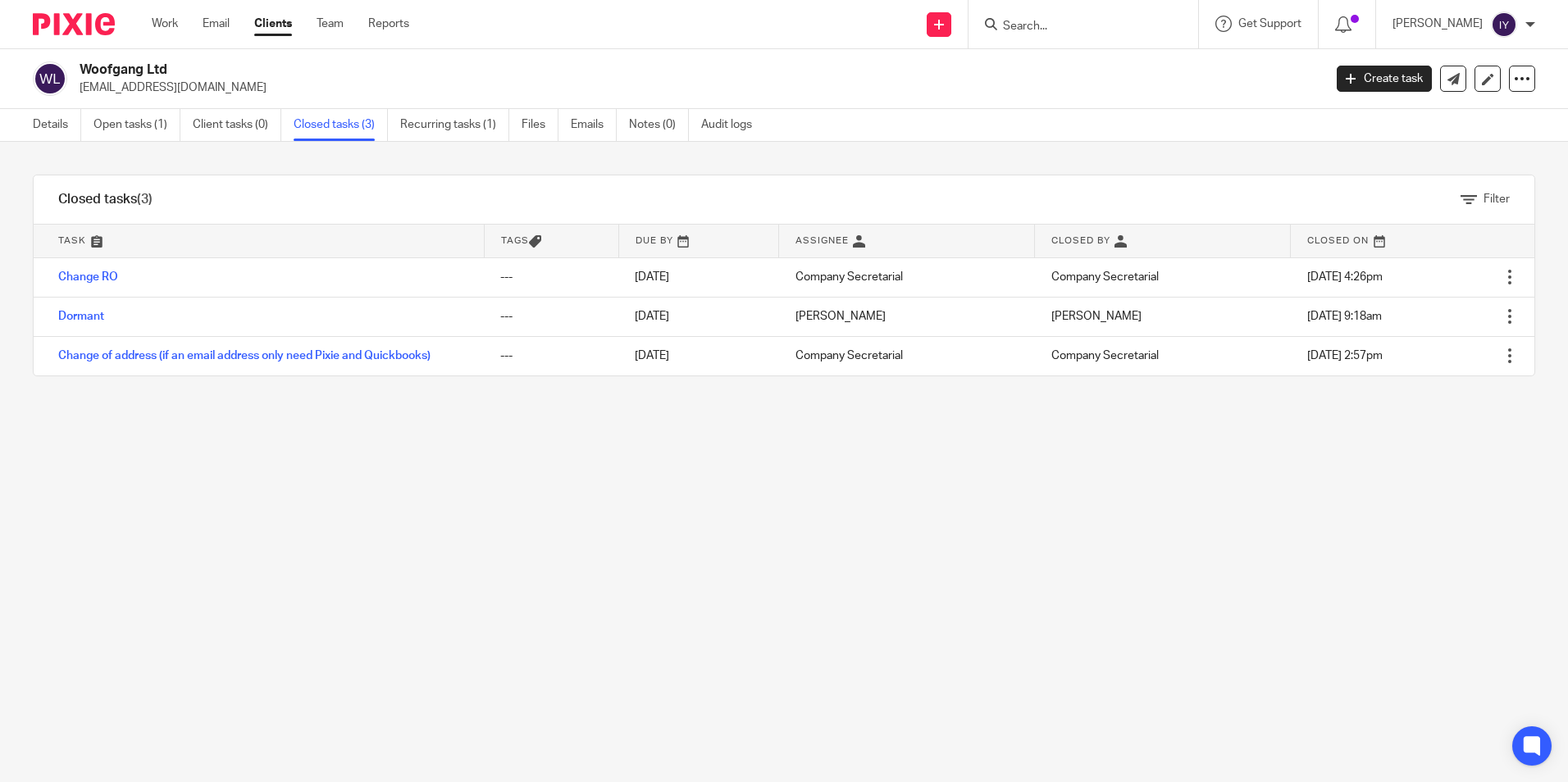
click at [1081, 24] on input "Search" at bounding box center [1075, 27] width 148 height 14
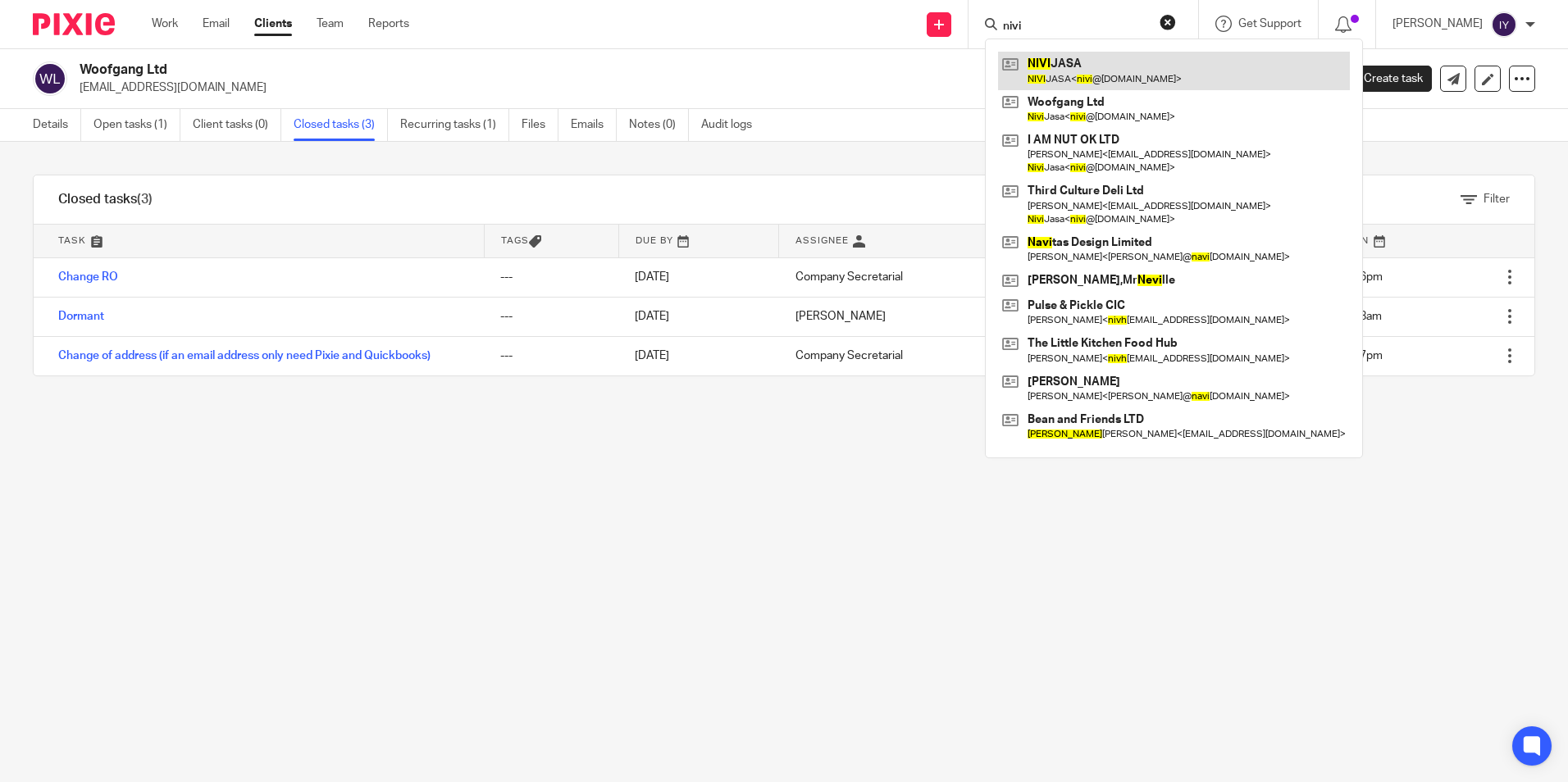
type input "nivi"
click at [1080, 64] on link at bounding box center [1174, 71] width 351 height 38
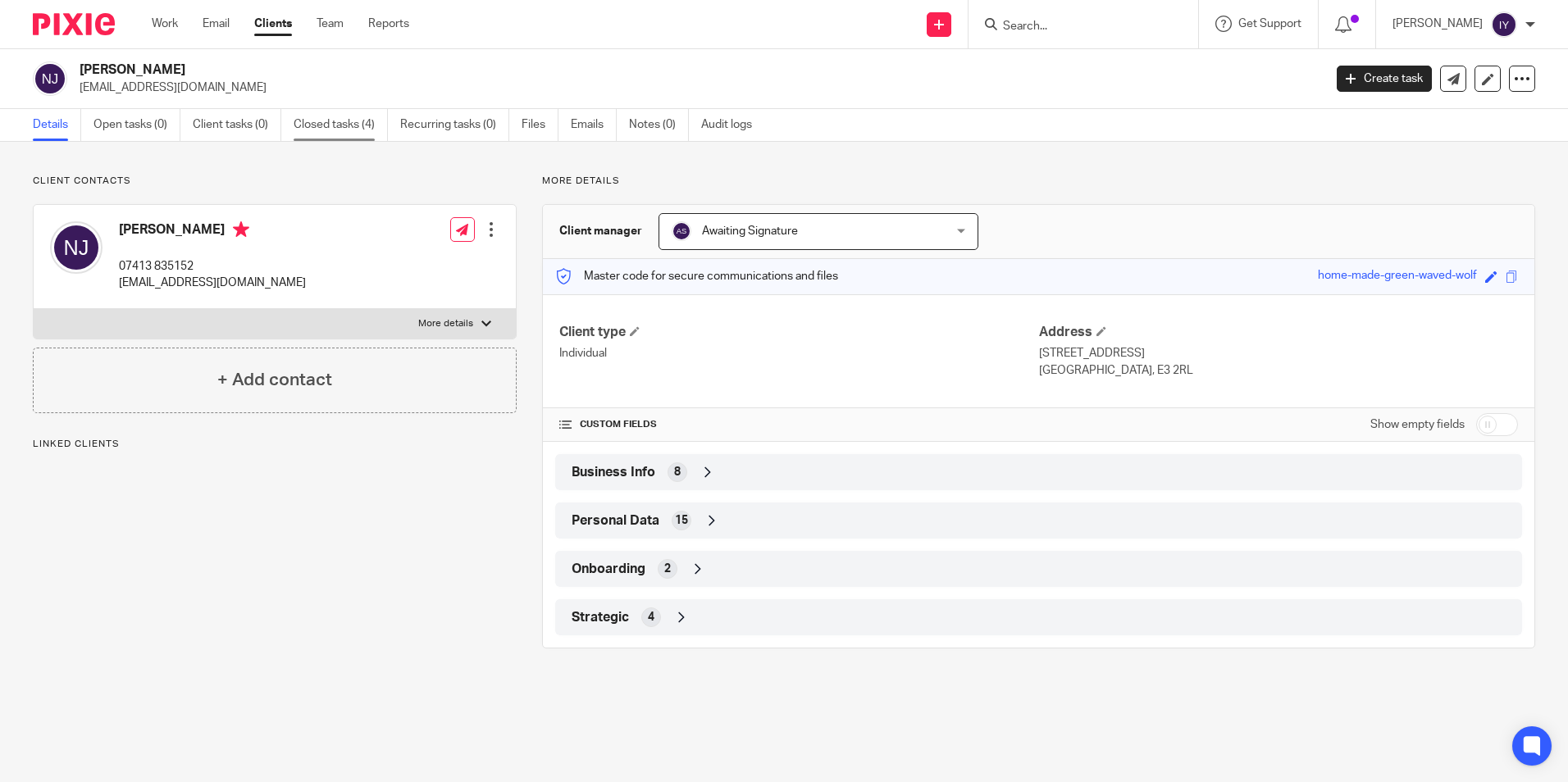
click at [364, 134] on link "Closed tasks (4)" at bounding box center [341, 124] width 95 height 32
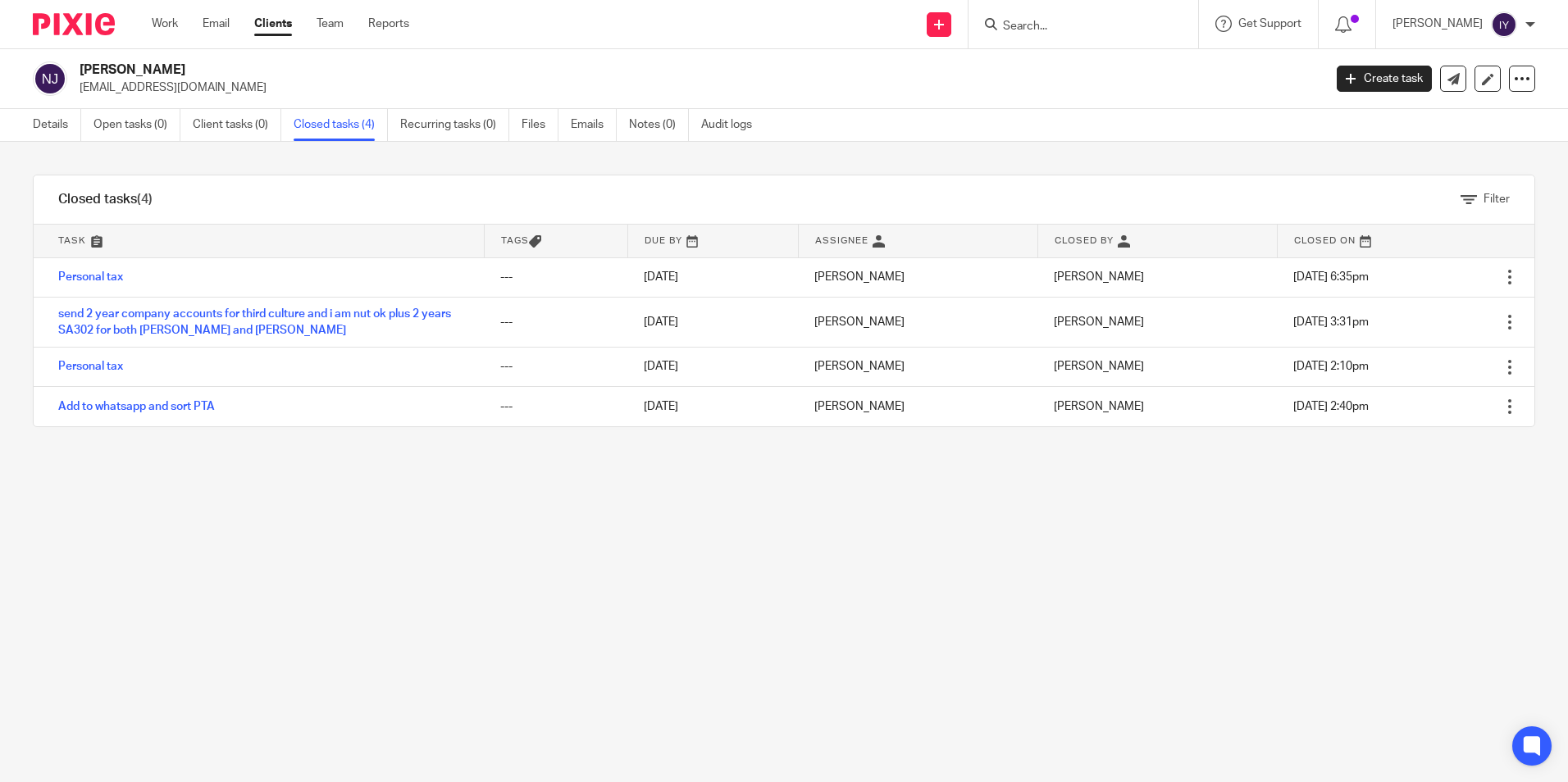
click at [1064, 28] on input "Search" at bounding box center [1075, 27] width 148 height 14
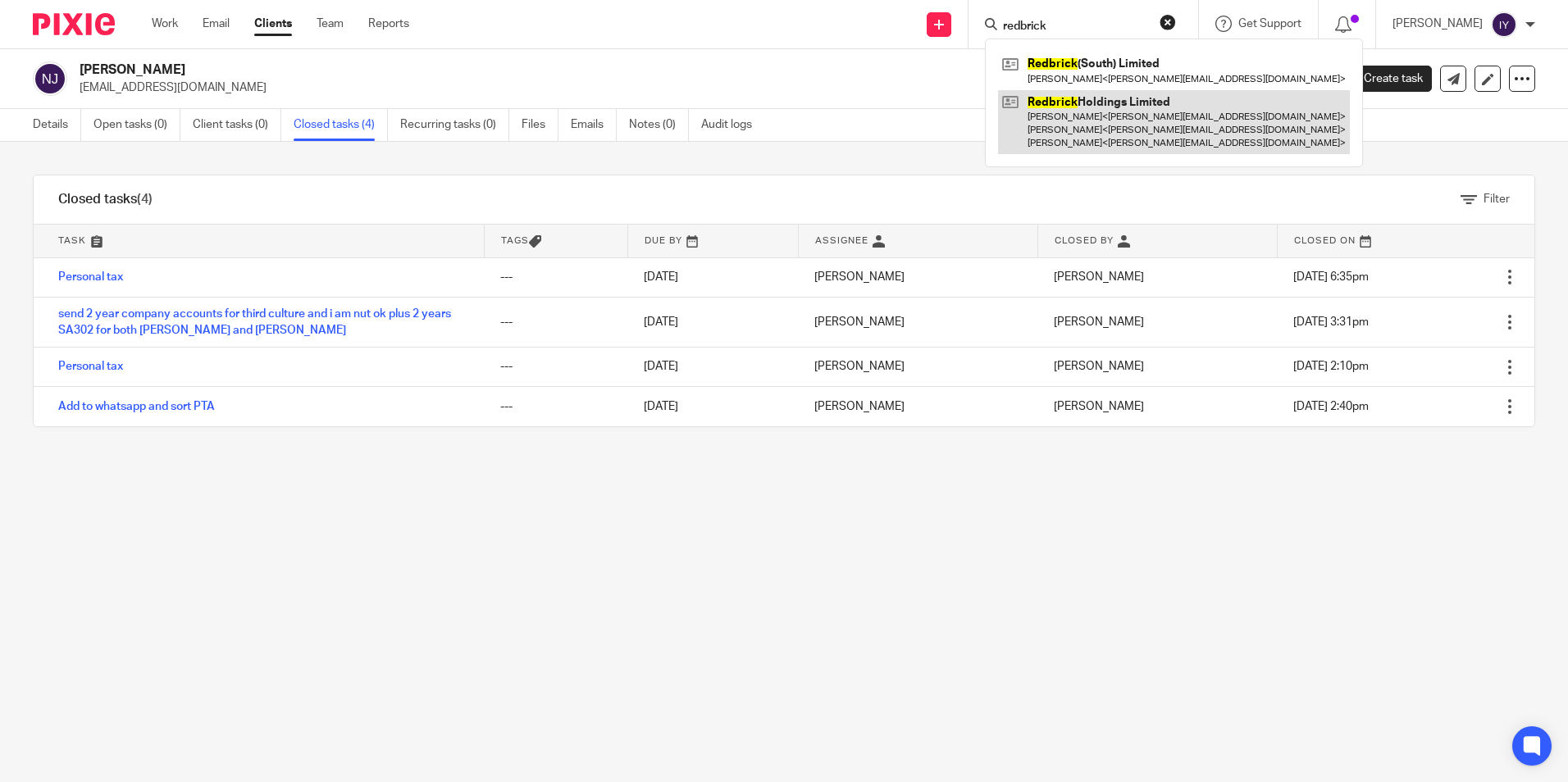
type input "redbrick"
click at [1134, 108] on link at bounding box center [1174, 122] width 351 height 65
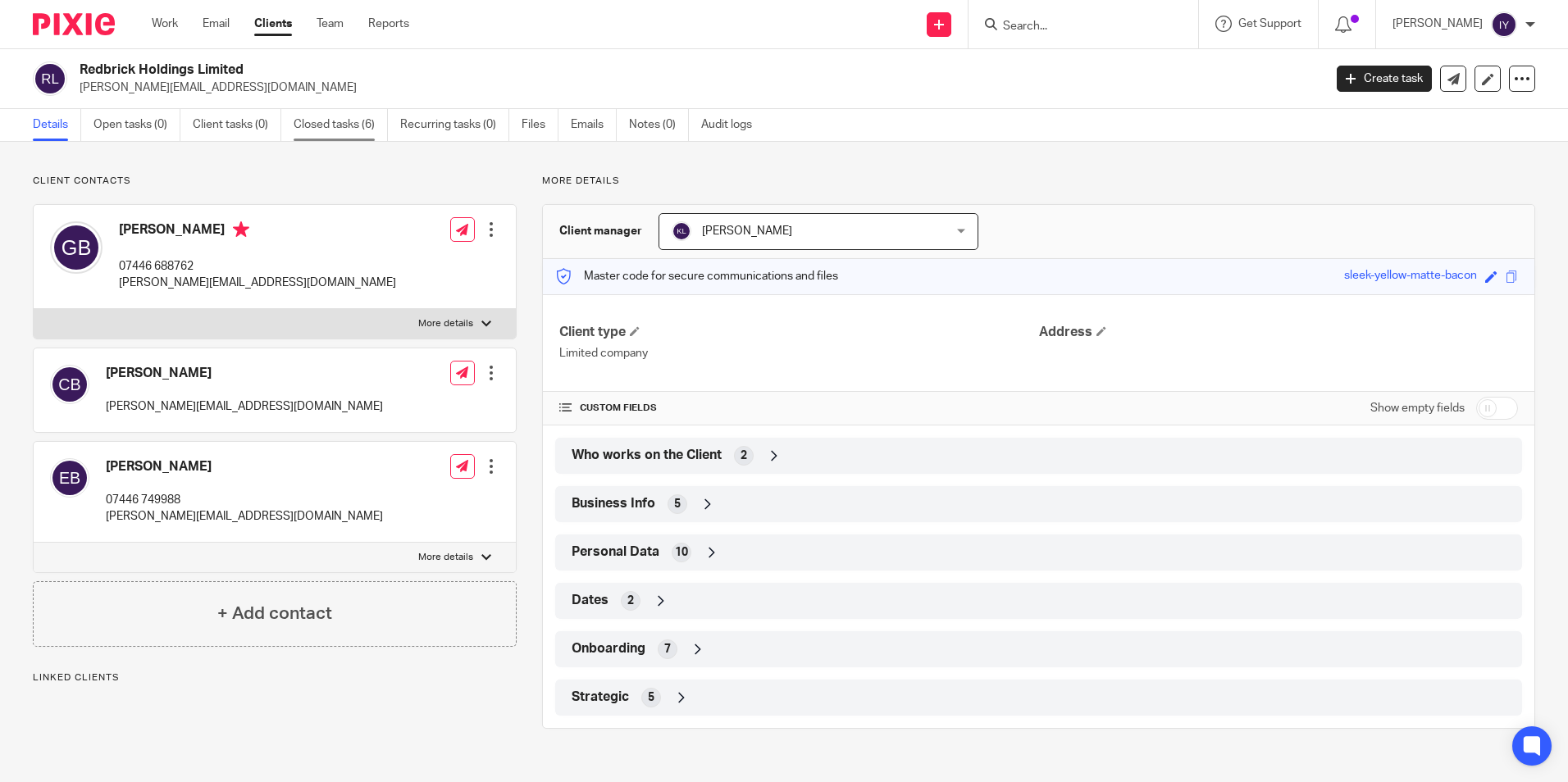
click at [326, 137] on link "Closed tasks (6)" at bounding box center [341, 124] width 95 height 32
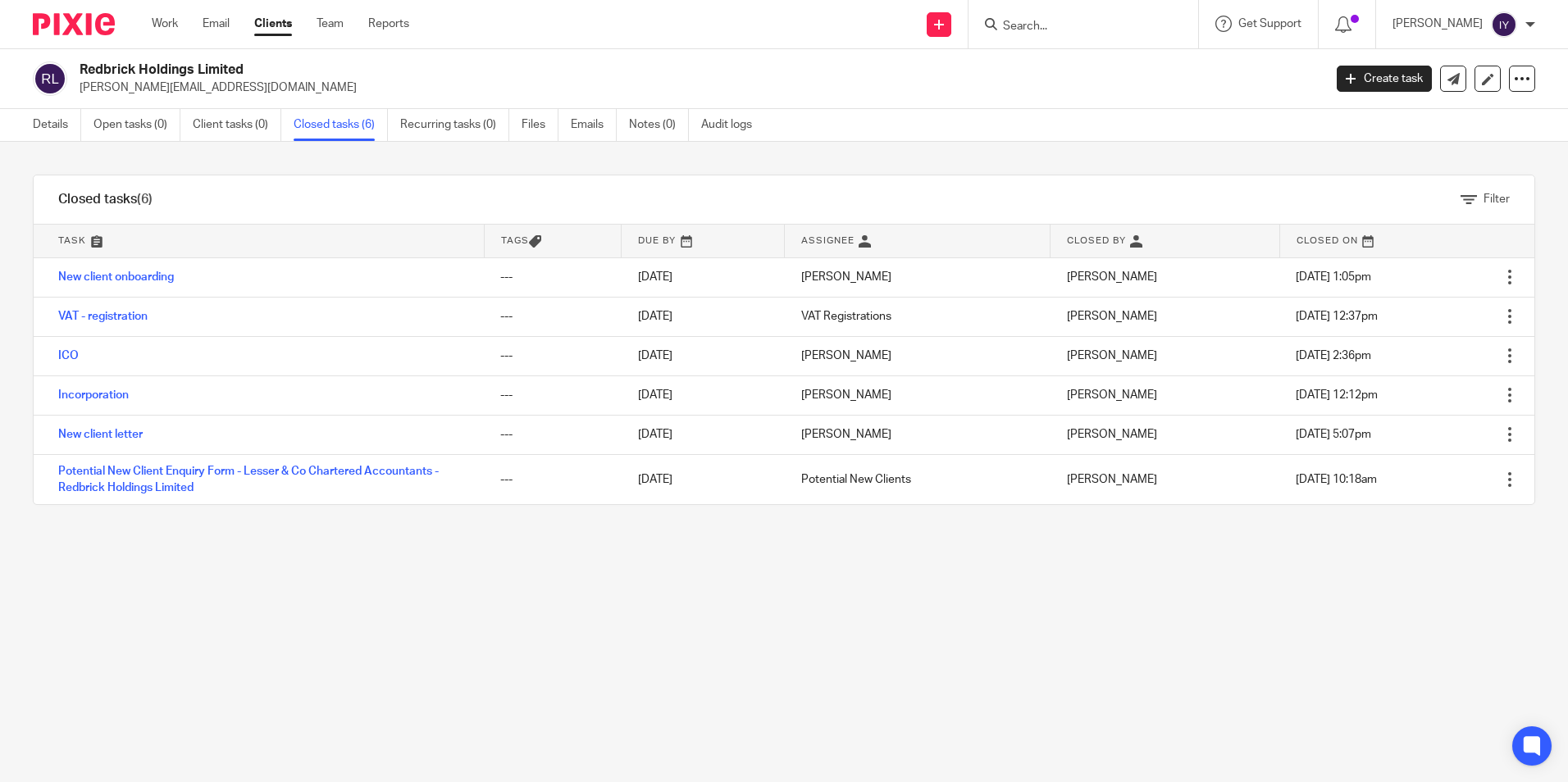
click at [1109, 32] on input "Search" at bounding box center [1075, 27] width 148 height 14
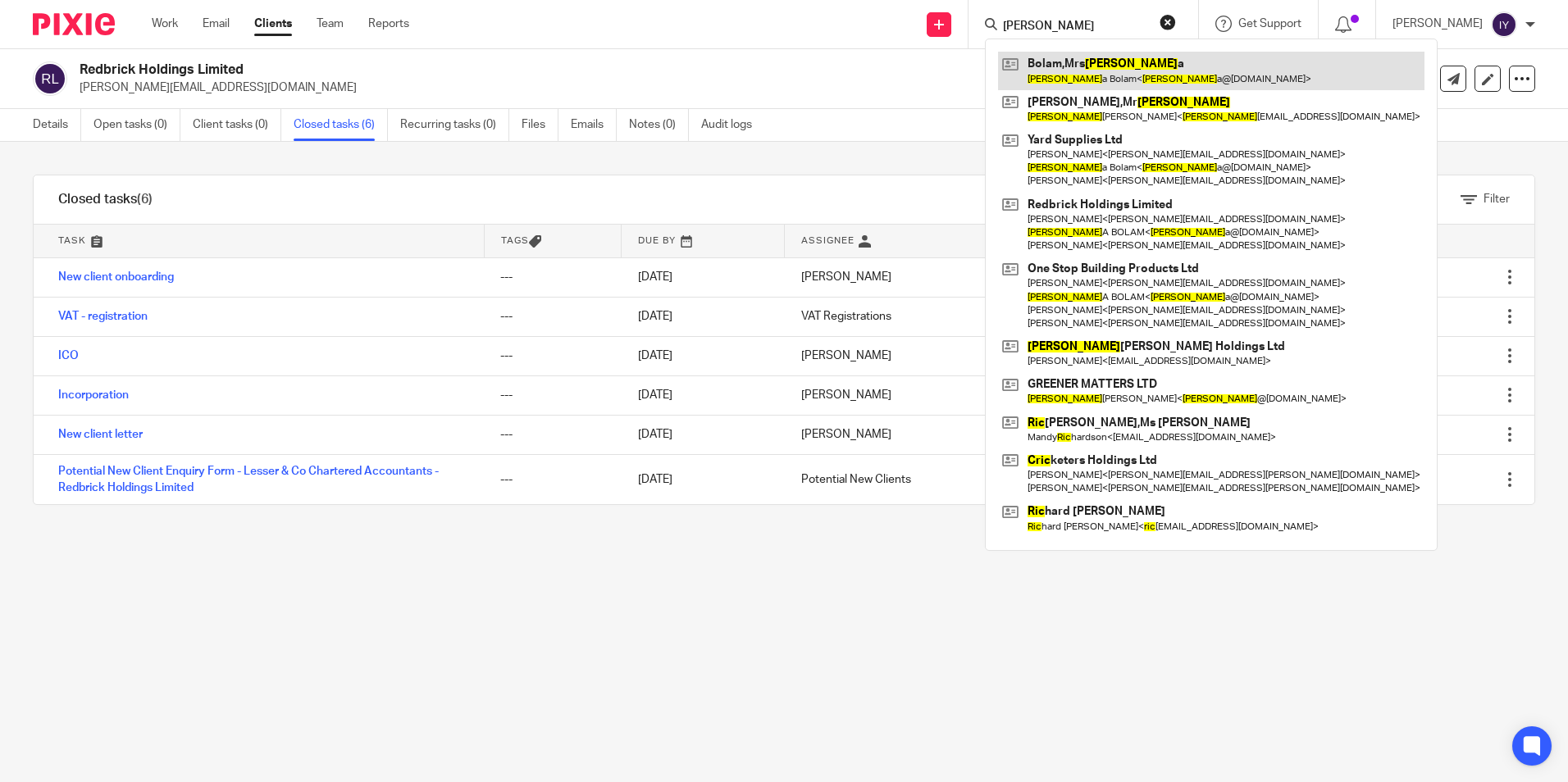
type input "eric"
click at [1113, 75] on link at bounding box center [1211, 71] width 427 height 38
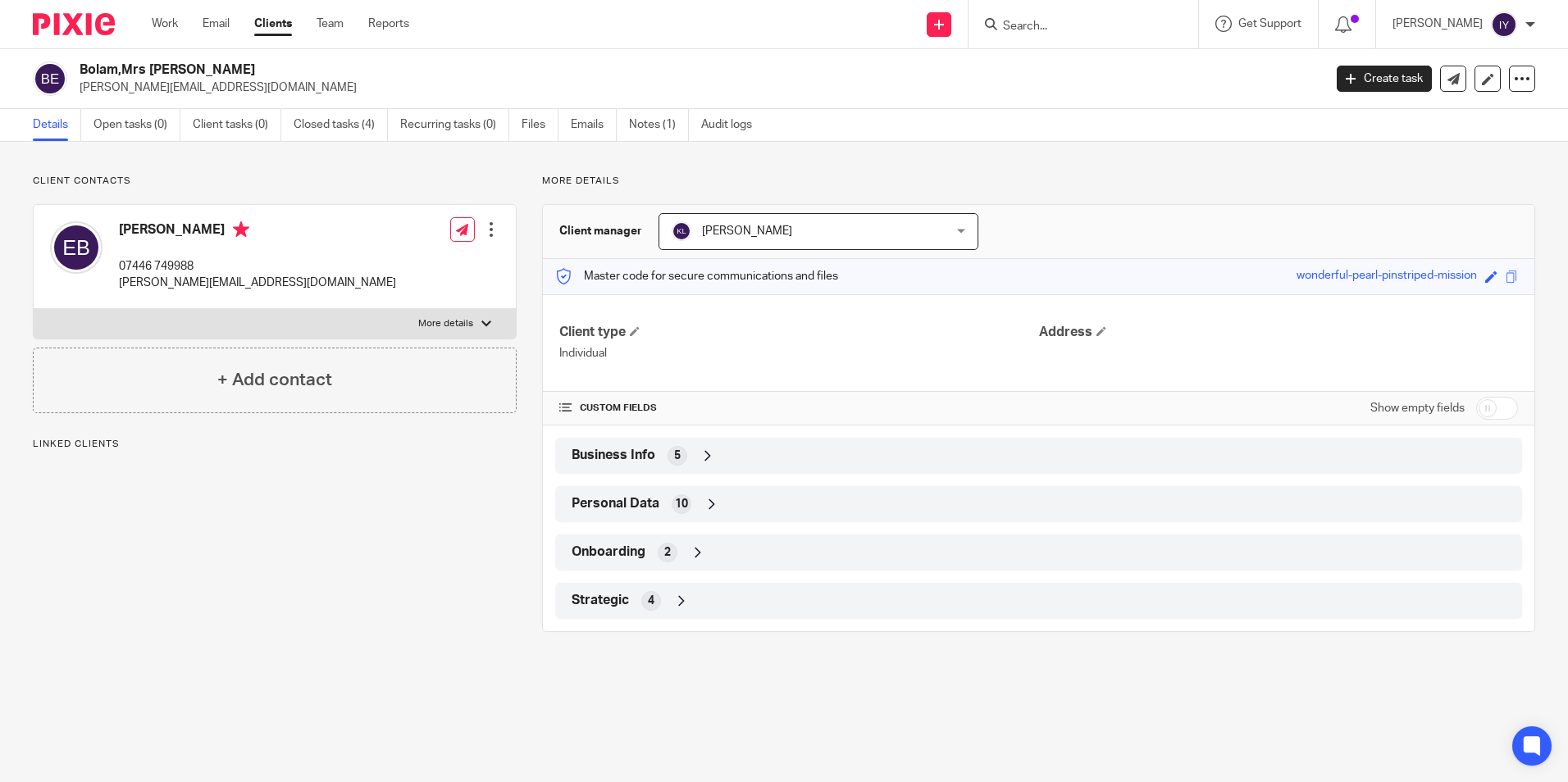
click at [331, 125] on link "Closed tasks (4)" at bounding box center [341, 124] width 95 height 32
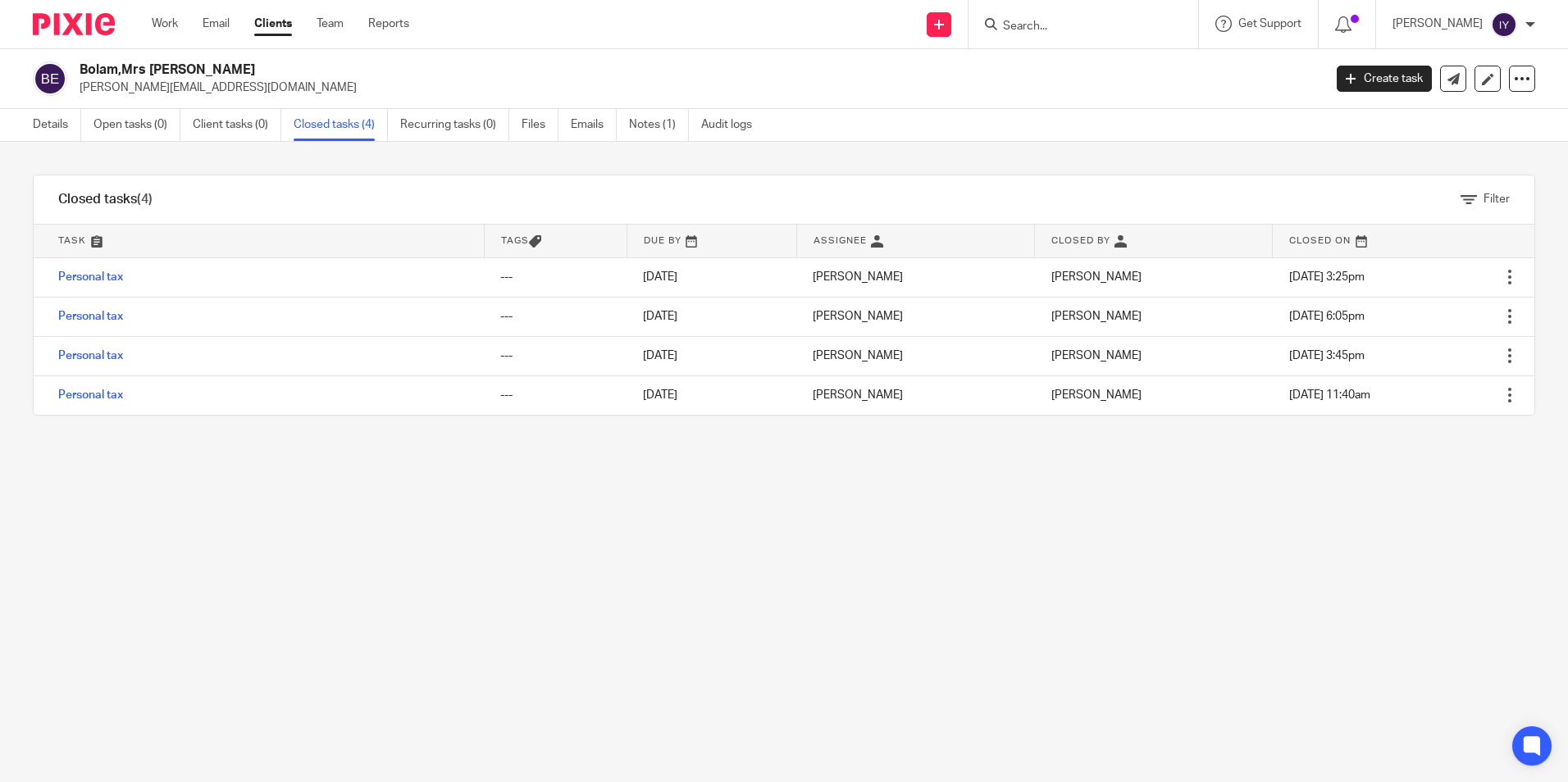
click at [1064, 31] on input "Search" at bounding box center [1075, 27] width 148 height 14
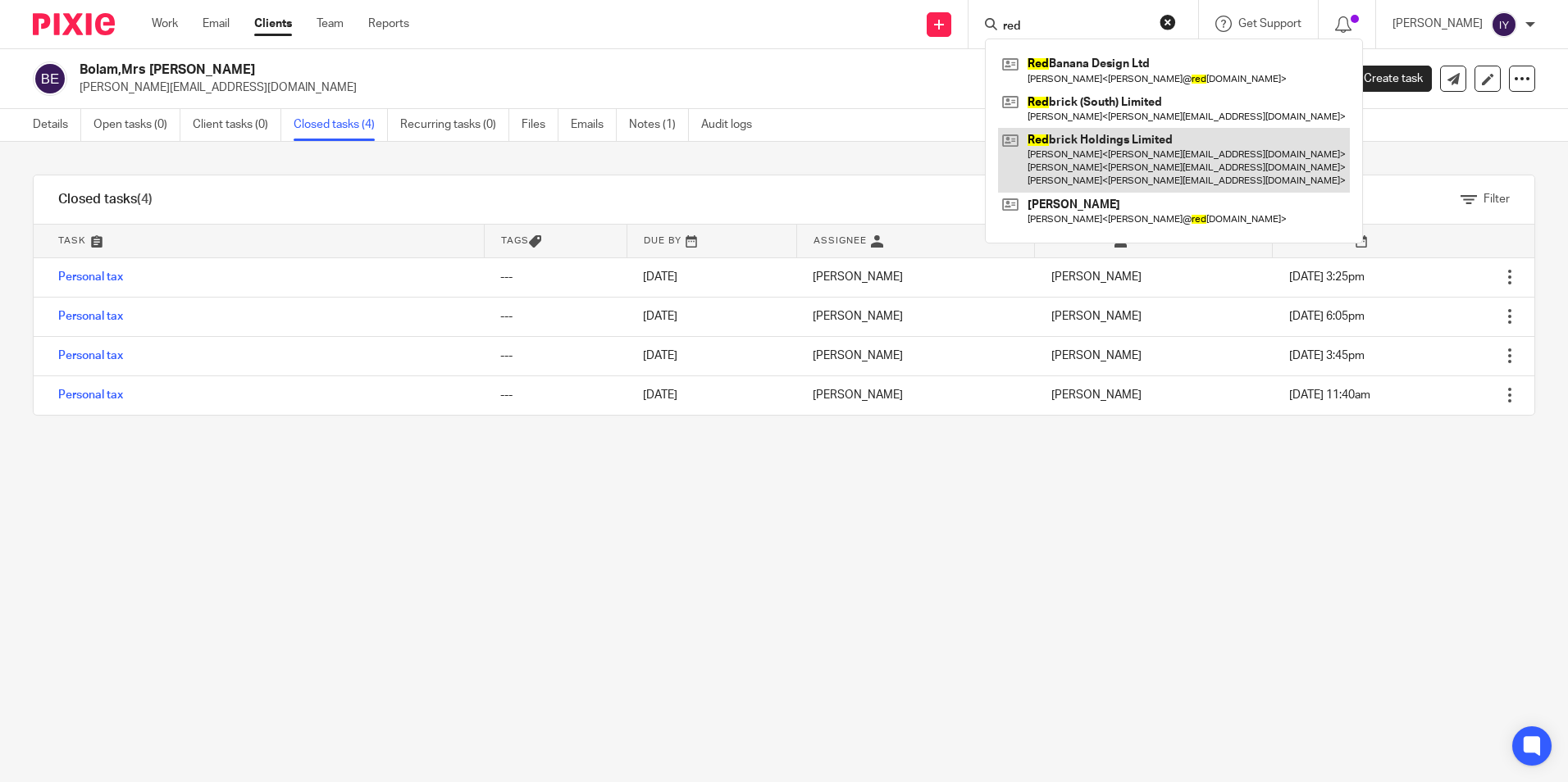
type input "red"
click at [1214, 158] on link at bounding box center [1174, 160] width 351 height 65
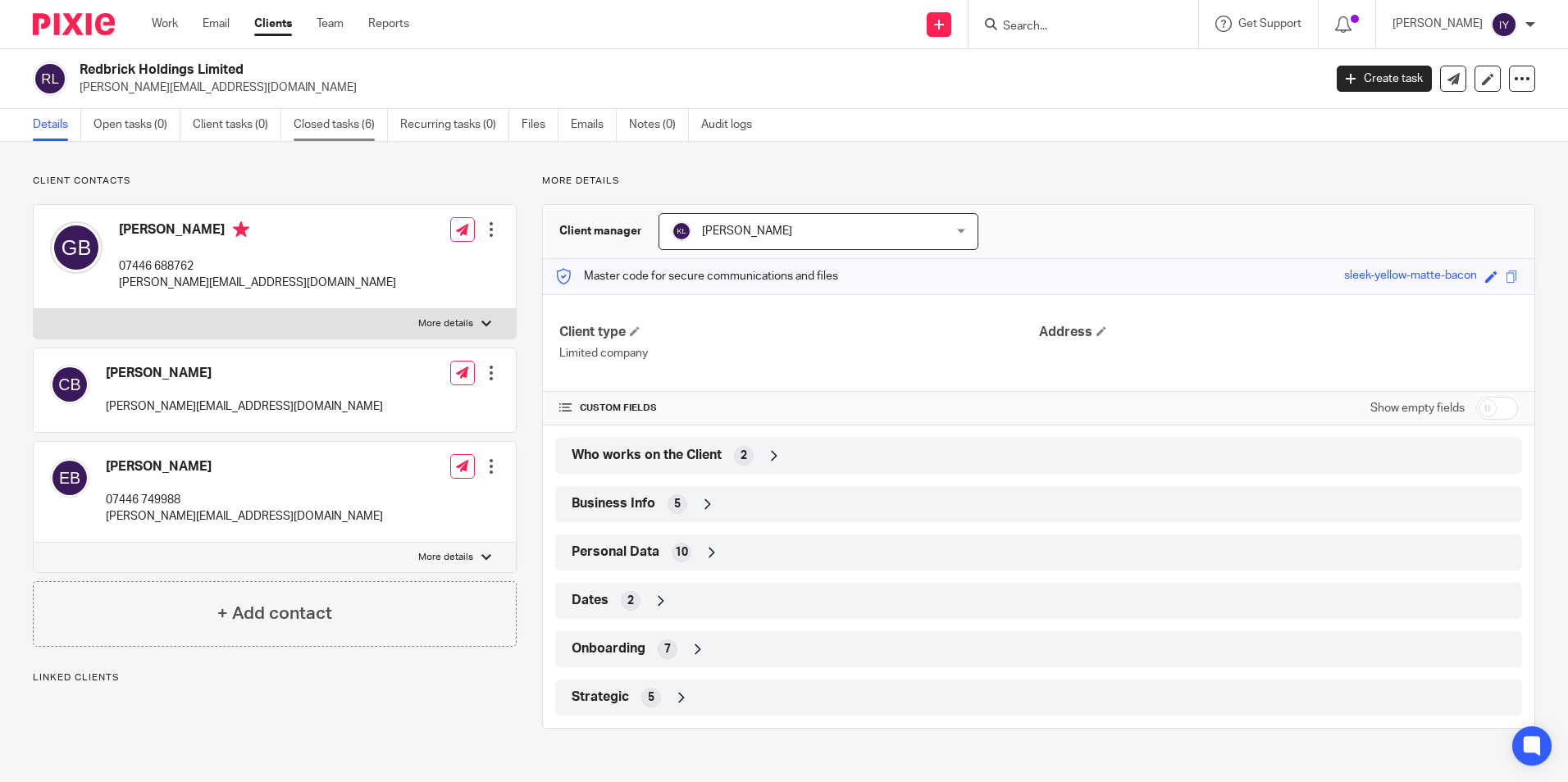
click at [334, 124] on link "Closed tasks (6)" at bounding box center [341, 124] width 95 height 32
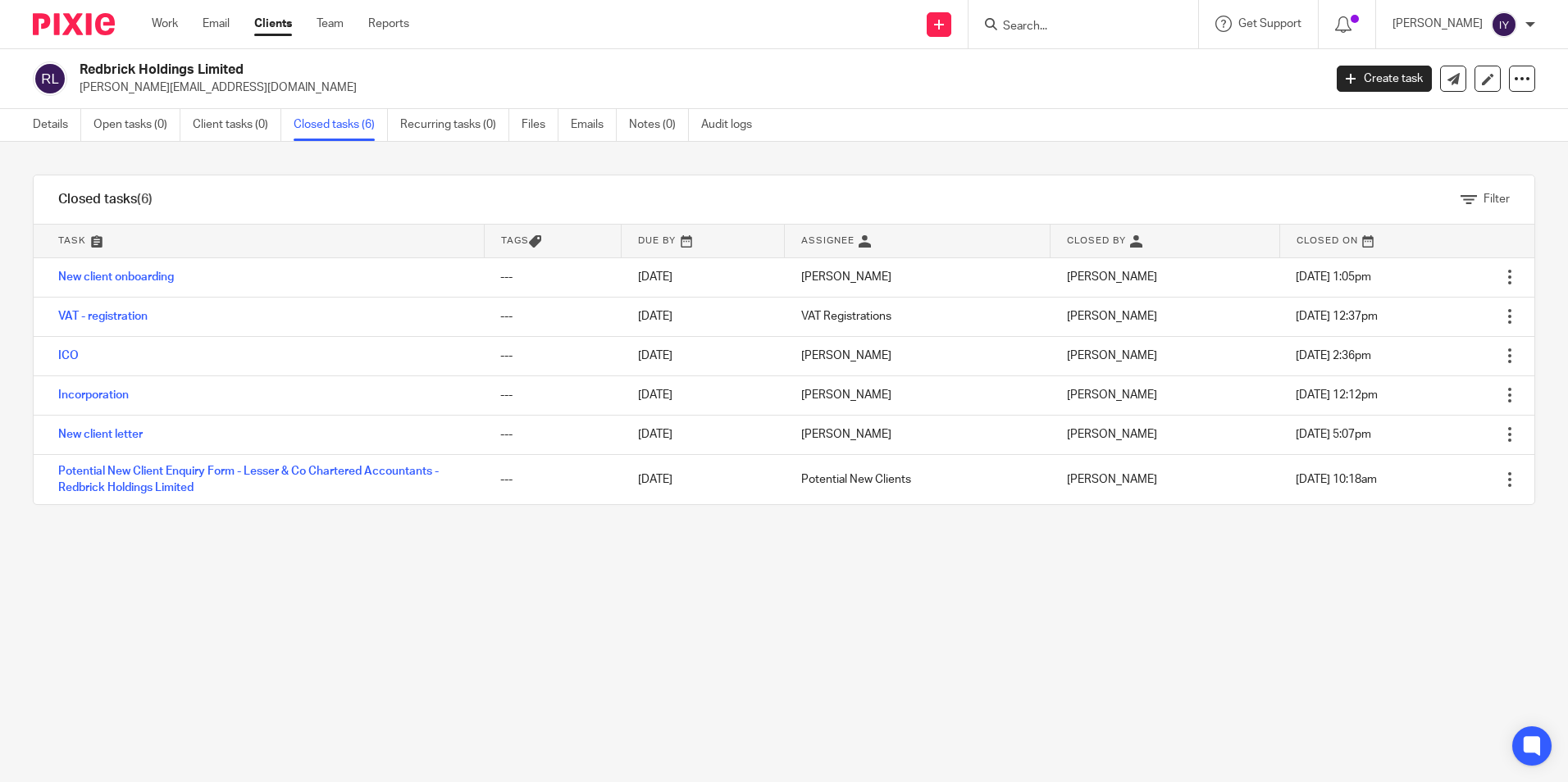
click at [1059, 25] on input "Search" at bounding box center [1075, 27] width 148 height 14
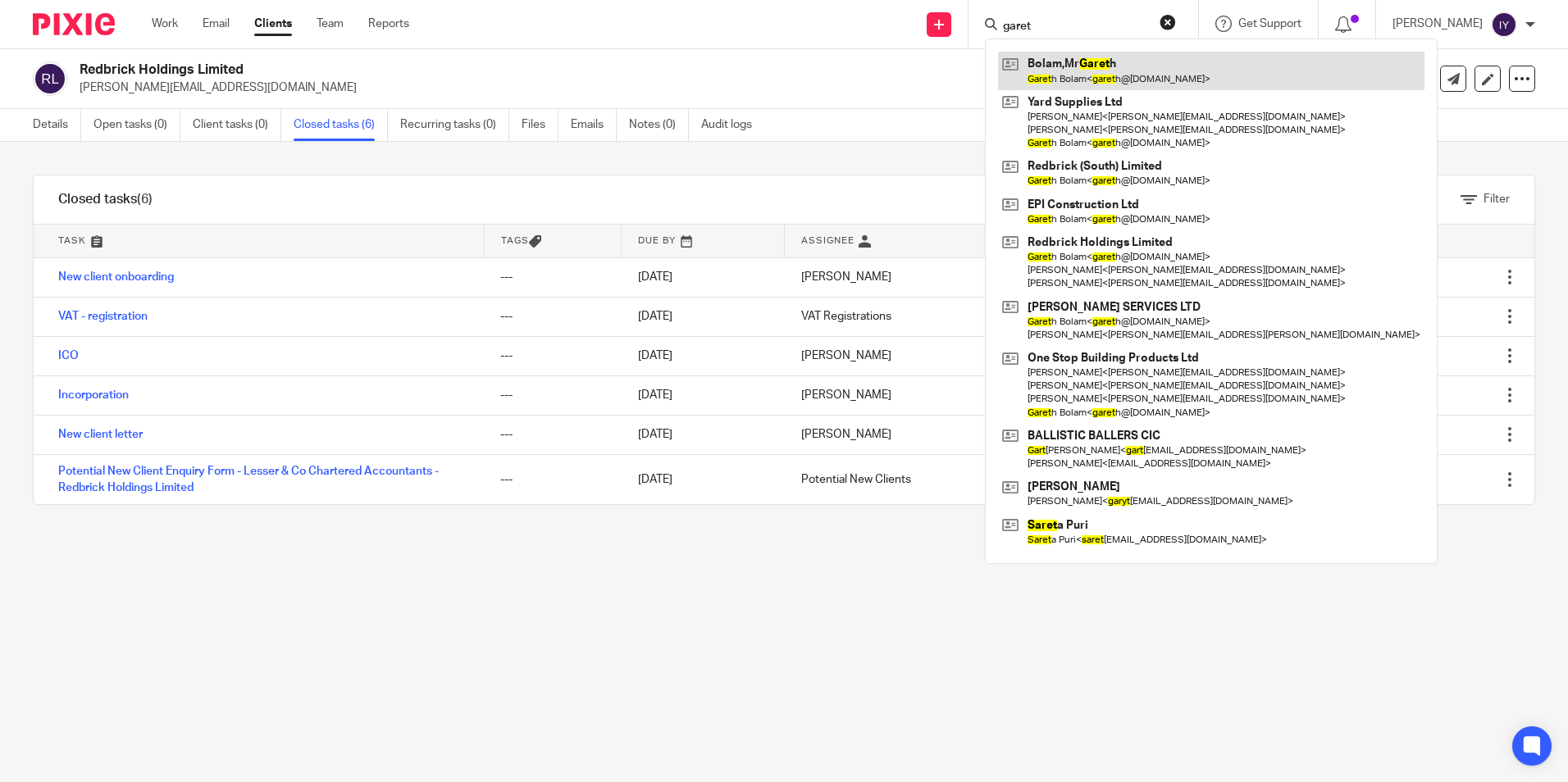
type input "garet"
click at [1175, 75] on link at bounding box center [1211, 71] width 427 height 38
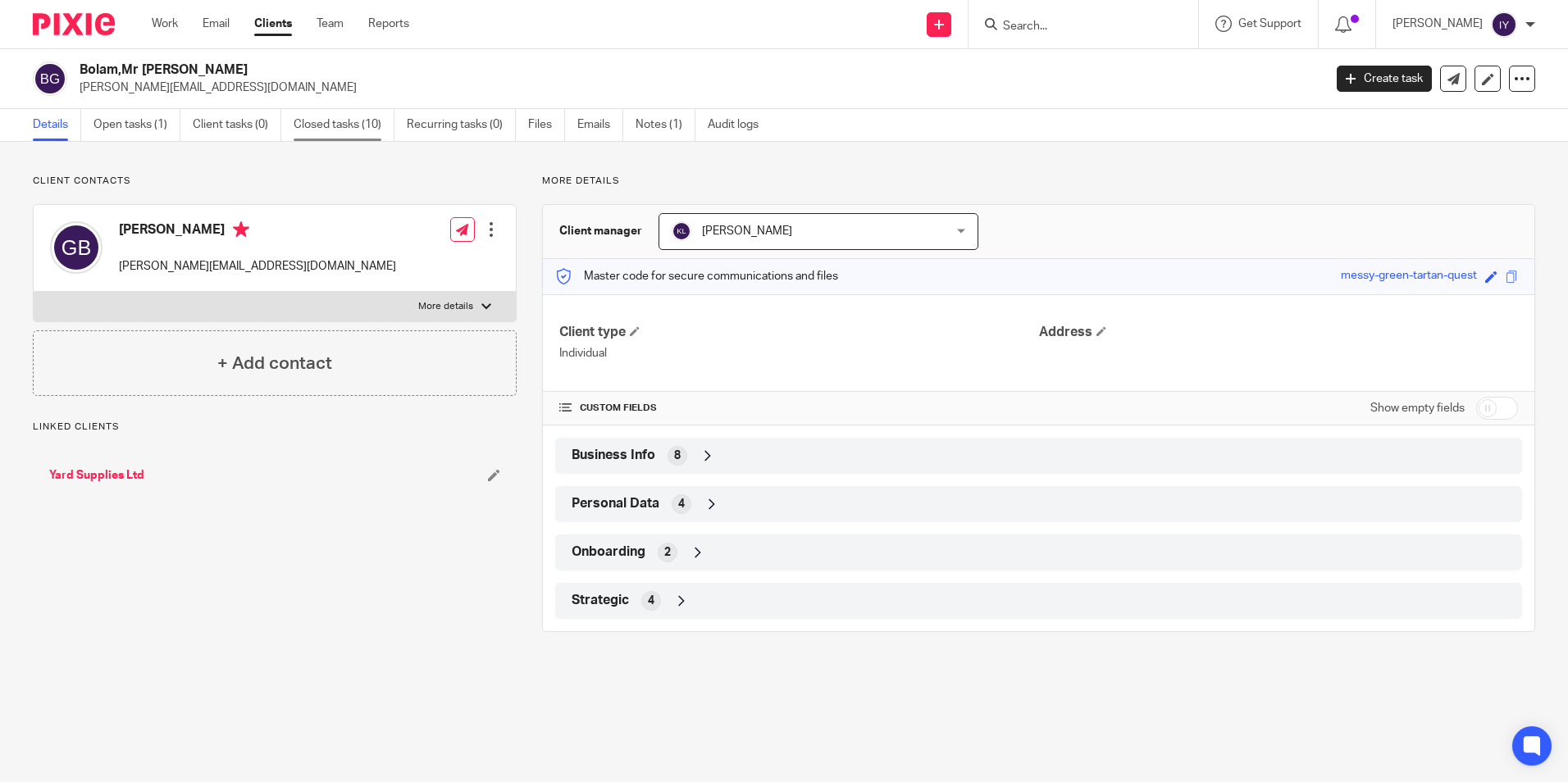
click at [328, 125] on link "Closed tasks (10)" at bounding box center [345, 124] width 101 height 32
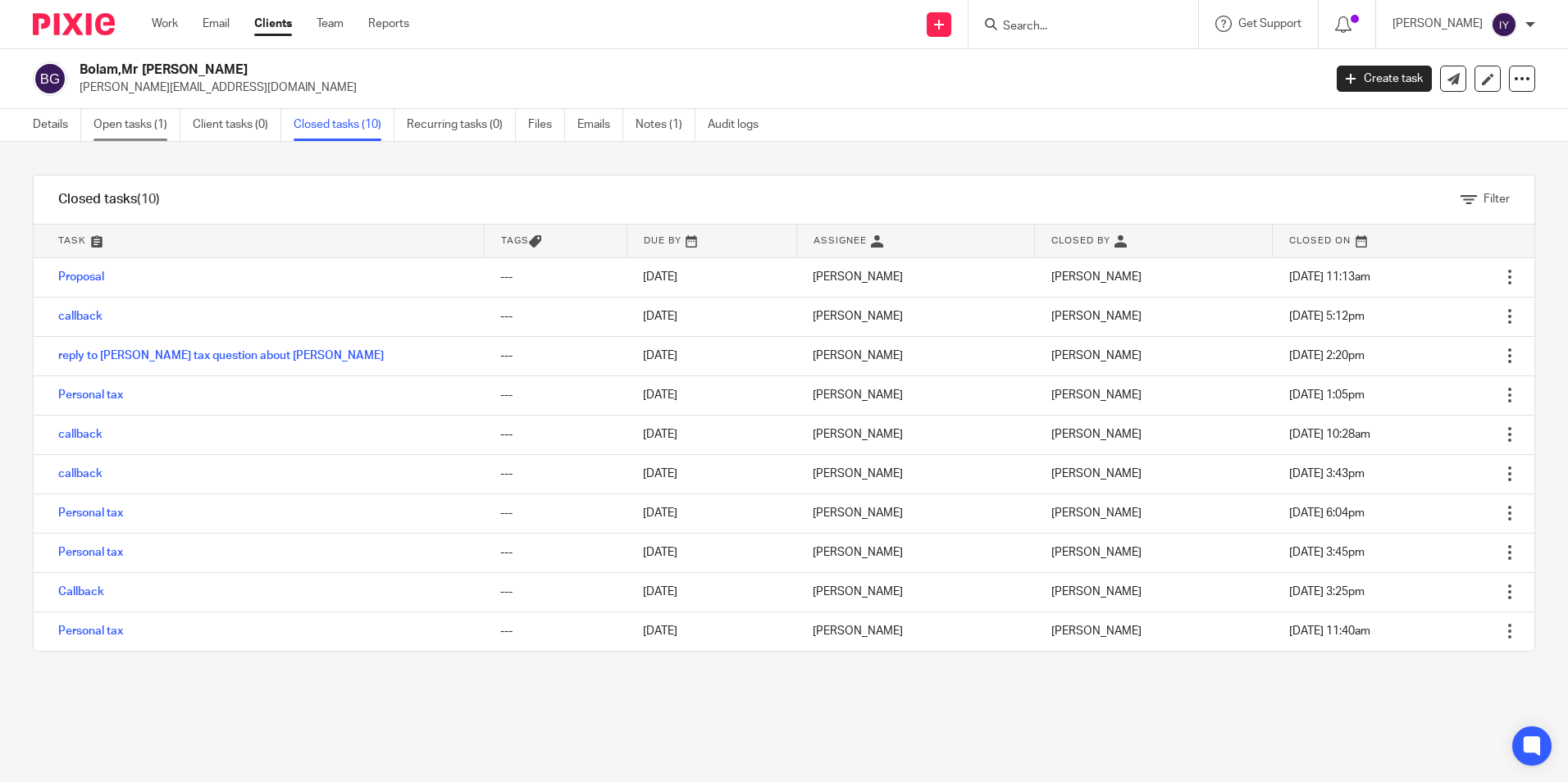
click at [144, 125] on link "Open tasks (1)" at bounding box center [137, 124] width 87 height 32
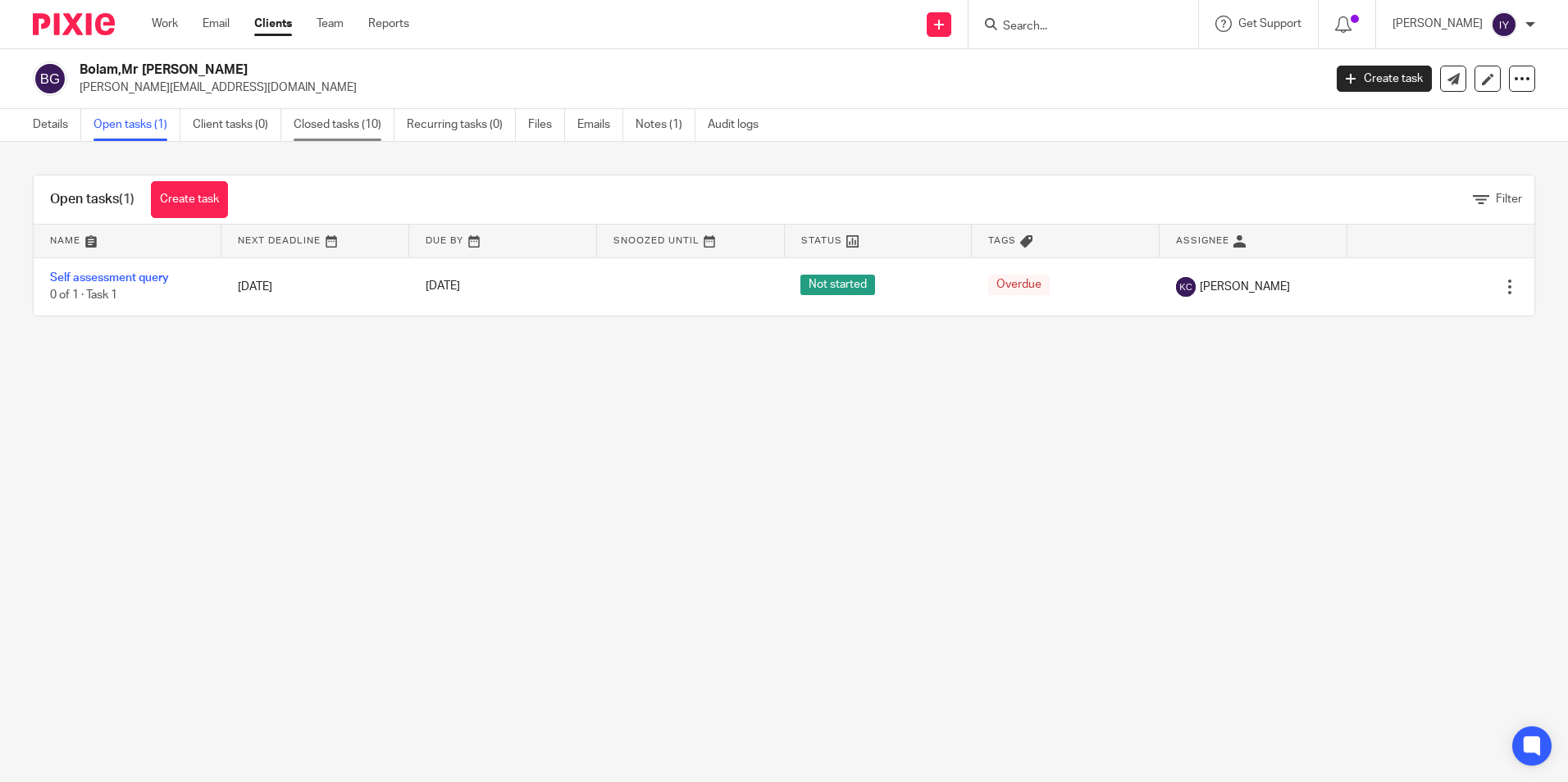
click at [336, 120] on link "Closed tasks (10)" at bounding box center [345, 124] width 101 height 32
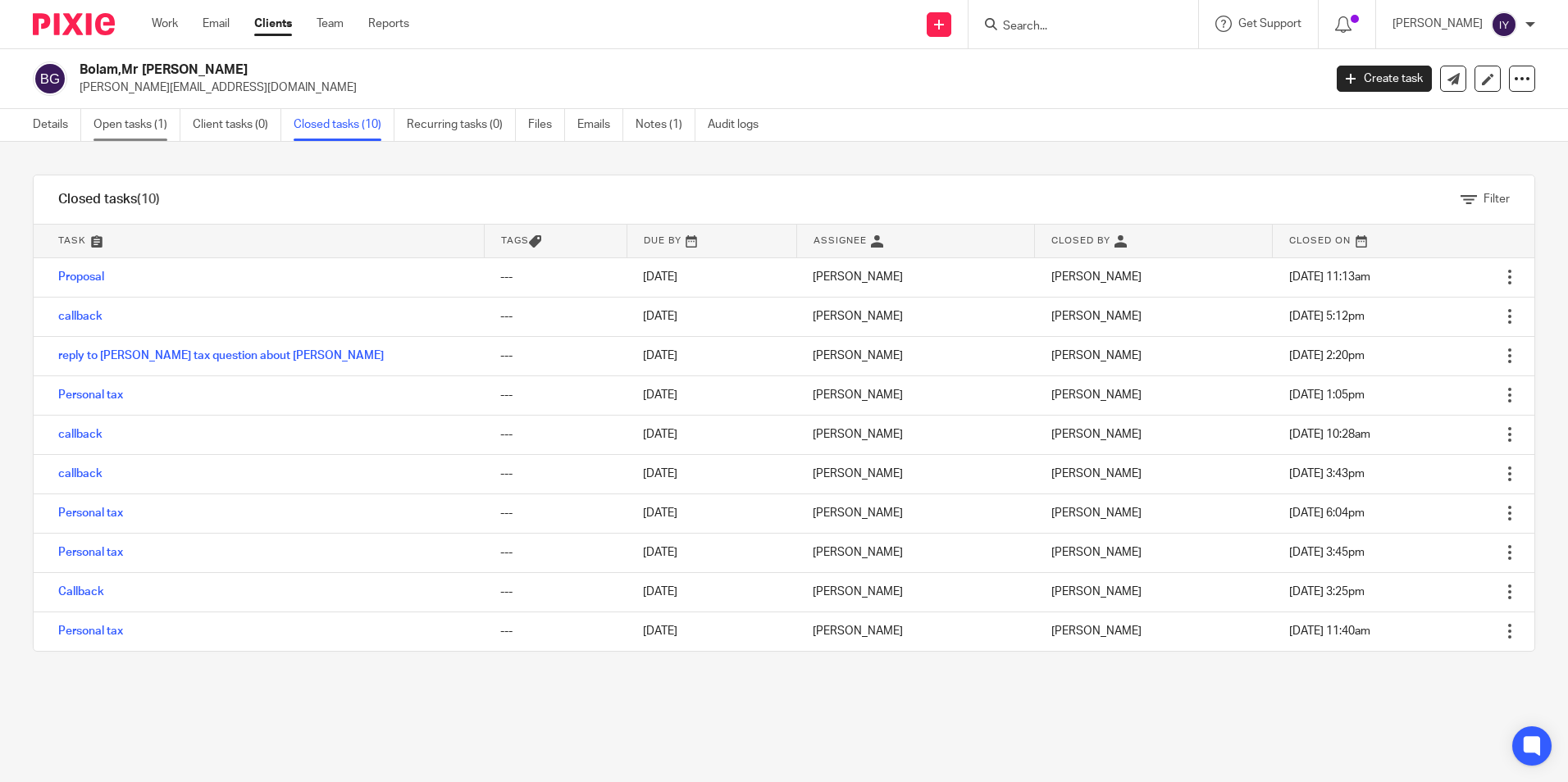
click at [119, 120] on link "Open tasks (1)" at bounding box center [137, 124] width 87 height 32
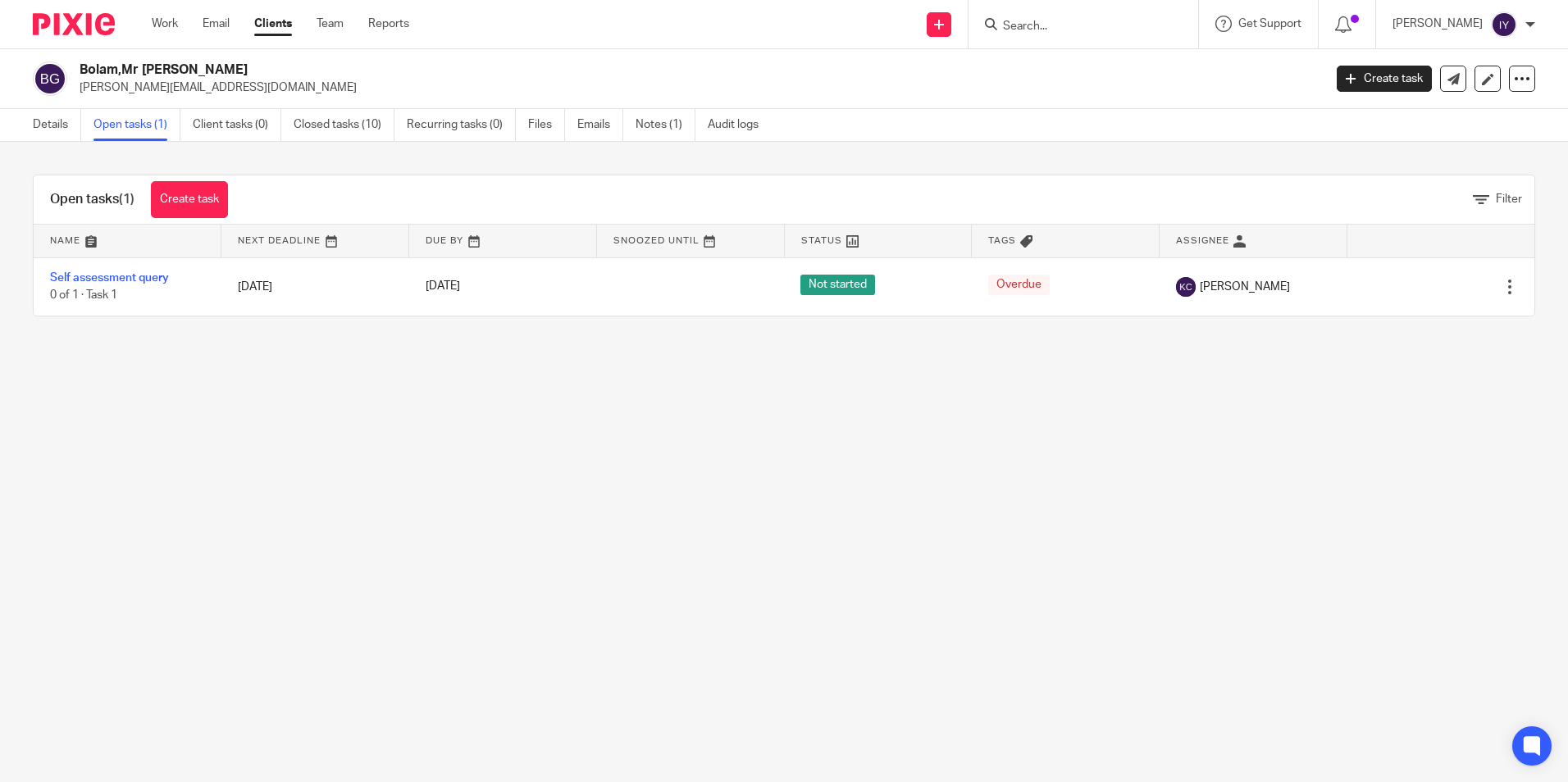
click at [1070, 20] on input "Search" at bounding box center [1075, 27] width 148 height 14
type input "vegfest"
click at [1136, 61] on link at bounding box center [1126, 71] width 257 height 38
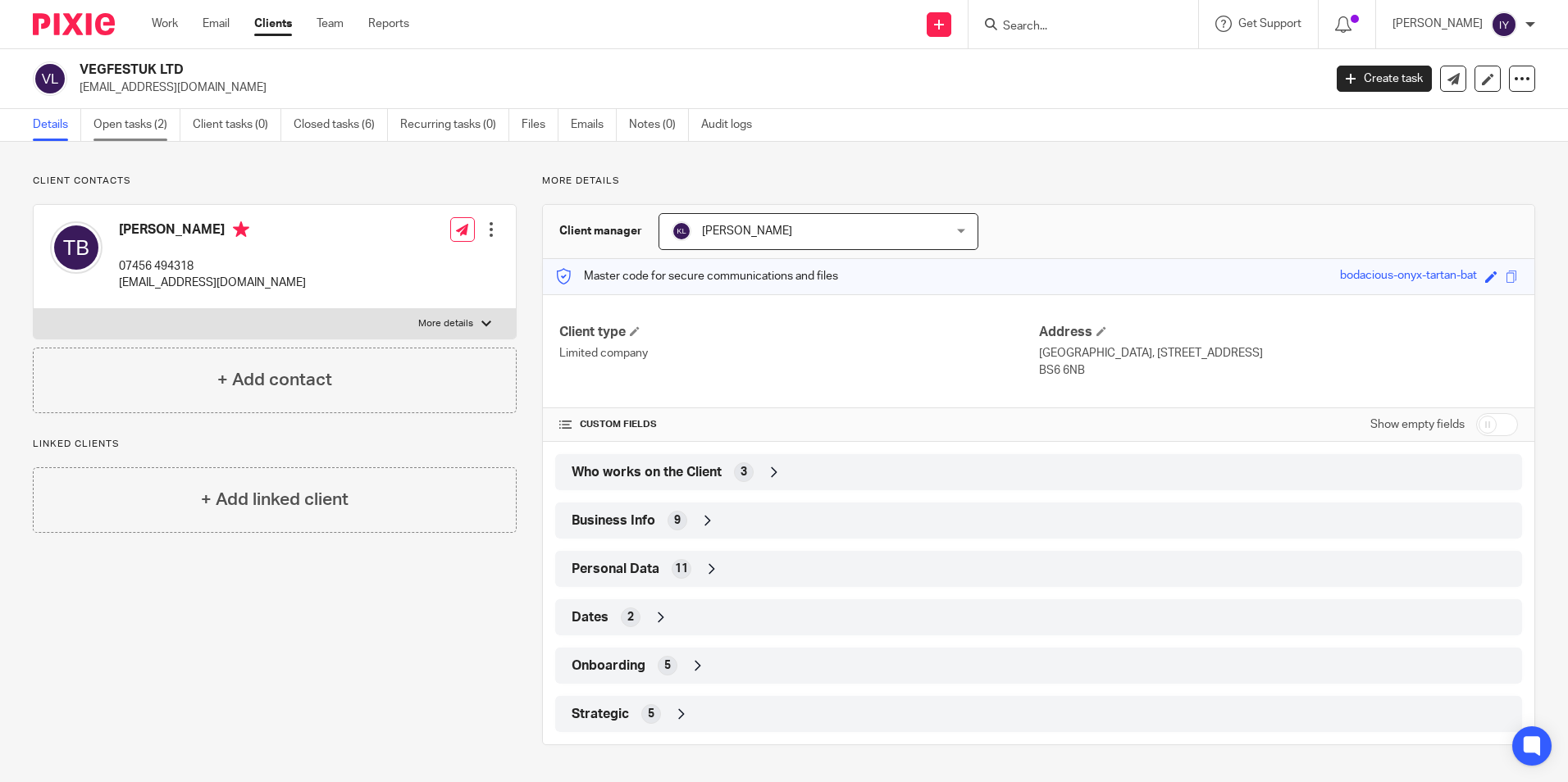
click at [154, 116] on link "Open tasks (2)" at bounding box center [137, 124] width 87 height 32
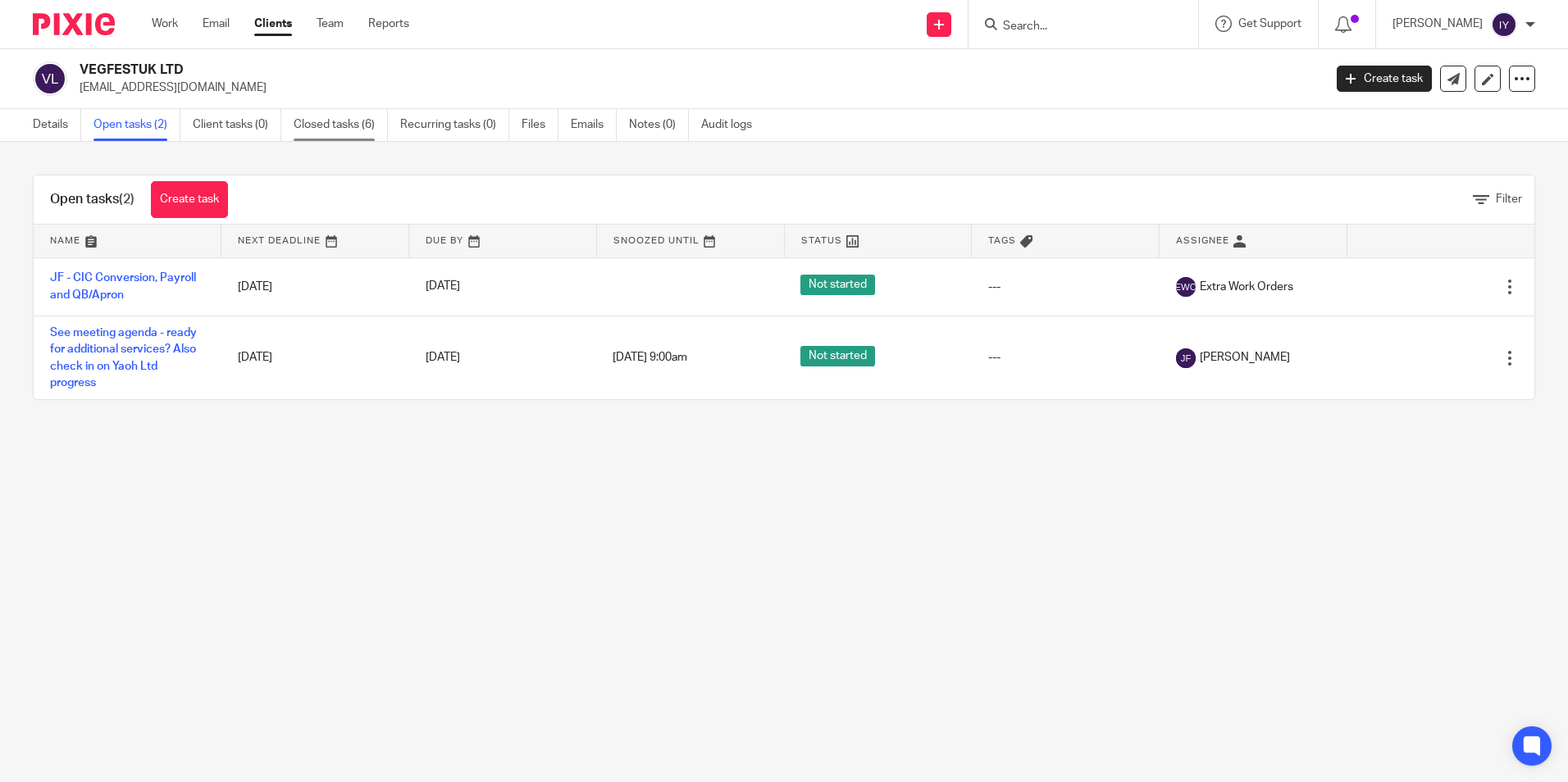
click at [307, 127] on link "Closed tasks (6)" at bounding box center [341, 124] width 95 height 32
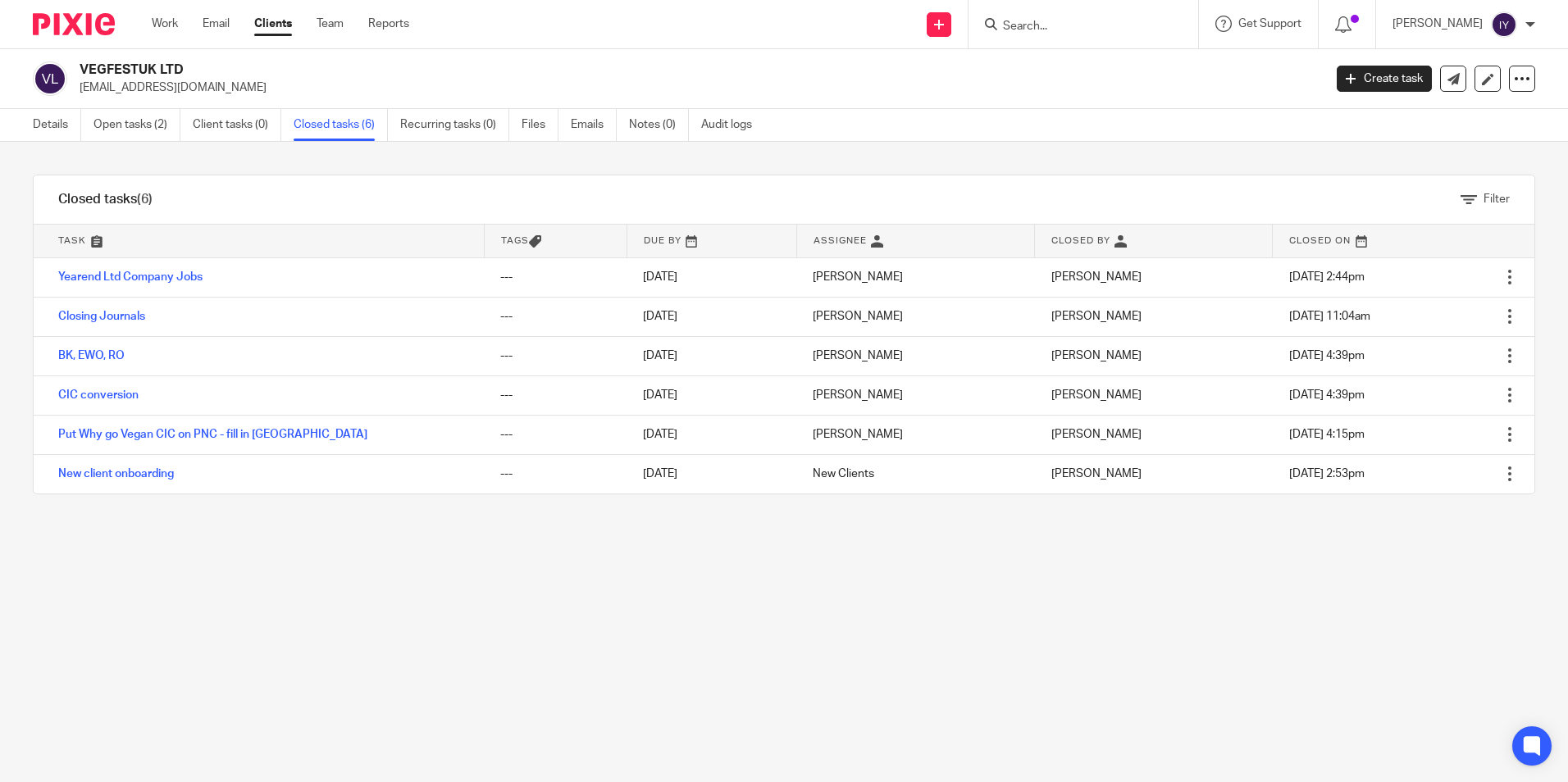
click at [1073, 28] on input "Search" at bounding box center [1075, 27] width 148 height 14
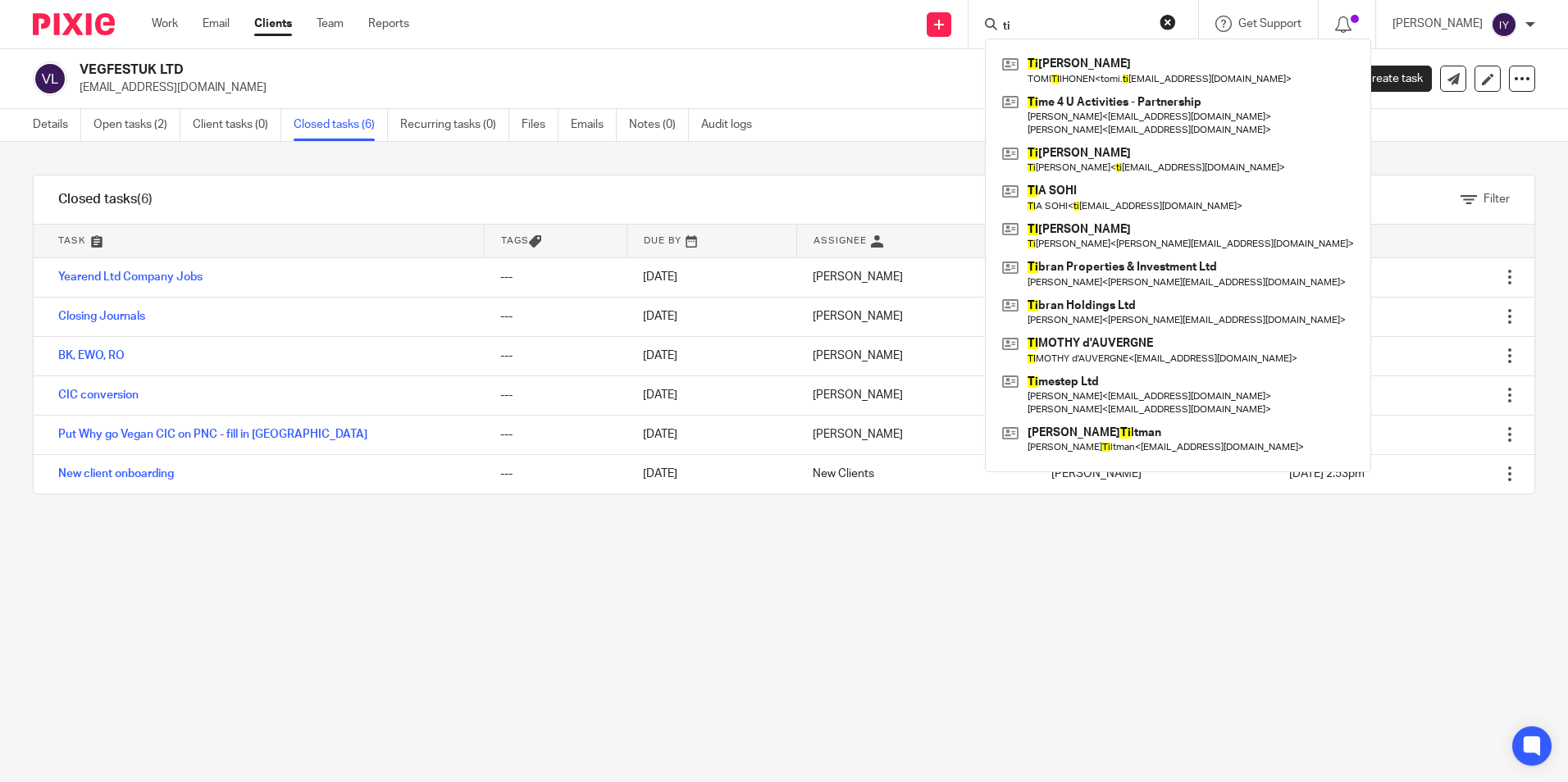
type input "t"
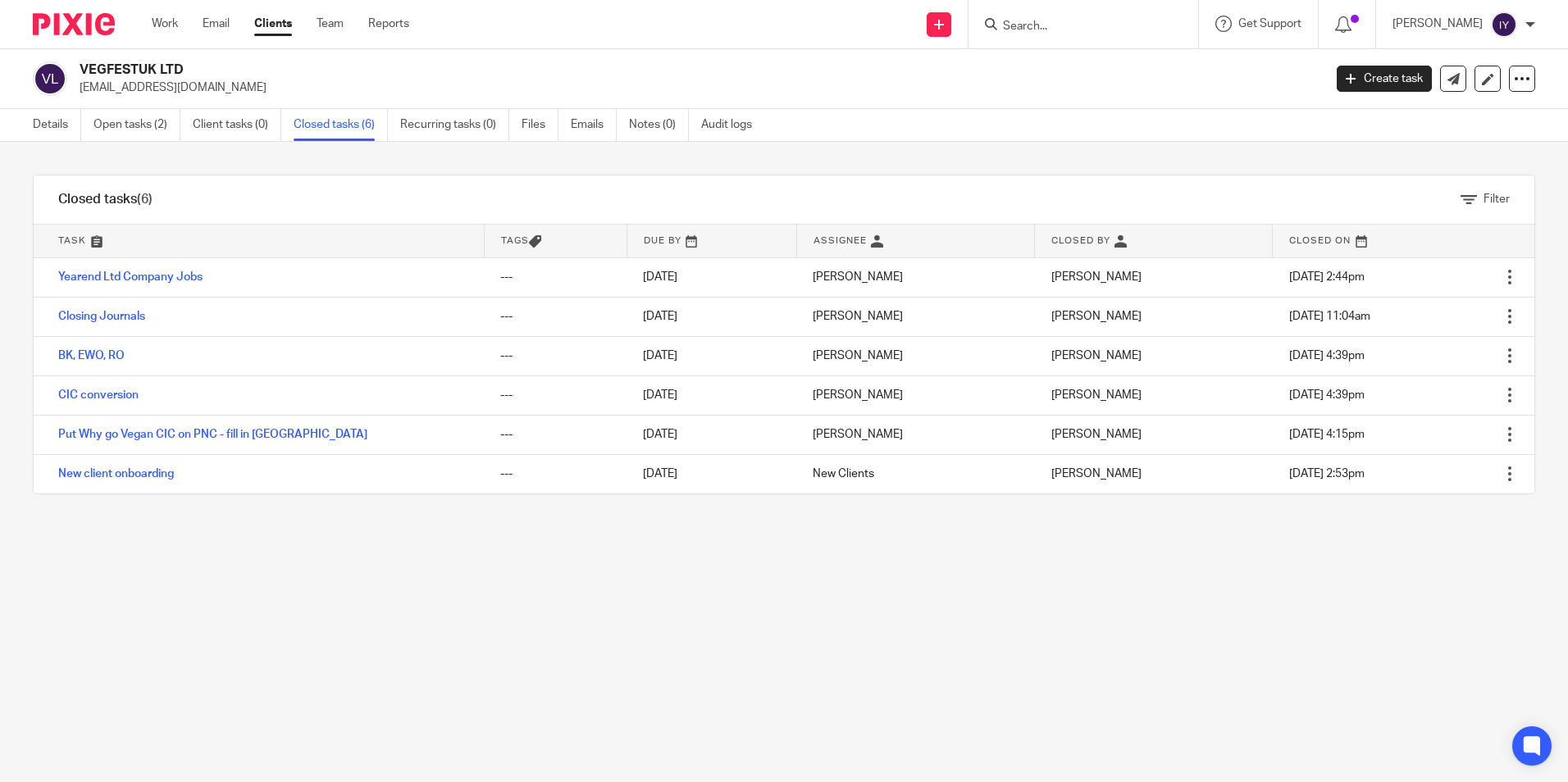
click at [177, 11] on div "Work Email Clients Team Reports Work Email Clients Team Reports Settings" at bounding box center [285, 24] width 299 height 49
click at [164, 22] on link "Work" at bounding box center [164, 23] width 26 height 16
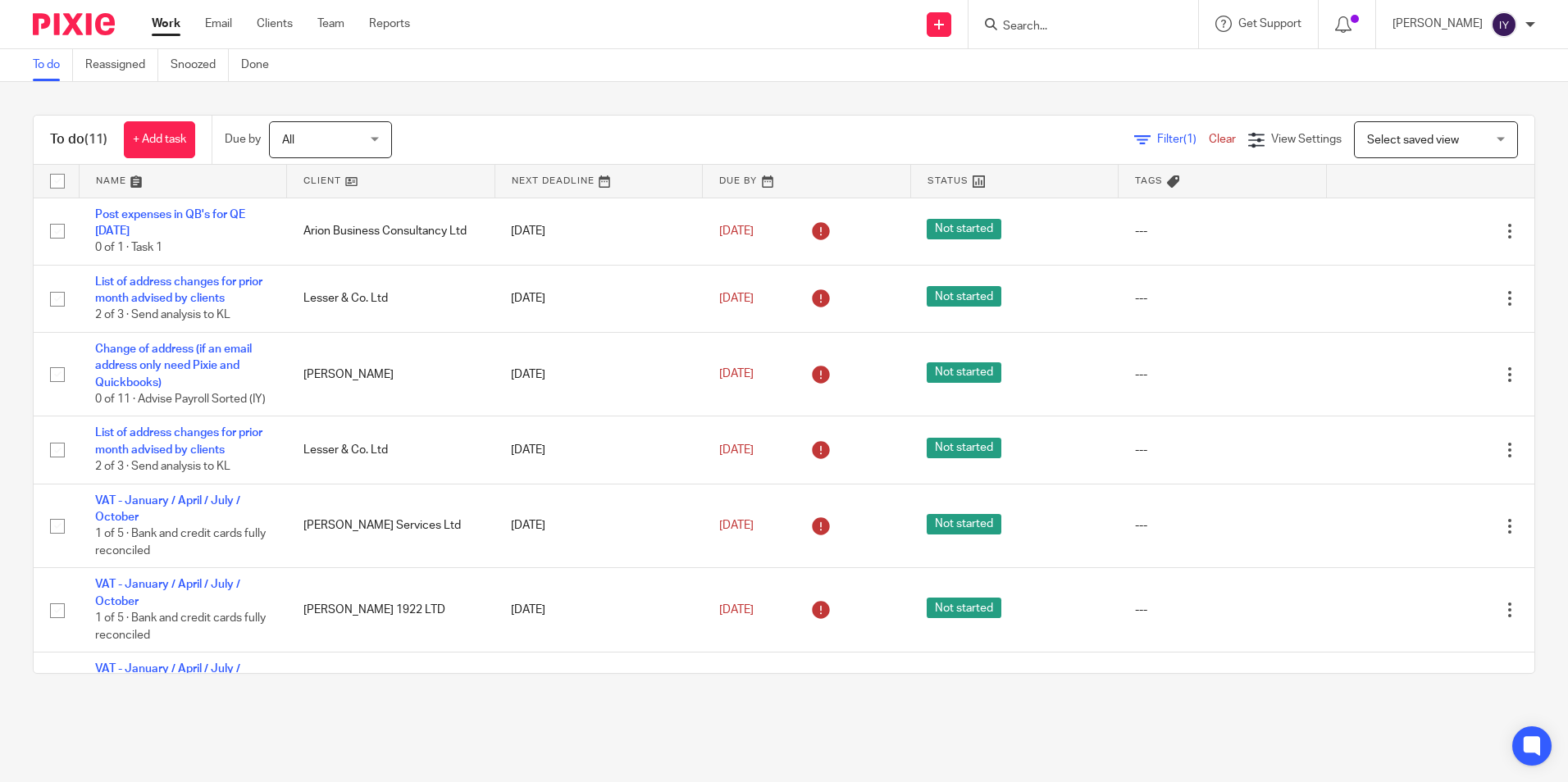
drag, startPoint x: 522, startPoint y: 42, endPoint x: 509, endPoint y: 52, distance: 16.4
click at [523, 42] on div "Send new email Create task Add client Get Support Contact via email Check our d…" at bounding box center [1001, 24] width 1134 height 49
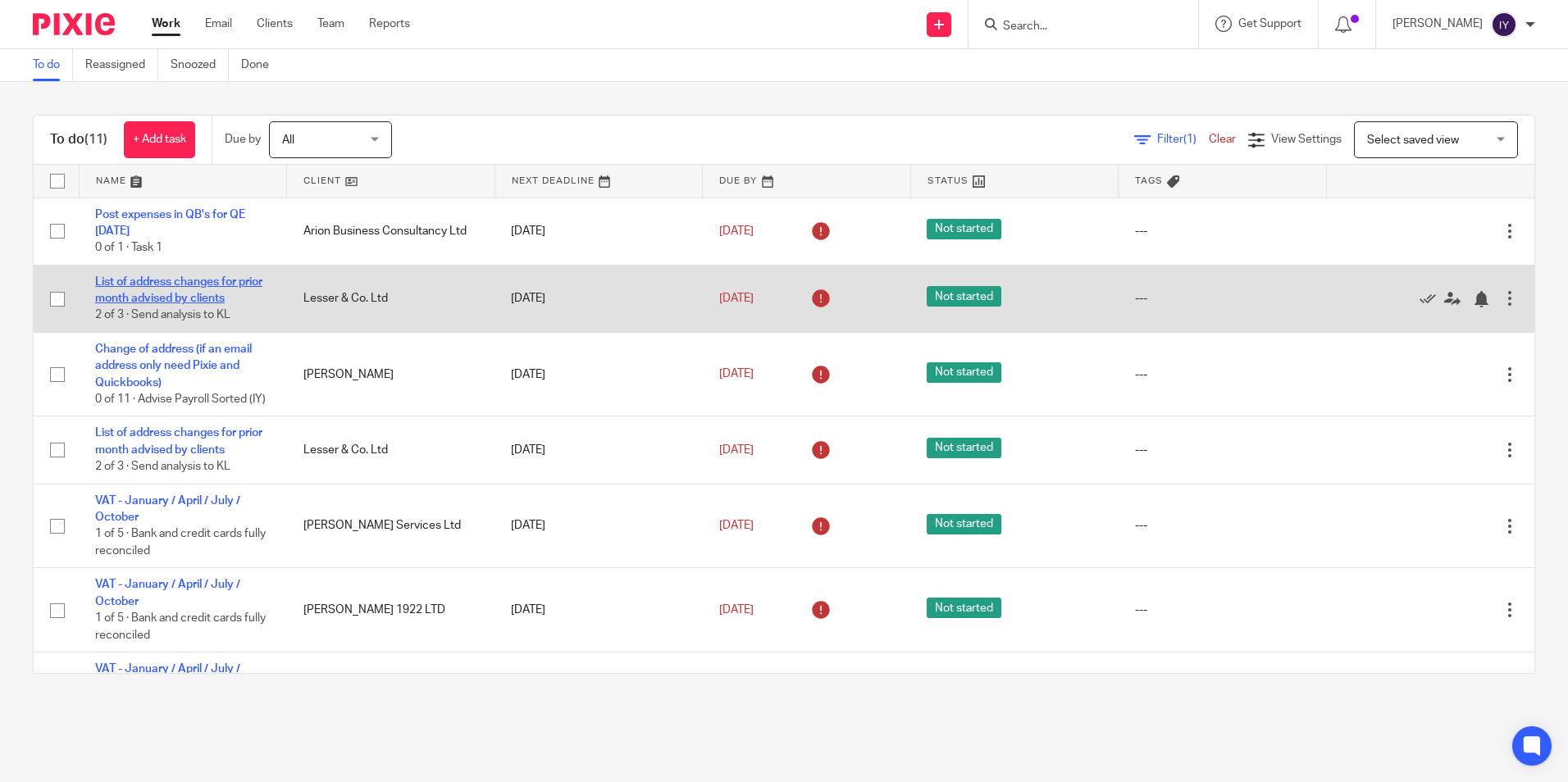
click at [197, 283] on link "List of address changes for prior month advised by clients" at bounding box center [179, 289] width 167 height 28
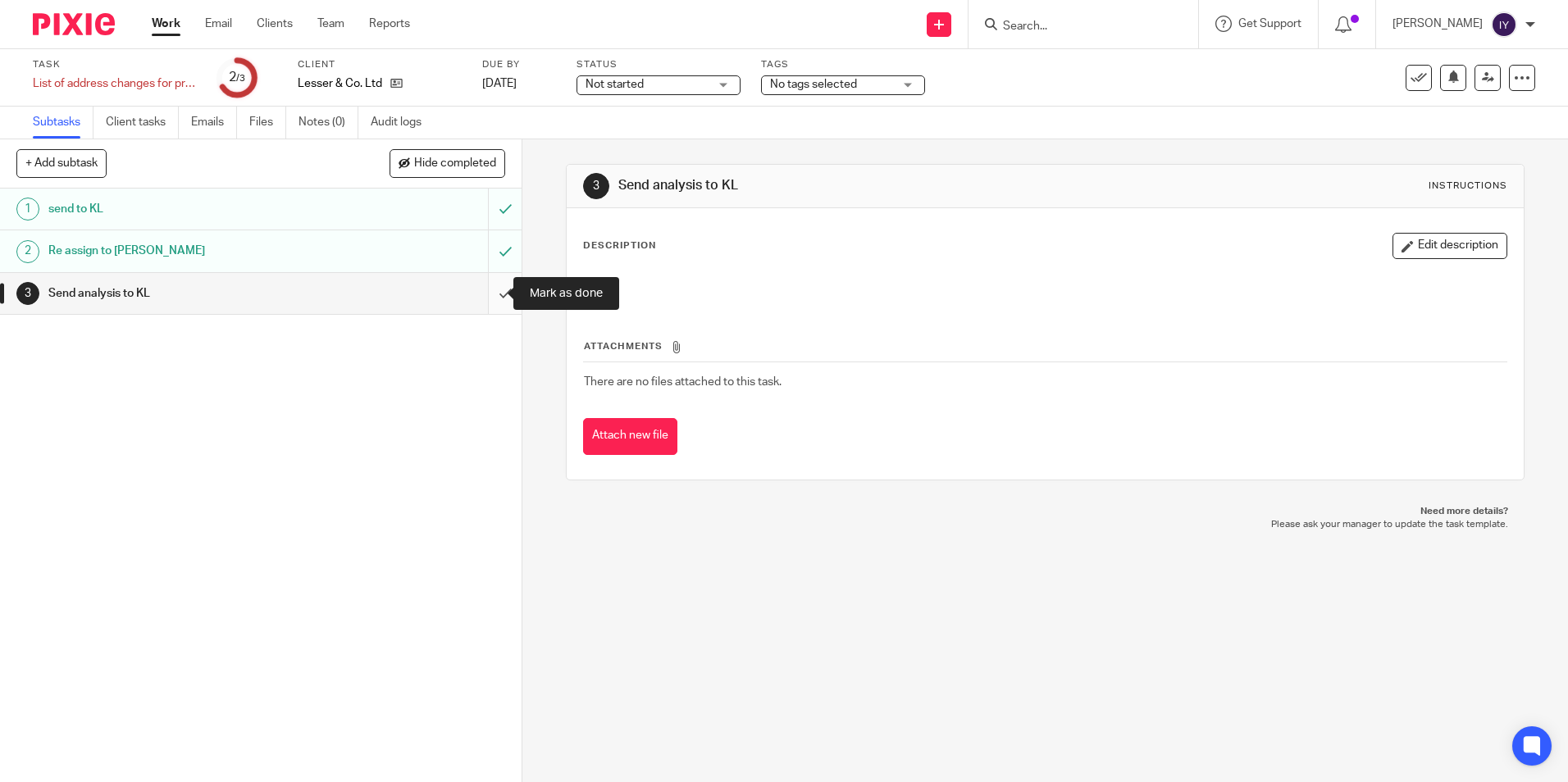
click at [498, 289] on input "submit" at bounding box center [261, 293] width 521 height 41
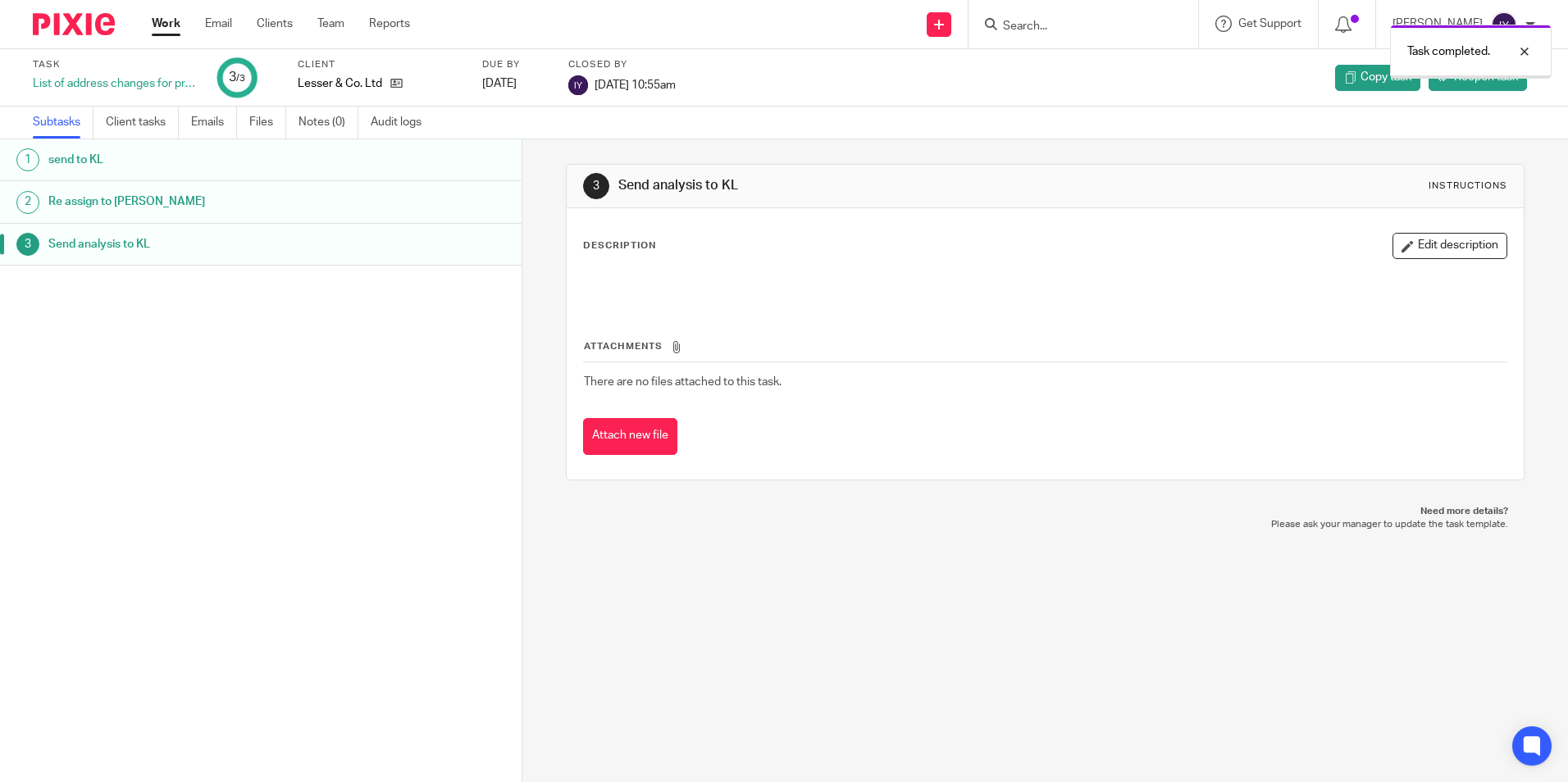
click at [156, 24] on link "Work" at bounding box center [166, 23] width 29 height 16
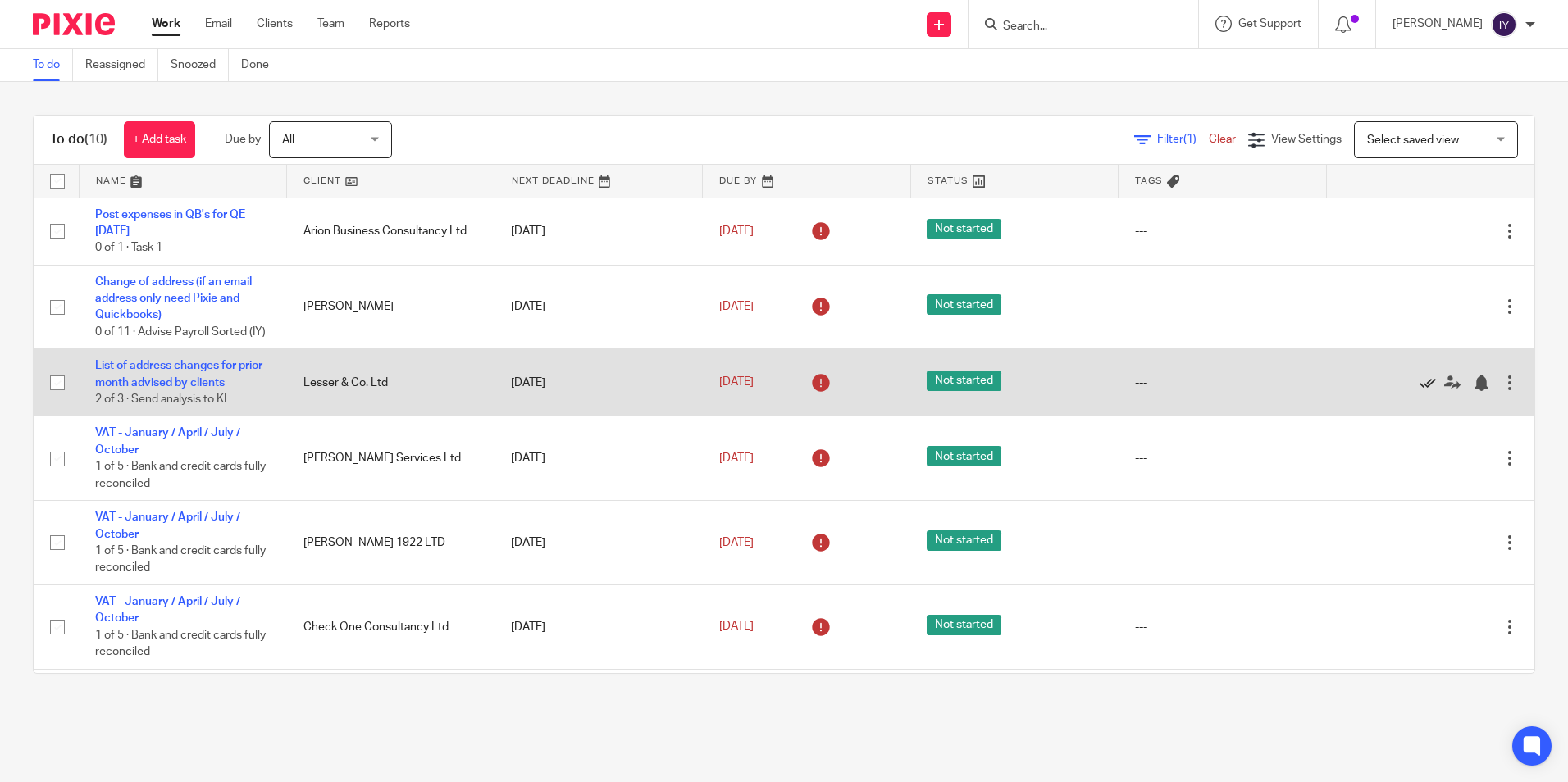
click at [1420, 391] on icon at bounding box center [1428, 383] width 16 height 16
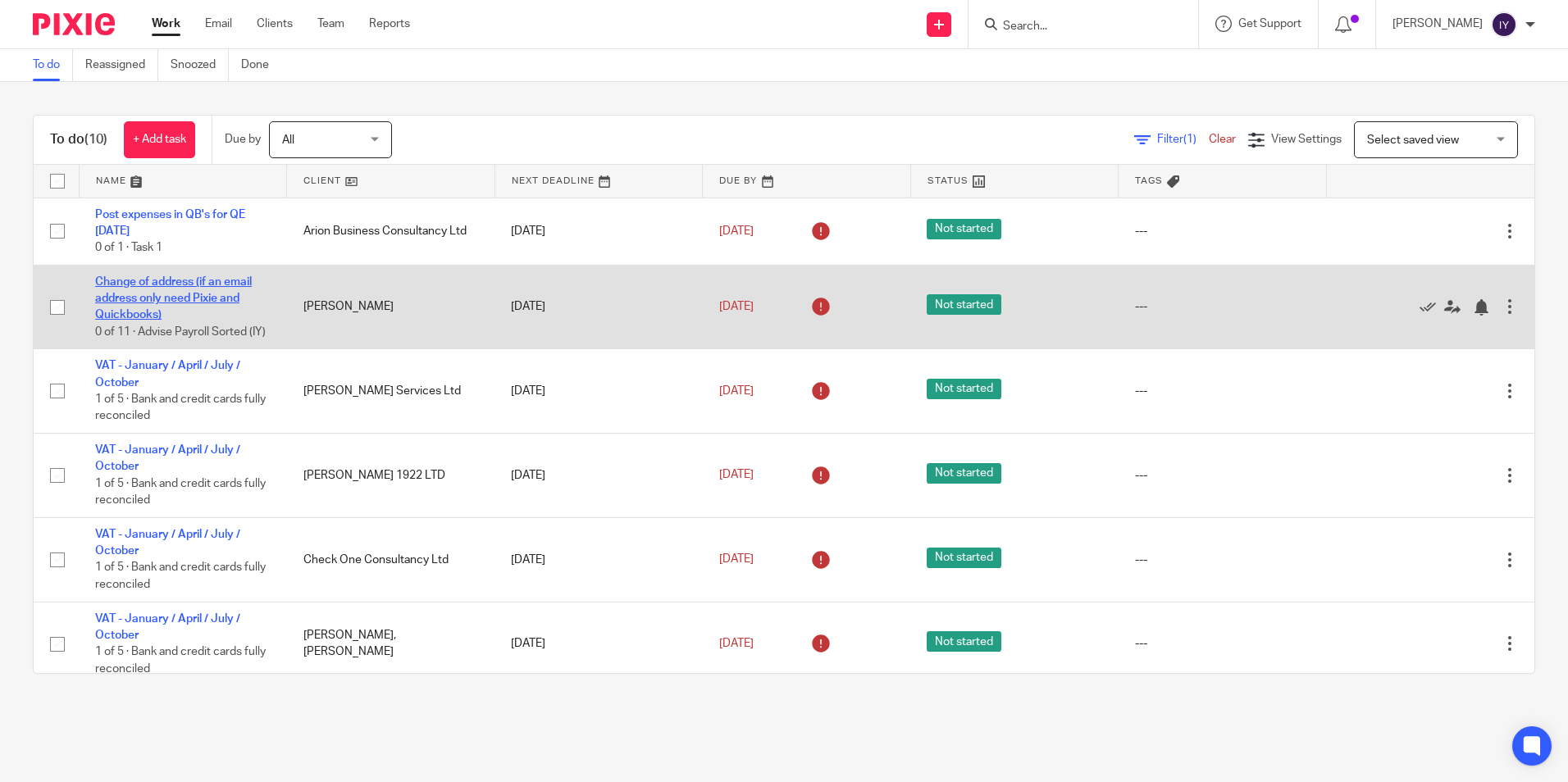
click at [138, 309] on link "Change of address (if an email address only need Pixie and Quickbooks)" at bounding box center [174, 298] width 157 height 45
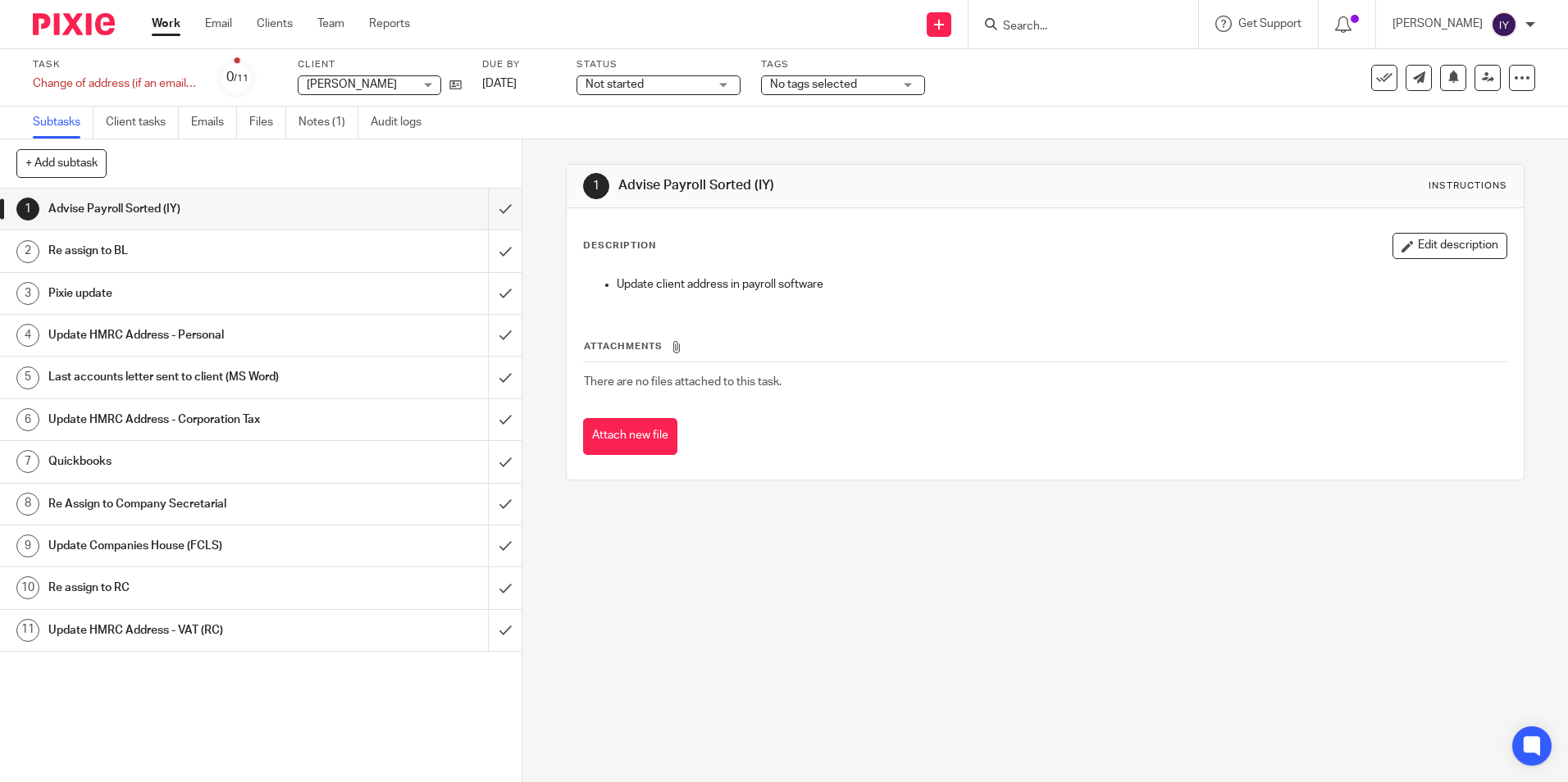
click at [169, 25] on link "Work" at bounding box center [166, 23] width 29 height 16
